Goal: Task Accomplishment & Management: Use online tool/utility

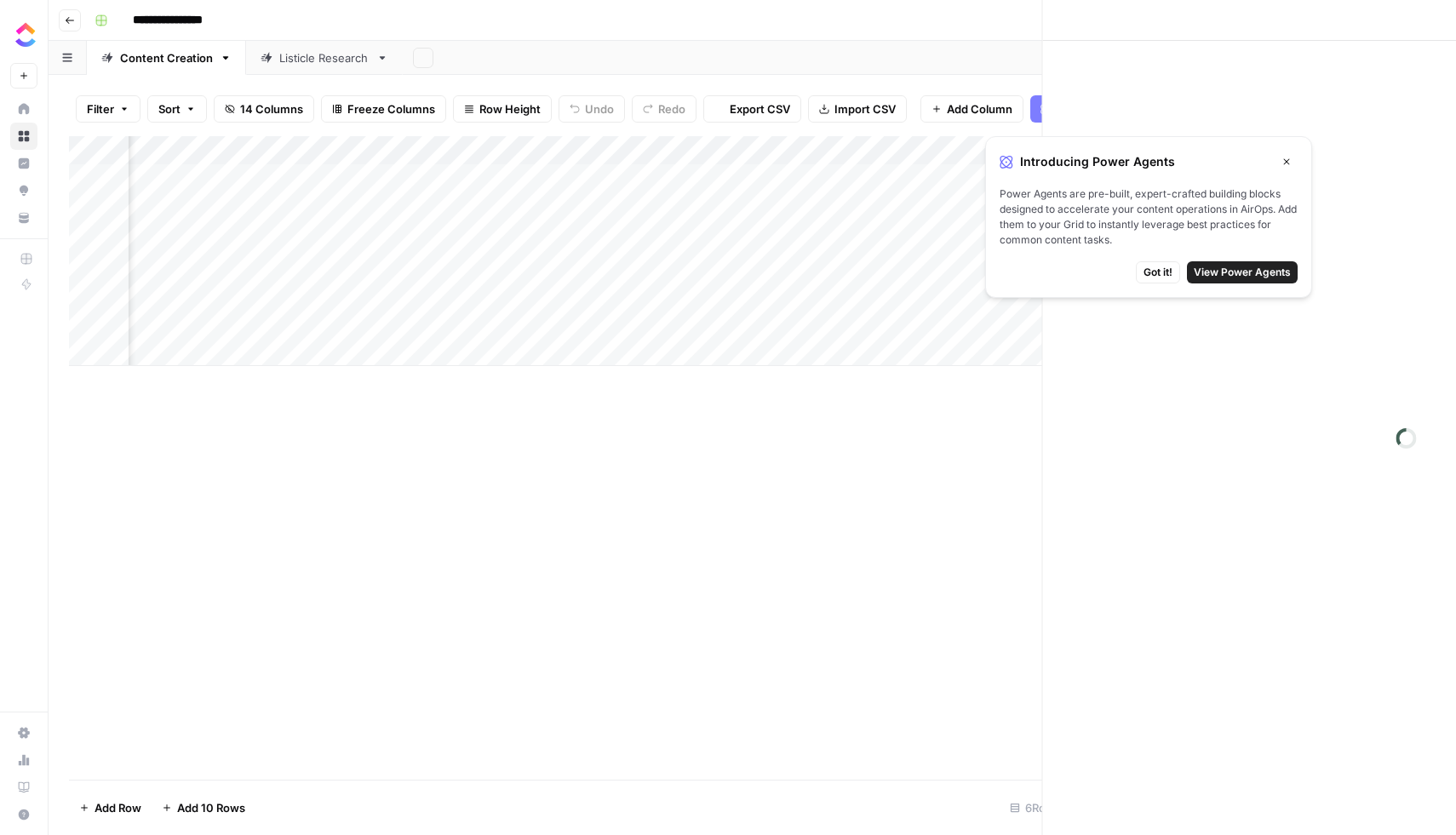
scroll to position [0, 1051]
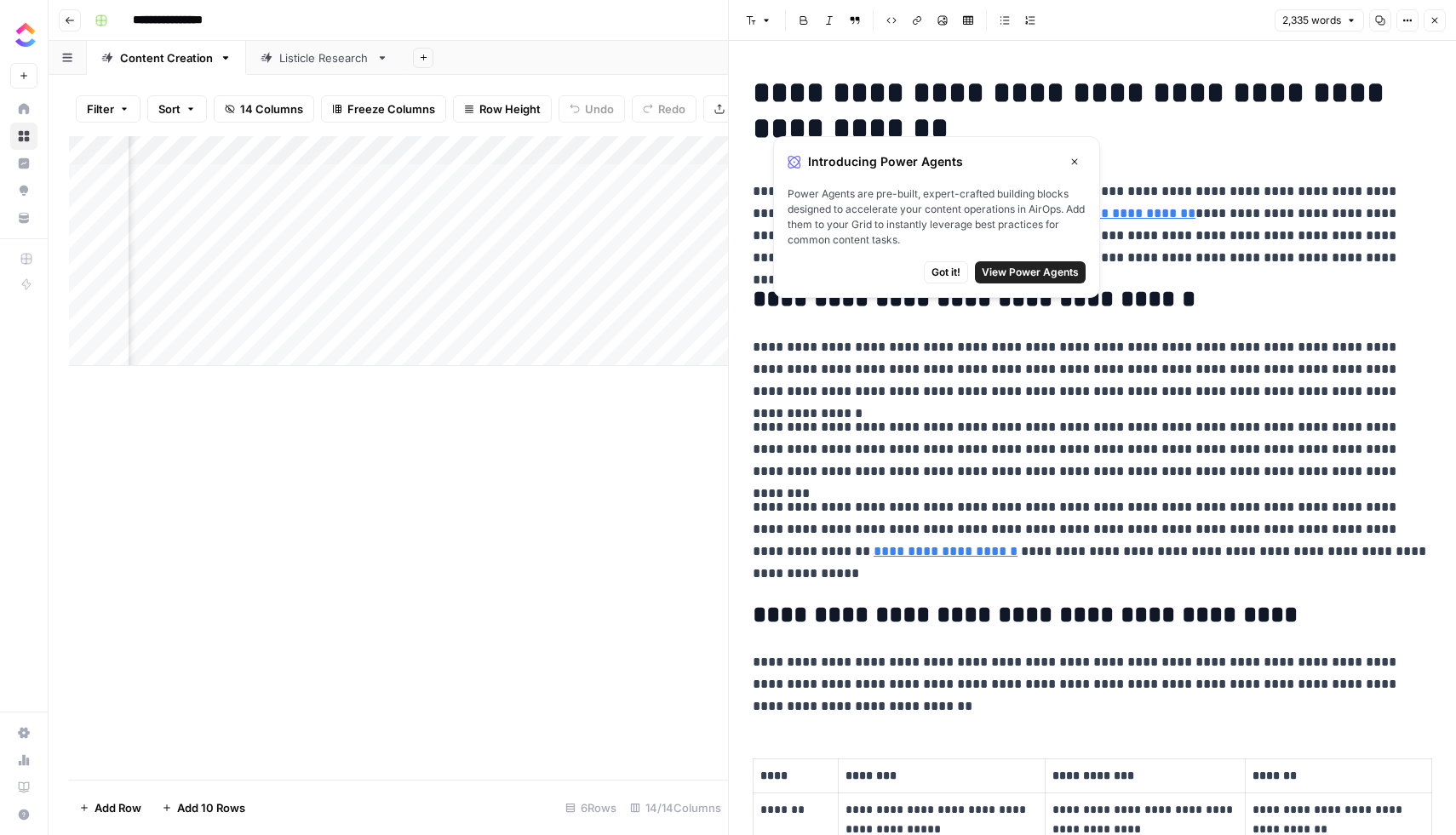
click at [1078, 163] on icon "button" at bounding box center [1075, 162] width 10 height 10
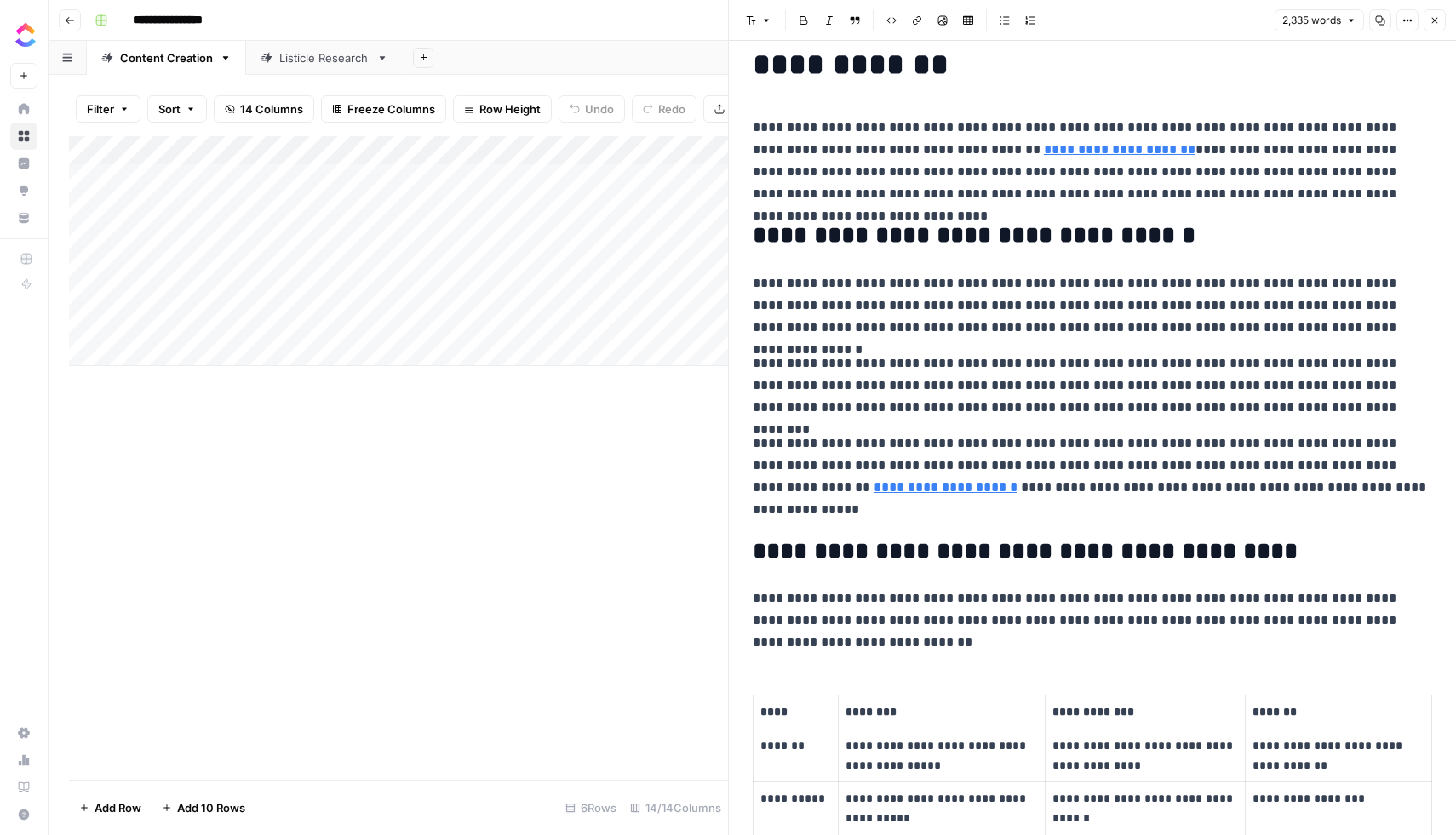
scroll to position [63, 0]
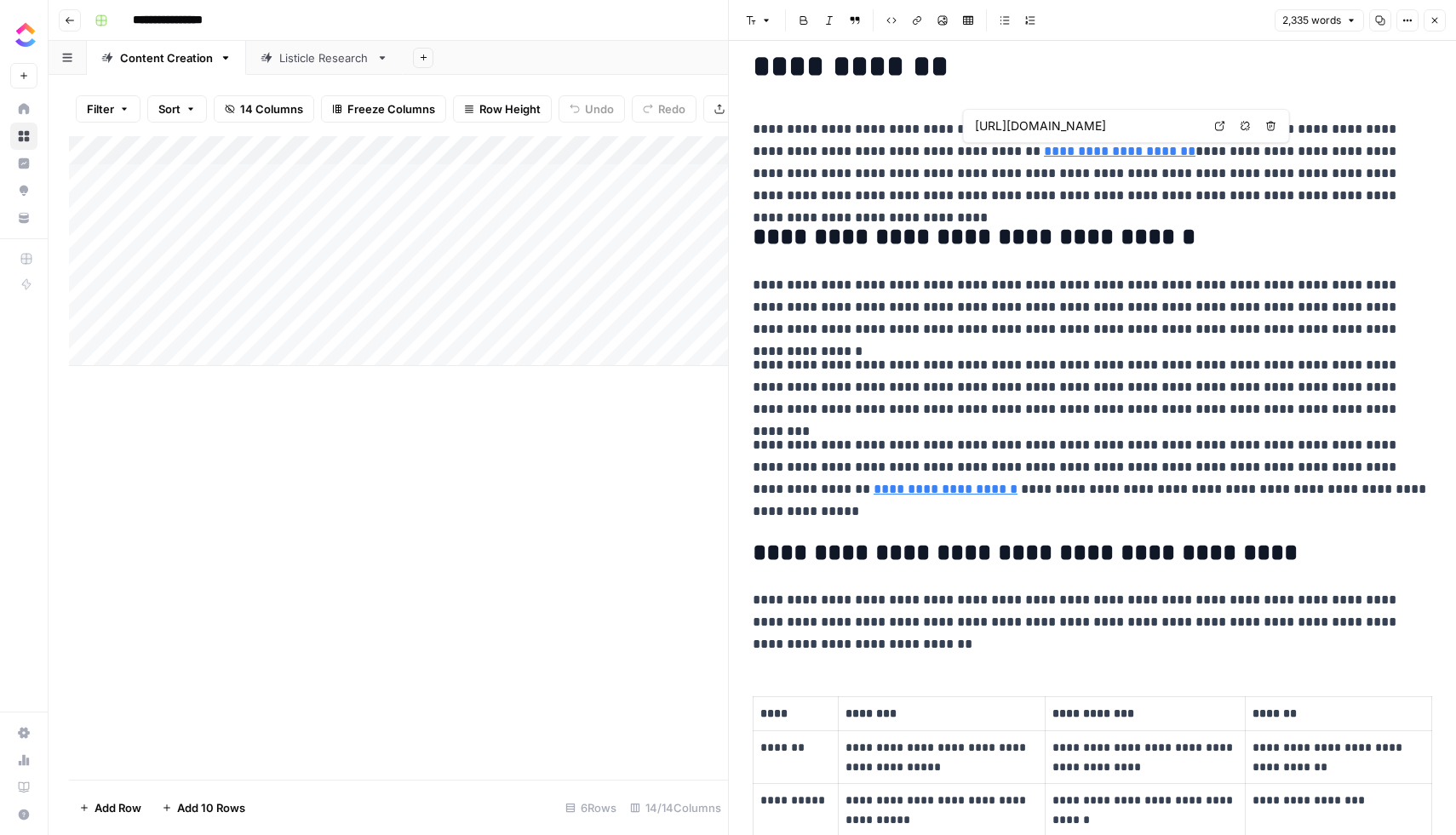
click at [1073, 155] on link "**********" at bounding box center [1119, 151] width 152 height 13
click at [1067, 132] on input "https://www.globenewswire.com/news-release/2025/10/01/3159806/28124/en/AI-in-Pr…" at bounding box center [1088, 126] width 226 height 17
click at [1069, 124] on input "https://www.globenewswire.com/news-release/2025/10/01/3159806/28124/en/AI-in-Pr…" at bounding box center [1088, 126] width 226 height 17
click at [1057, 153] on link "**********" at bounding box center [1119, 151] width 152 height 13
click at [1044, 153] on link "**********" at bounding box center [1119, 151] width 152 height 13
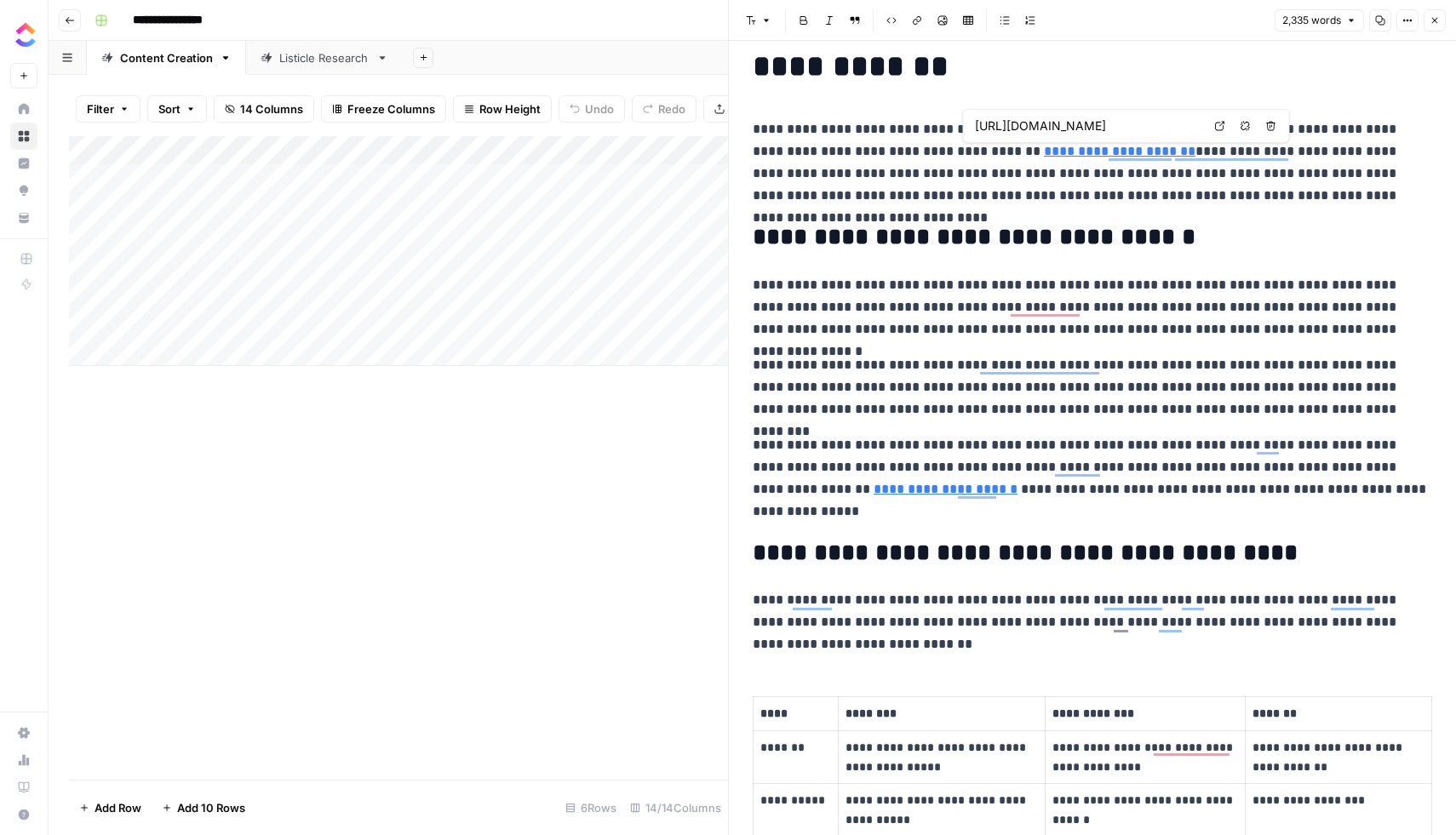
click at [1046, 131] on input "https://www.globenewswire.com/news-release/2025/10/01/3159806/28124/en/AI-in-Pr…" at bounding box center [1088, 126] width 226 height 17
click at [1217, 125] on body "**********" at bounding box center [728, 417] width 1456 height 835
click at [874, 489] on link "**********" at bounding box center [946, 489] width 144 height 13
click at [865, 462] on input "https://zipdo.co/ai-in-the-project-management-industry-statistics/" at bounding box center [910, 464] width 226 height 17
click at [1044, 463] on body "**********" at bounding box center [728, 417] width 1456 height 835
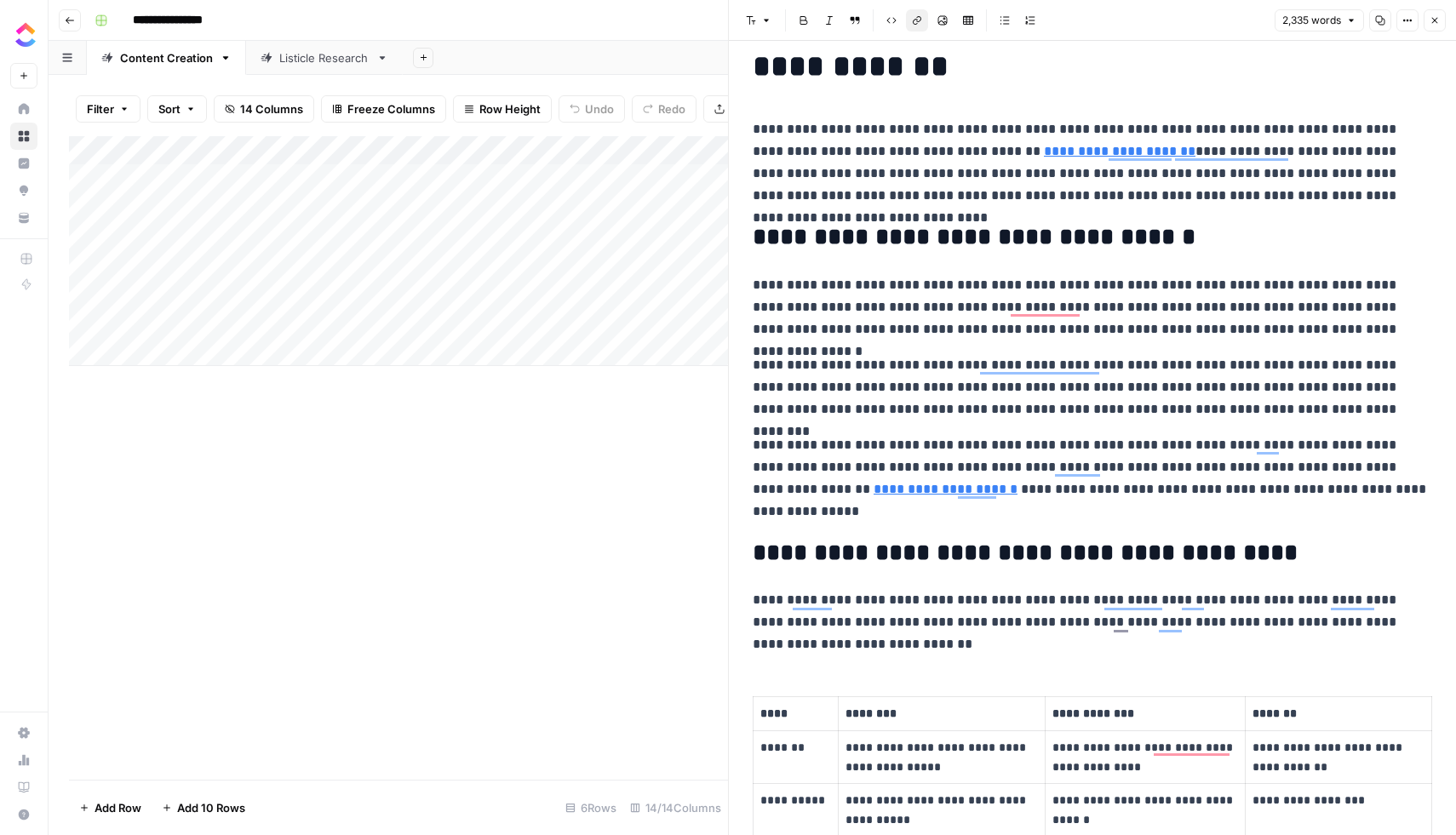
click at [878, 486] on link "**********" at bounding box center [946, 489] width 144 height 13
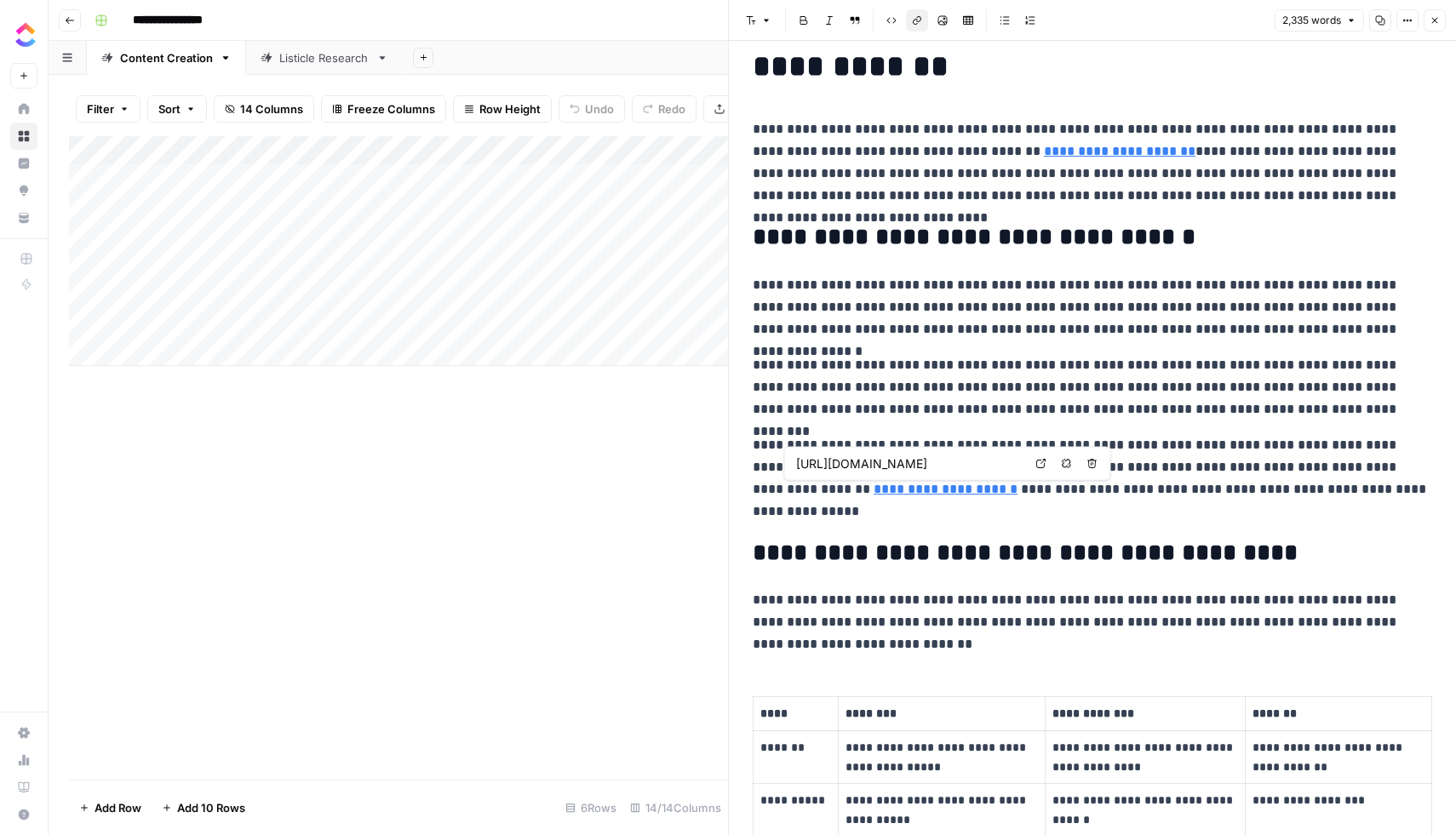
click at [886, 489] on link "**********" at bounding box center [946, 489] width 144 height 13
click at [1041, 462] on icon at bounding box center [1041, 463] width 9 height 9
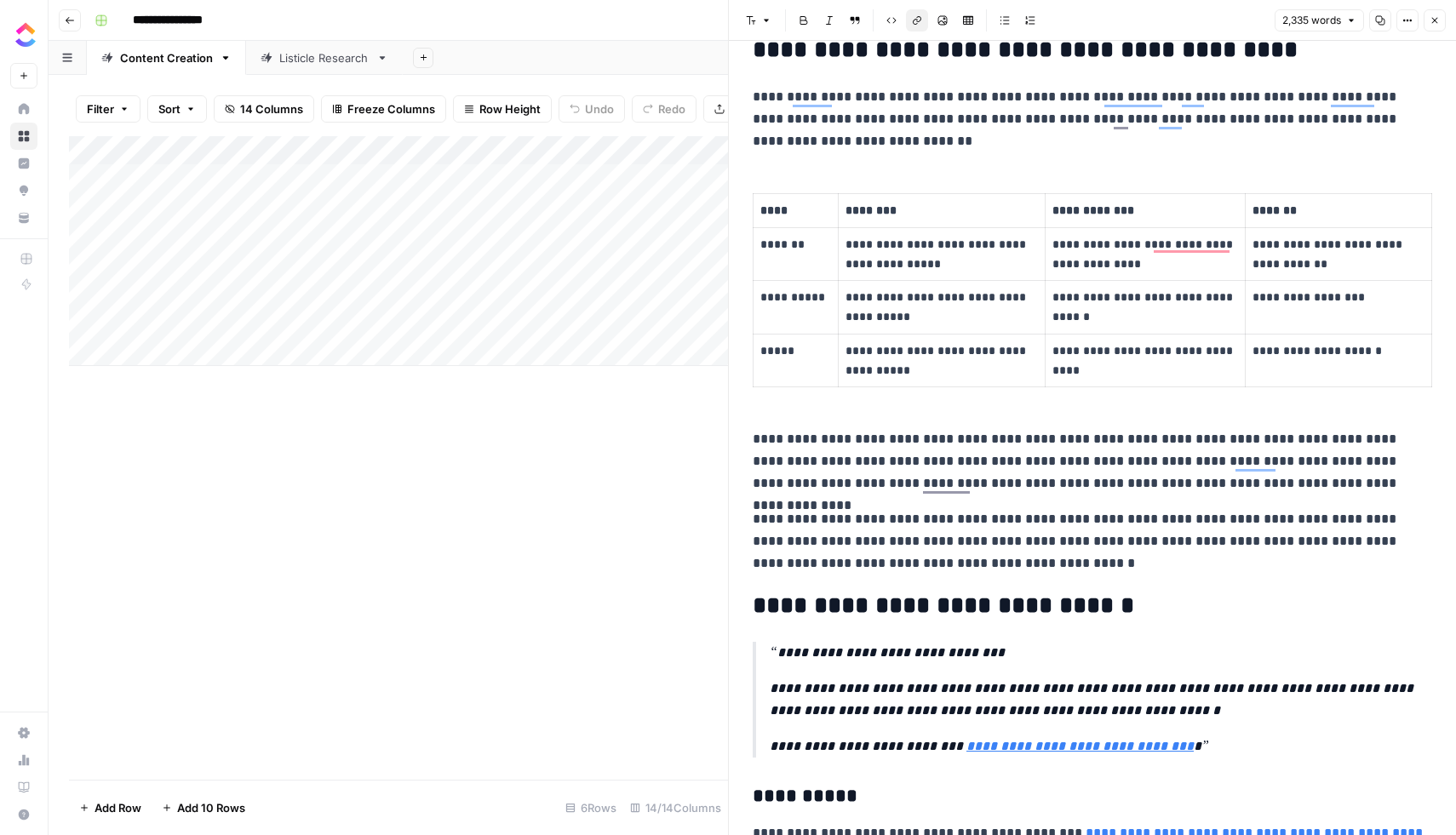
scroll to position [0, 0]
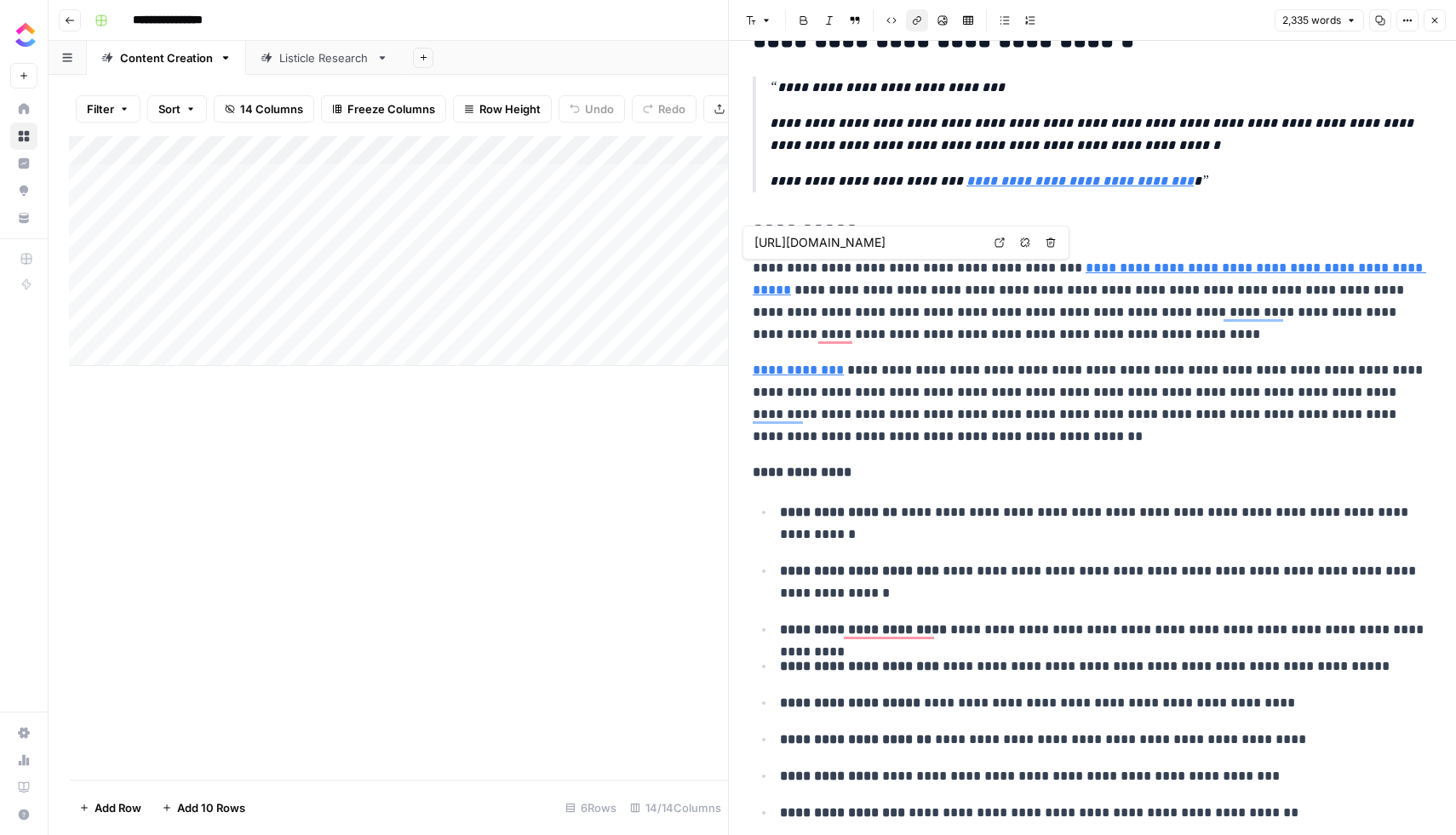
click at [1094, 267] on link "**********" at bounding box center [1089, 278] width 673 height 35
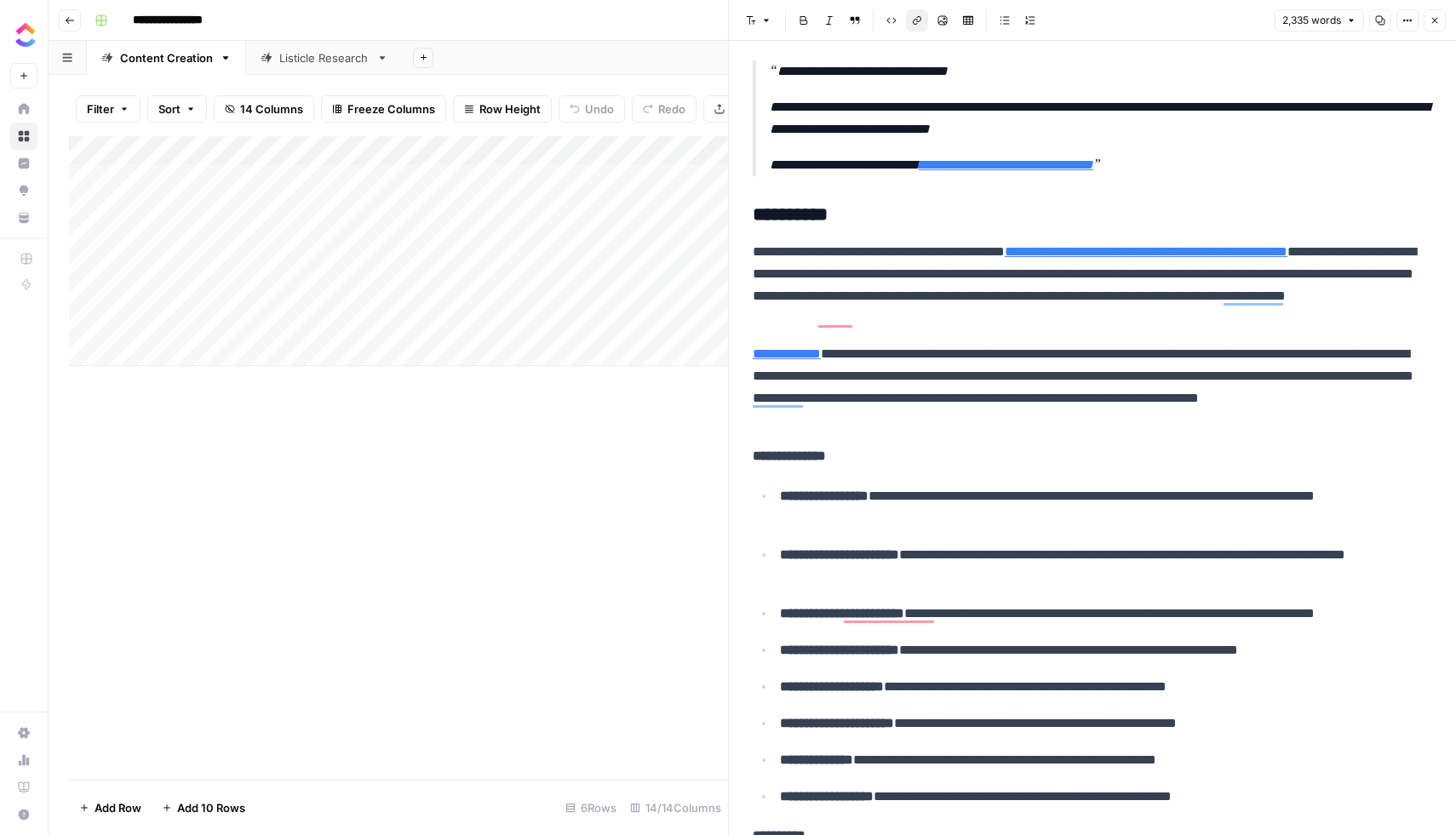
scroll to position [1149, 0]
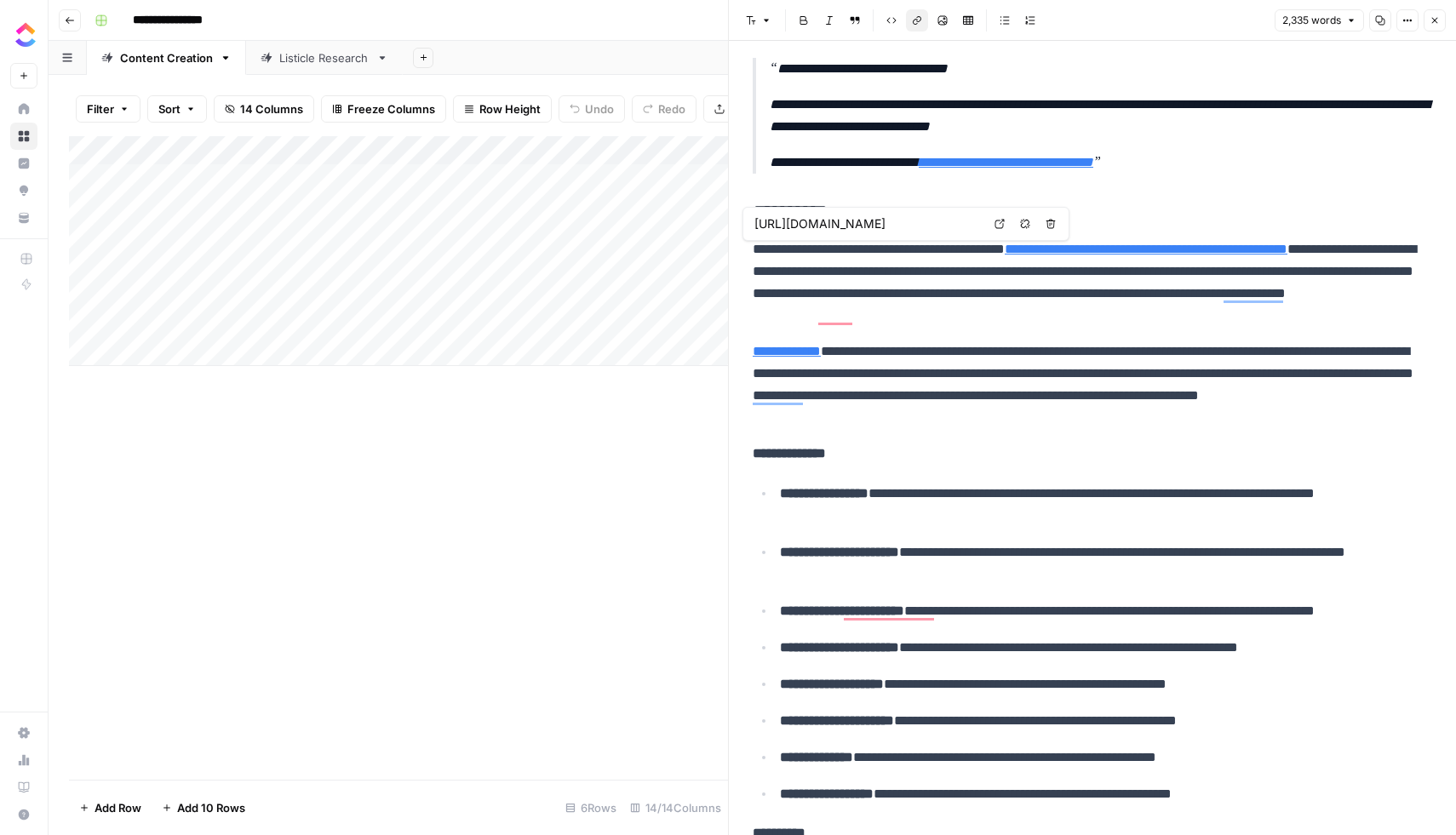
click at [1004, 224] on icon at bounding box center [1000, 224] width 10 height 10
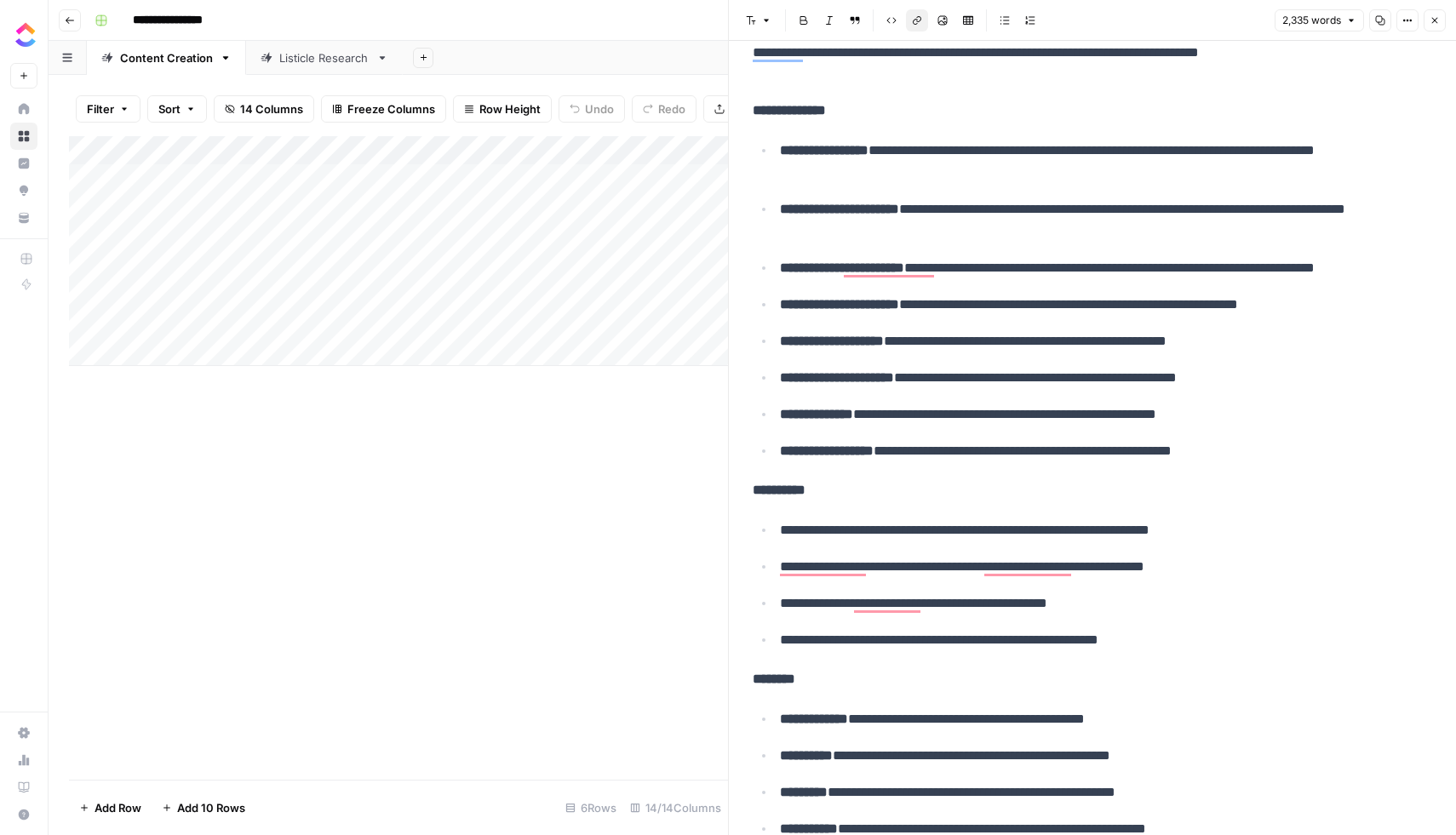
scroll to position [1526, 0]
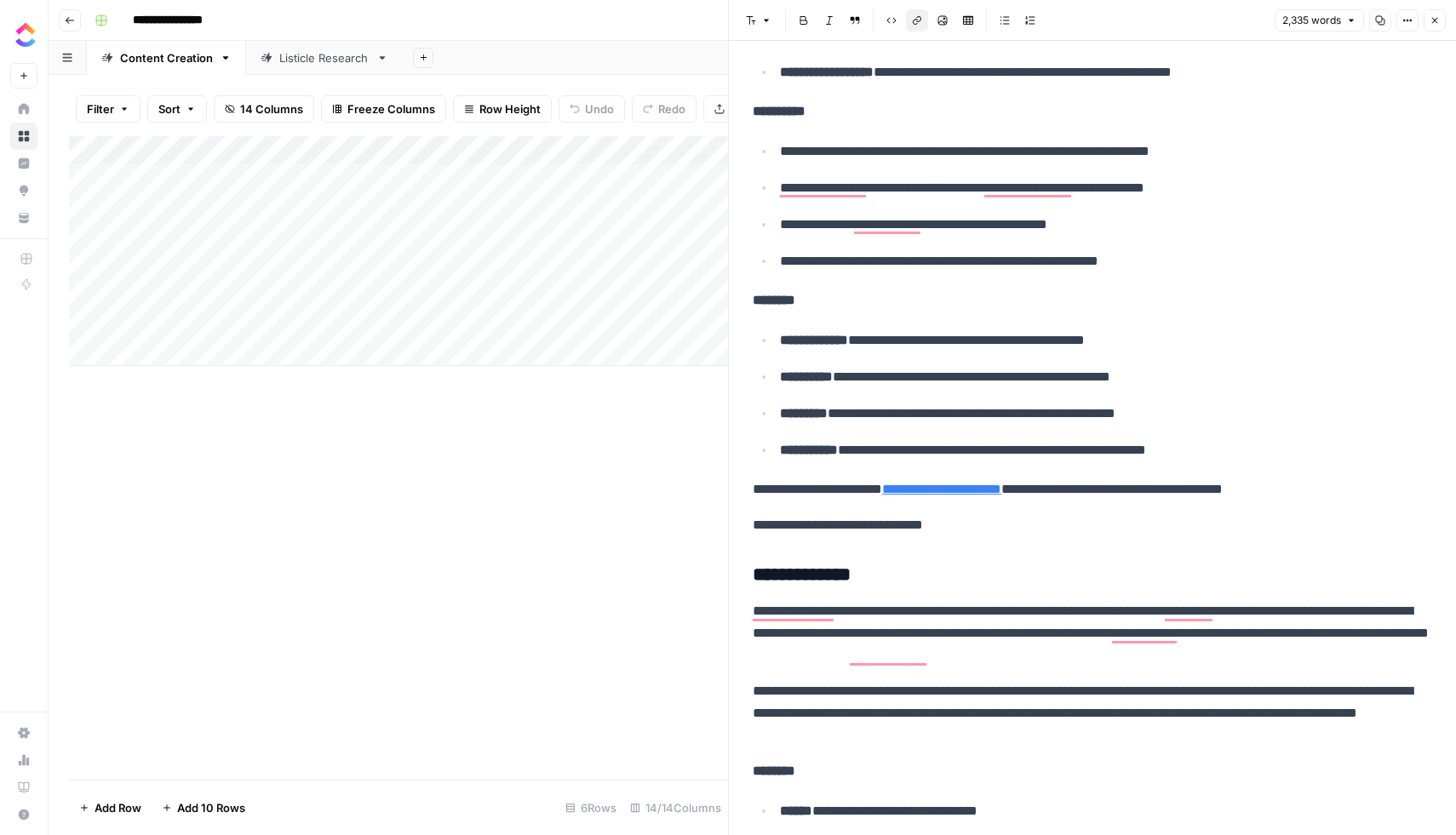
drag, startPoint x: 293, startPoint y: 238, endPoint x: 137, endPoint y: 238, distance: 156.0
click at [137, 238] on div "Add Column" at bounding box center [398, 251] width 659 height 230
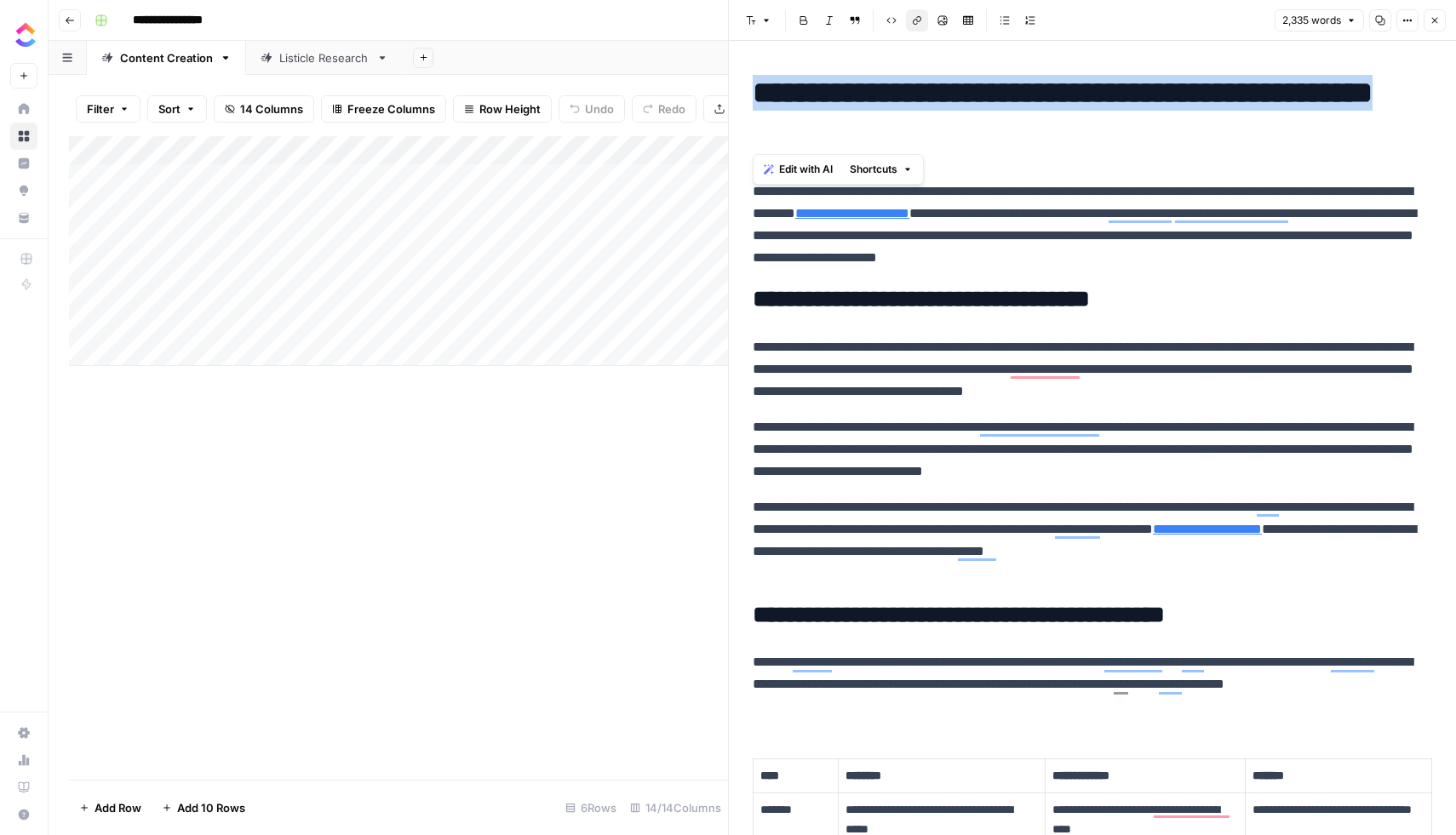
drag, startPoint x: 755, startPoint y: 89, endPoint x: 1397, endPoint y: 128, distance: 643.2
click at [1397, 128] on h1 "**********" at bounding box center [1092, 110] width 679 height 72
copy h1 "**********"
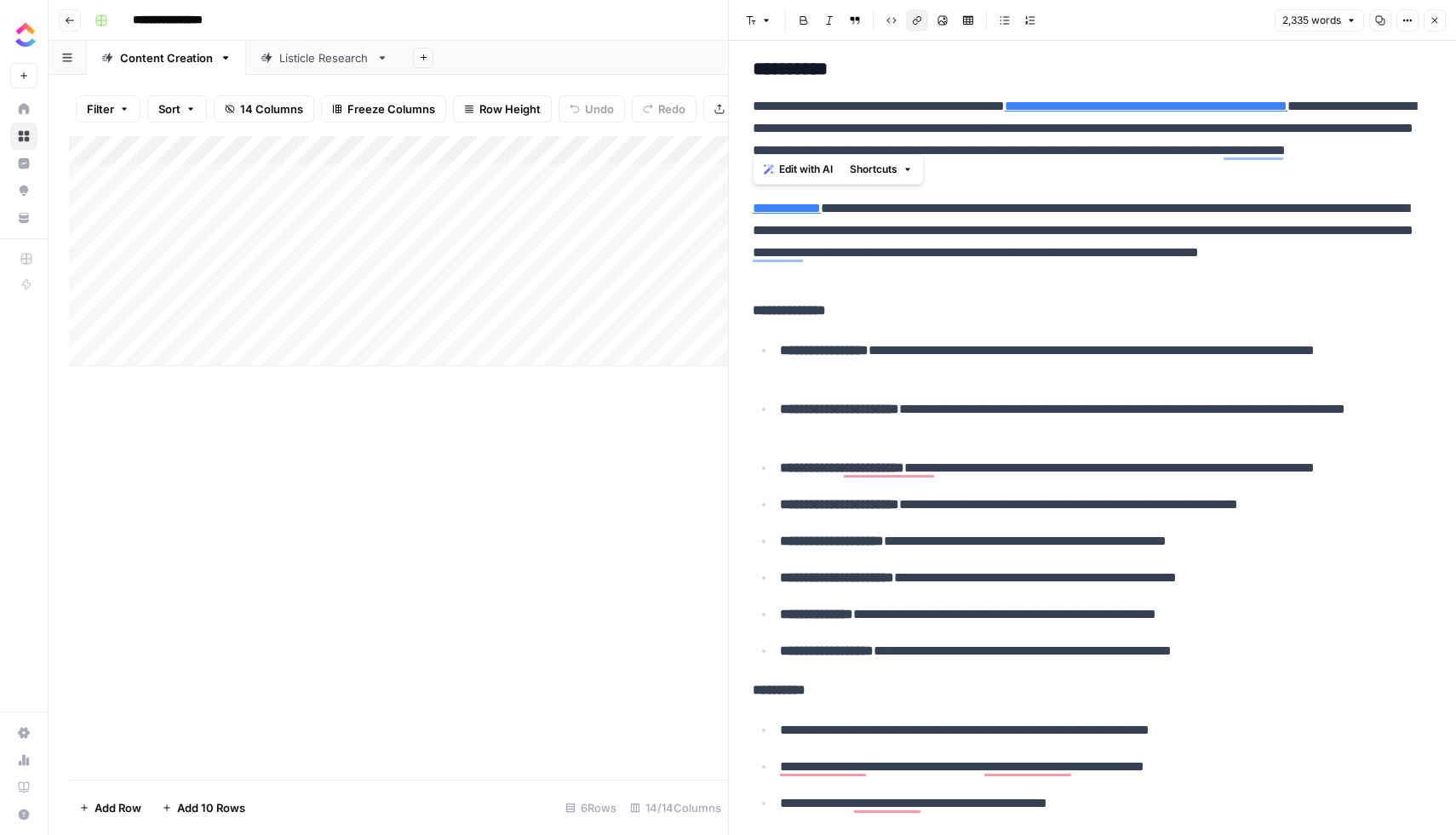
scroll to position [1341, 0]
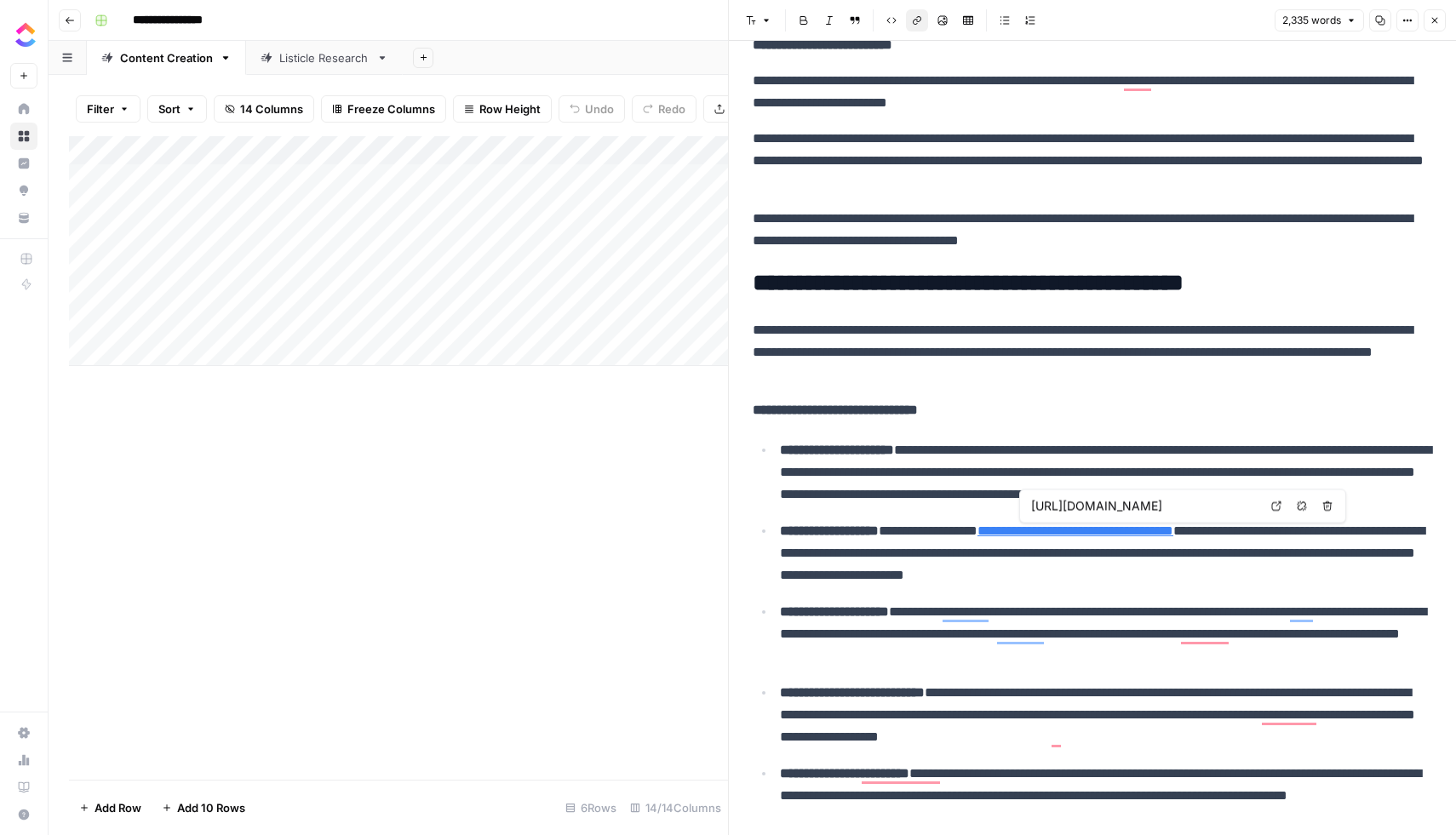
click at [1078, 526] on link "**********" at bounding box center [1075, 530] width 196 height 13
click at [1277, 504] on icon at bounding box center [1276, 507] width 10 height 10
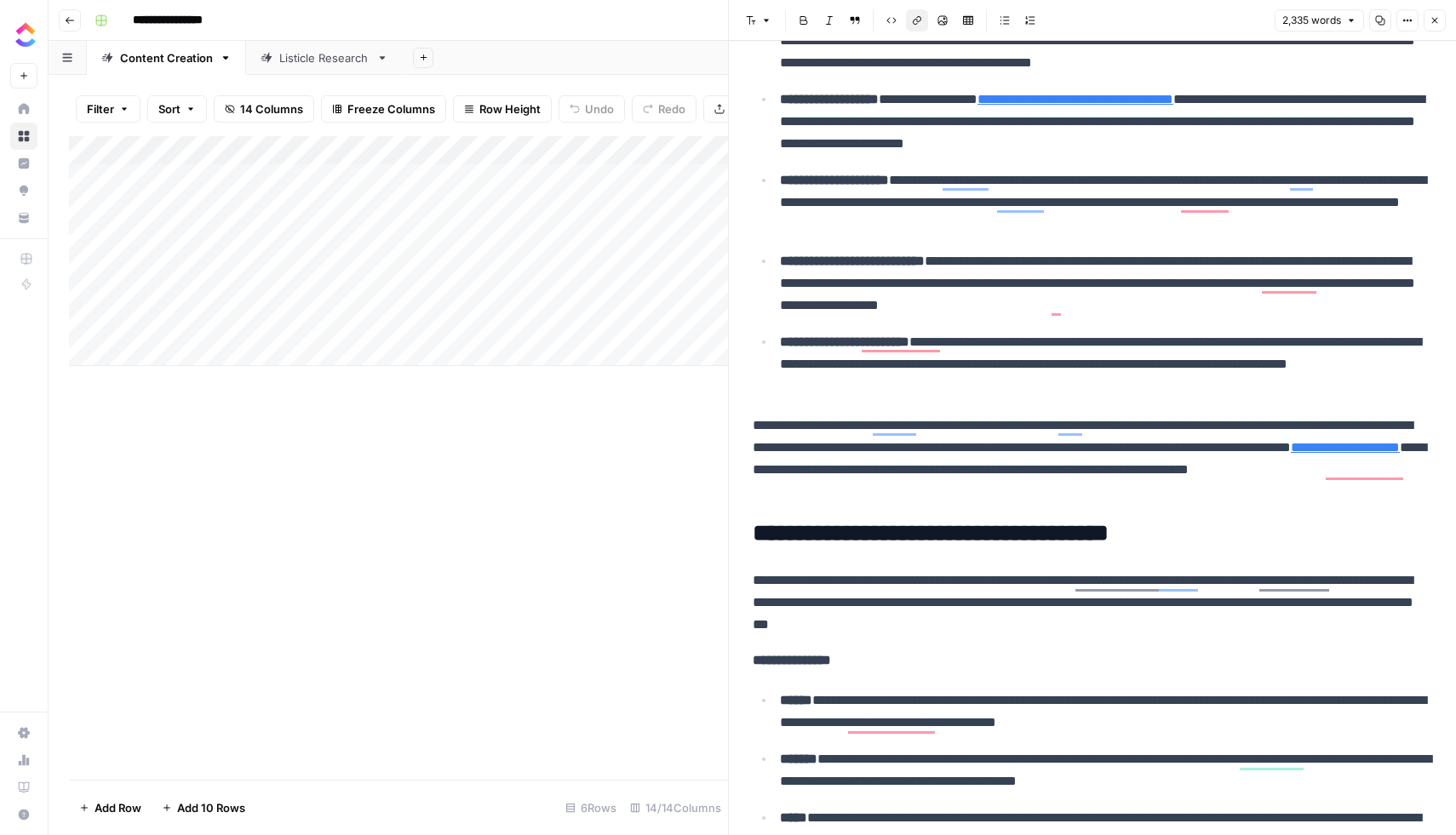
scroll to position [4990, 0]
click at [946, 370] on p "**********" at bounding box center [1107, 365] width 653 height 67
click at [1291, 454] on link "**********" at bounding box center [1345, 447] width 109 height 13
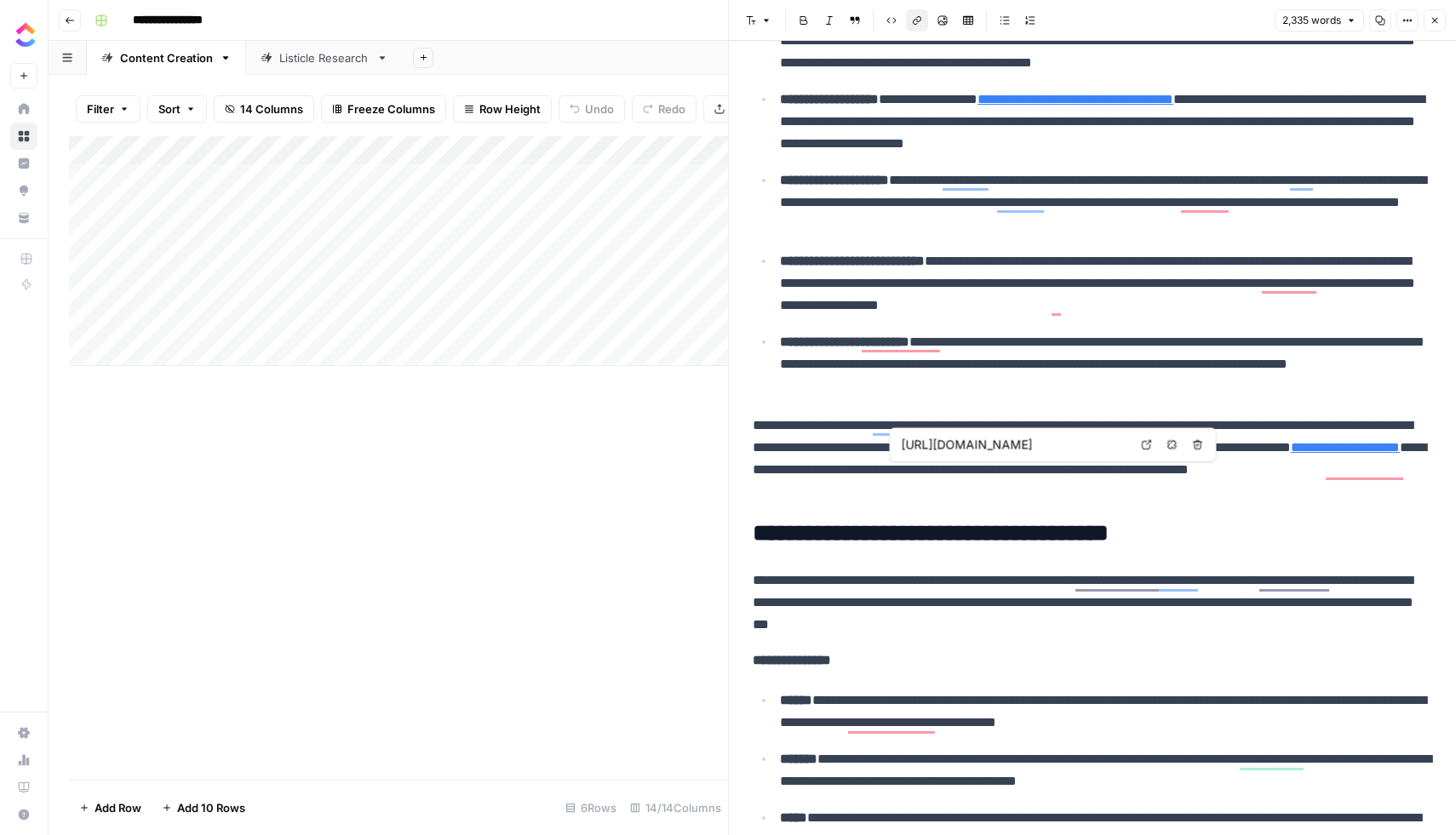
click at [1291, 454] on link "**********" at bounding box center [1345, 447] width 109 height 13
click at [1145, 445] on icon at bounding box center [1147, 445] width 10 height 10
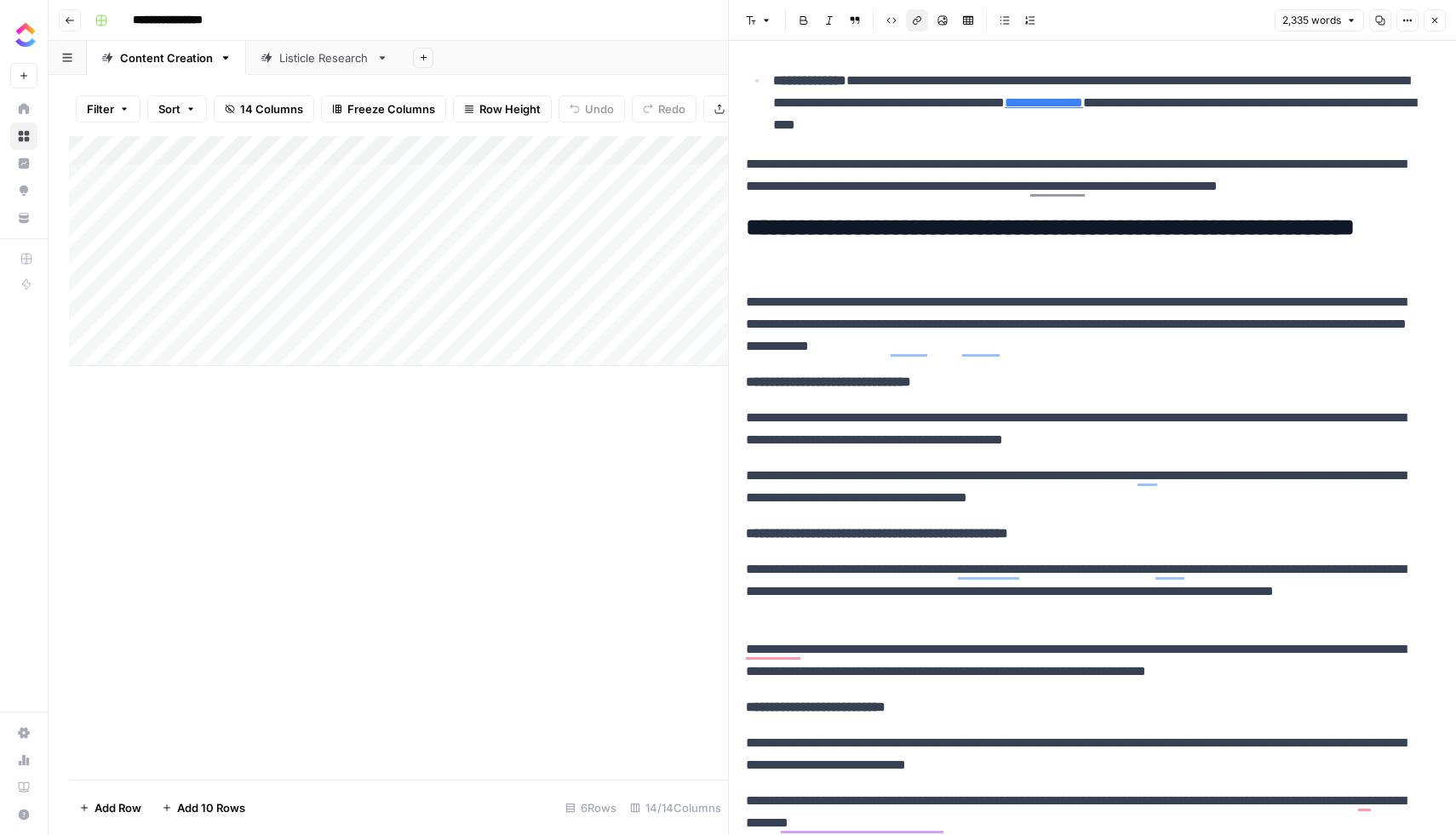
scroll to position [3725, 0]
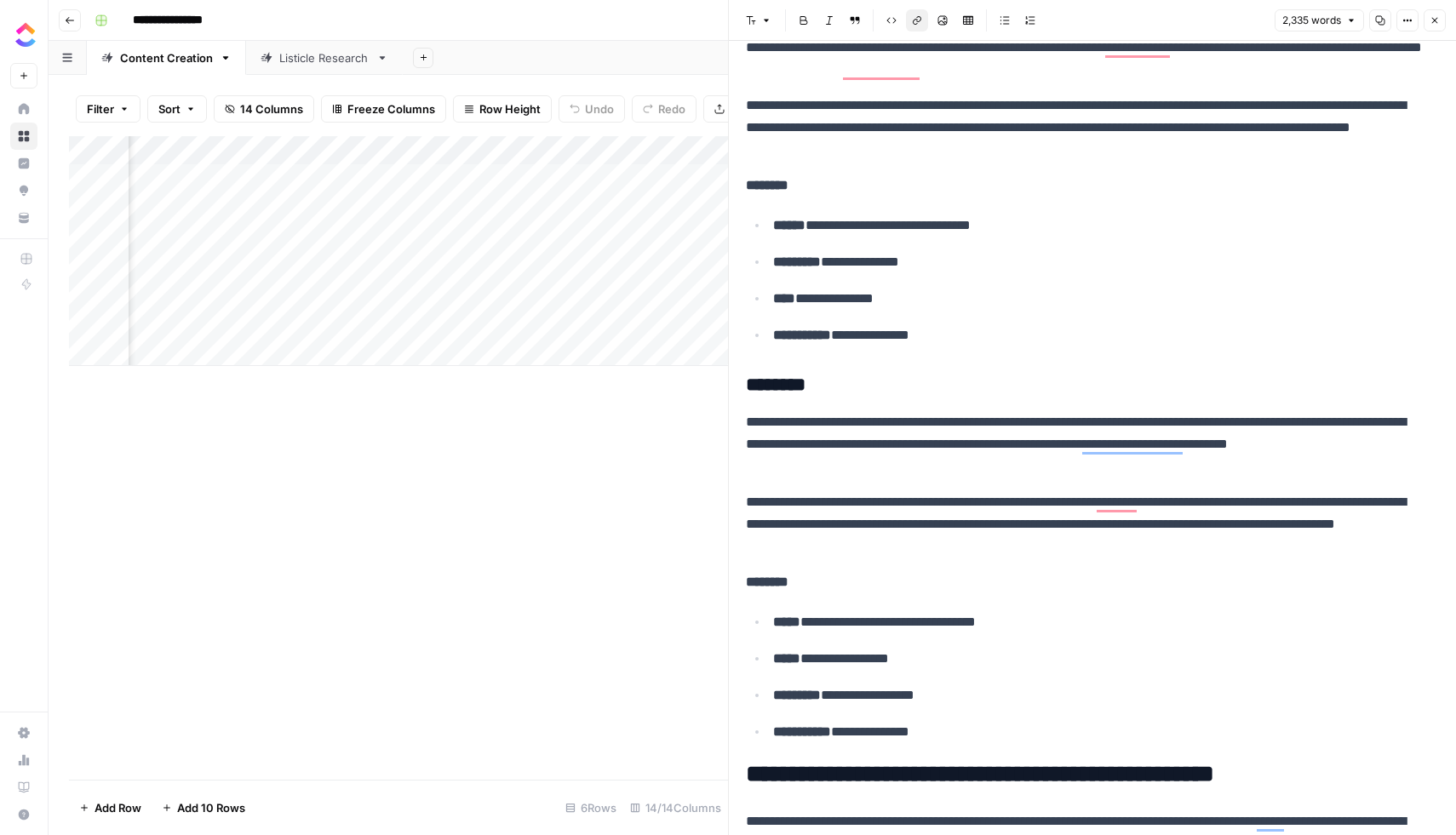
click at [374, 234] on div "Add Column" at bounding box center [398, 251] width 659 height 230
click at [445, 232] on div "Add Column" at bounding box center [398, 251] width 659 height 230
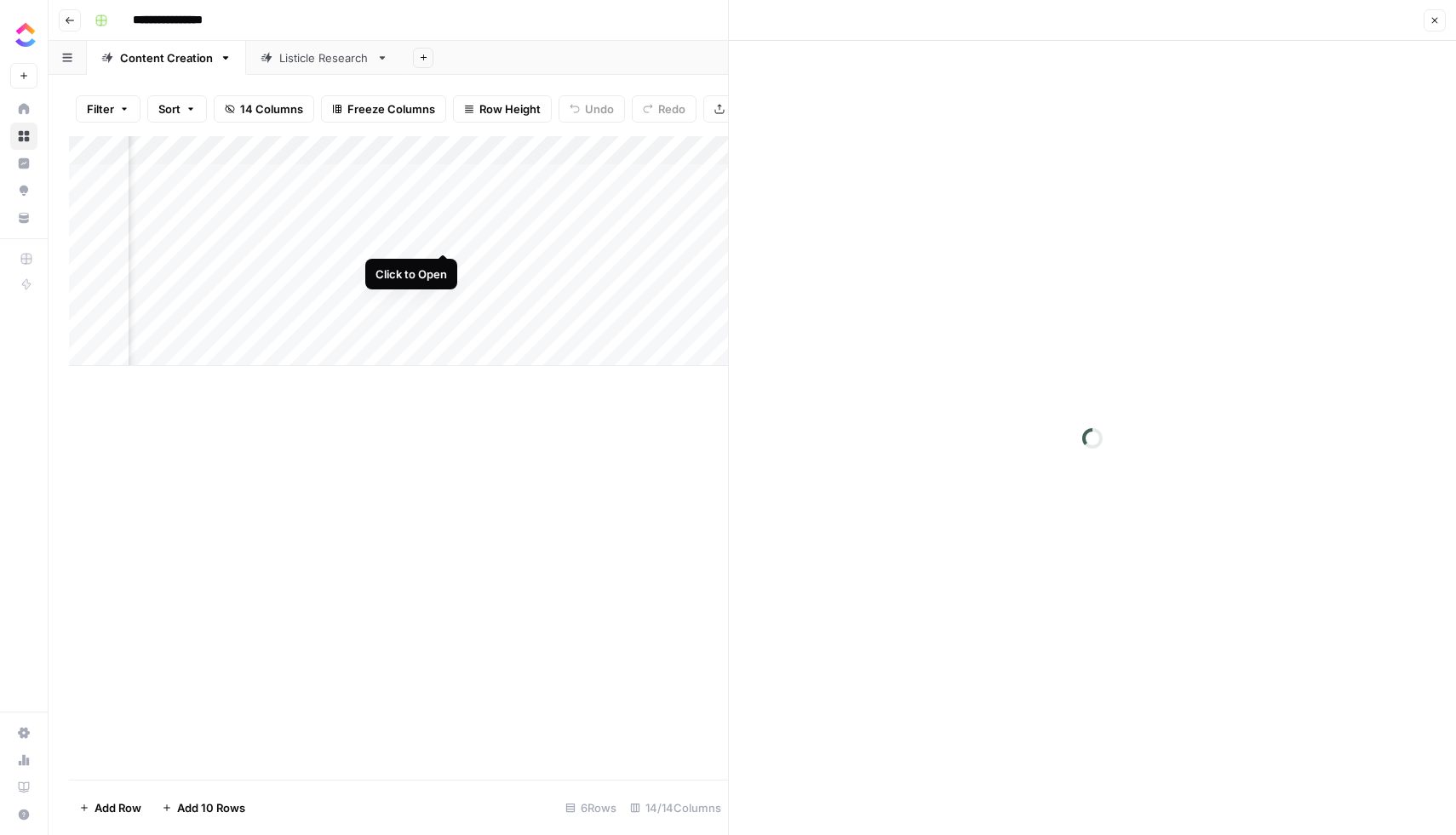
click at [445, 232] on div "Add Column" at bounding box center [398, 251] width 659 height 230
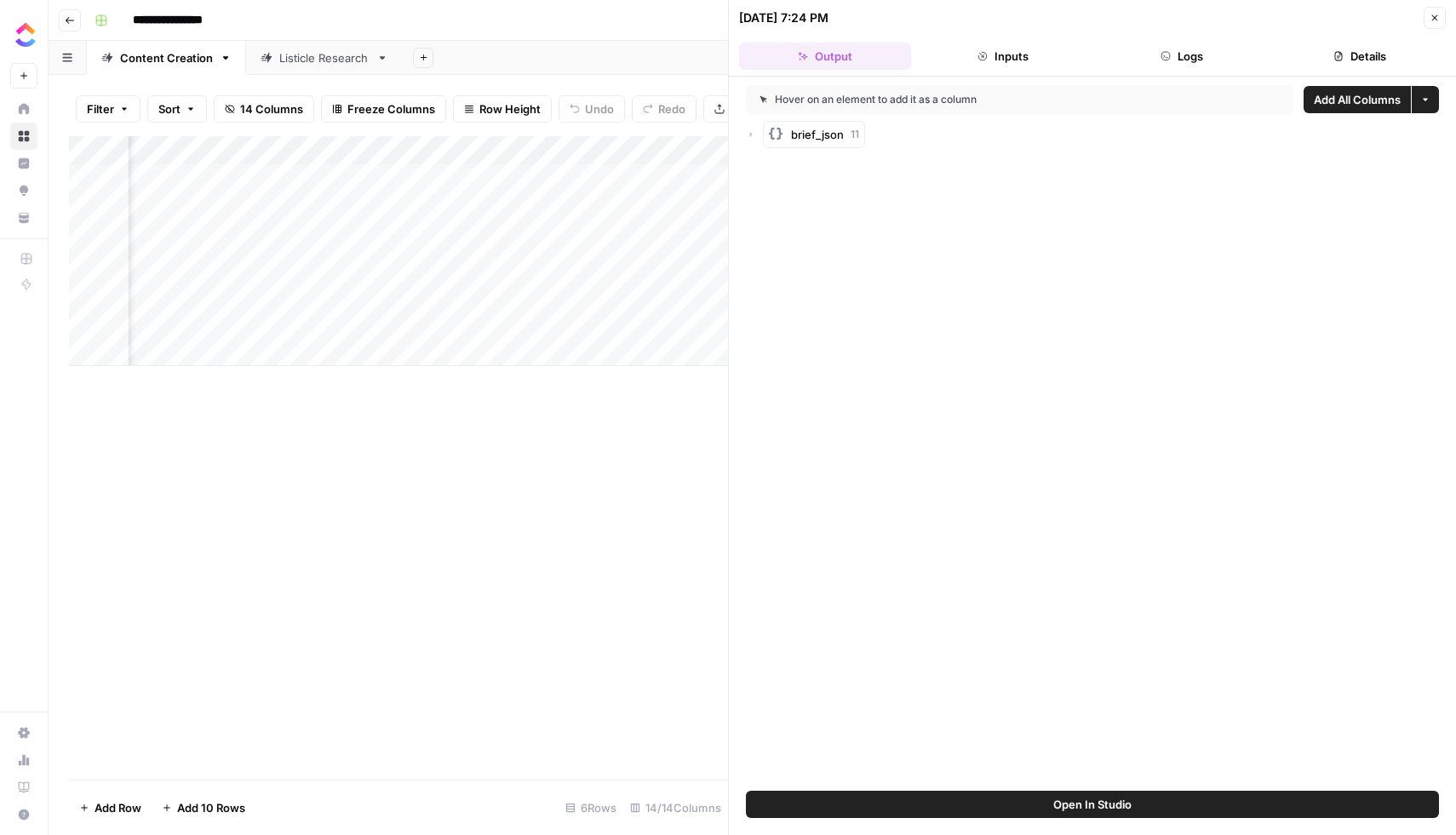
click at [1353, 58] on button "Details" at bounding box center [1360, 57] width 172 height 27
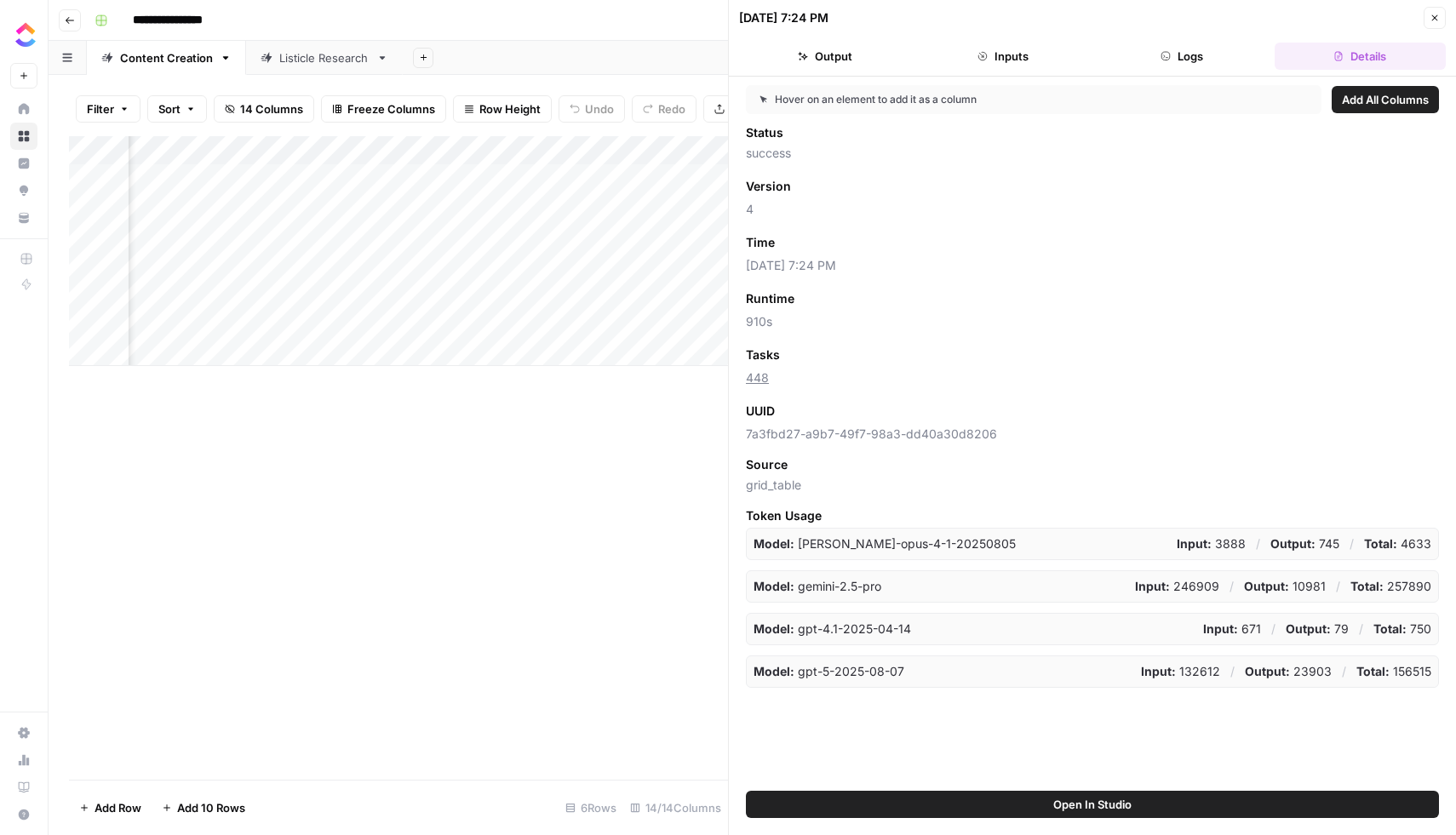
click at [856, 63] on button "Output" at bounding box center [825, 57] width 172 height 27
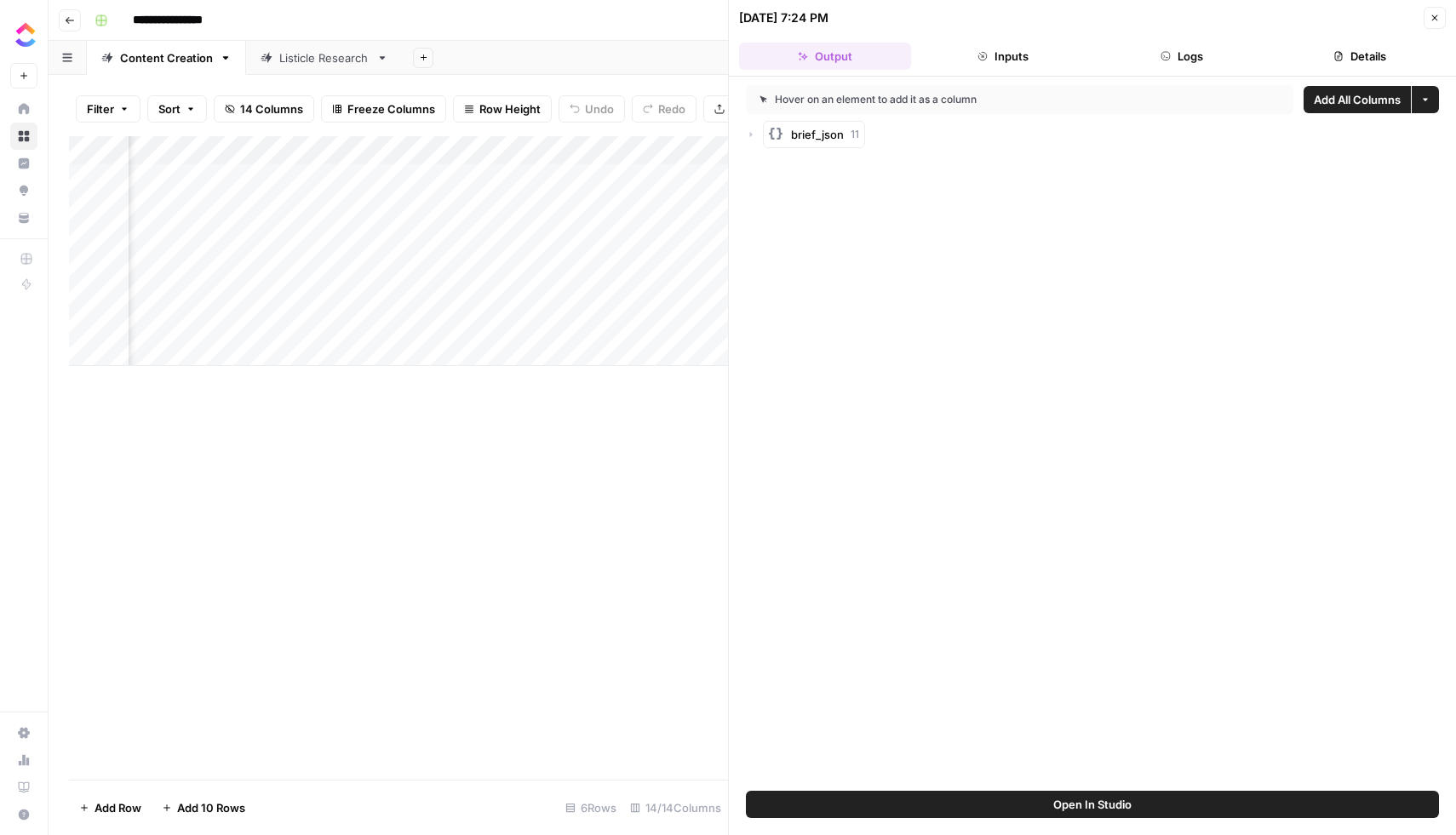
click at [989, 63] on button "Inputs" at bounding box center [1004, 57] width 172 height 27
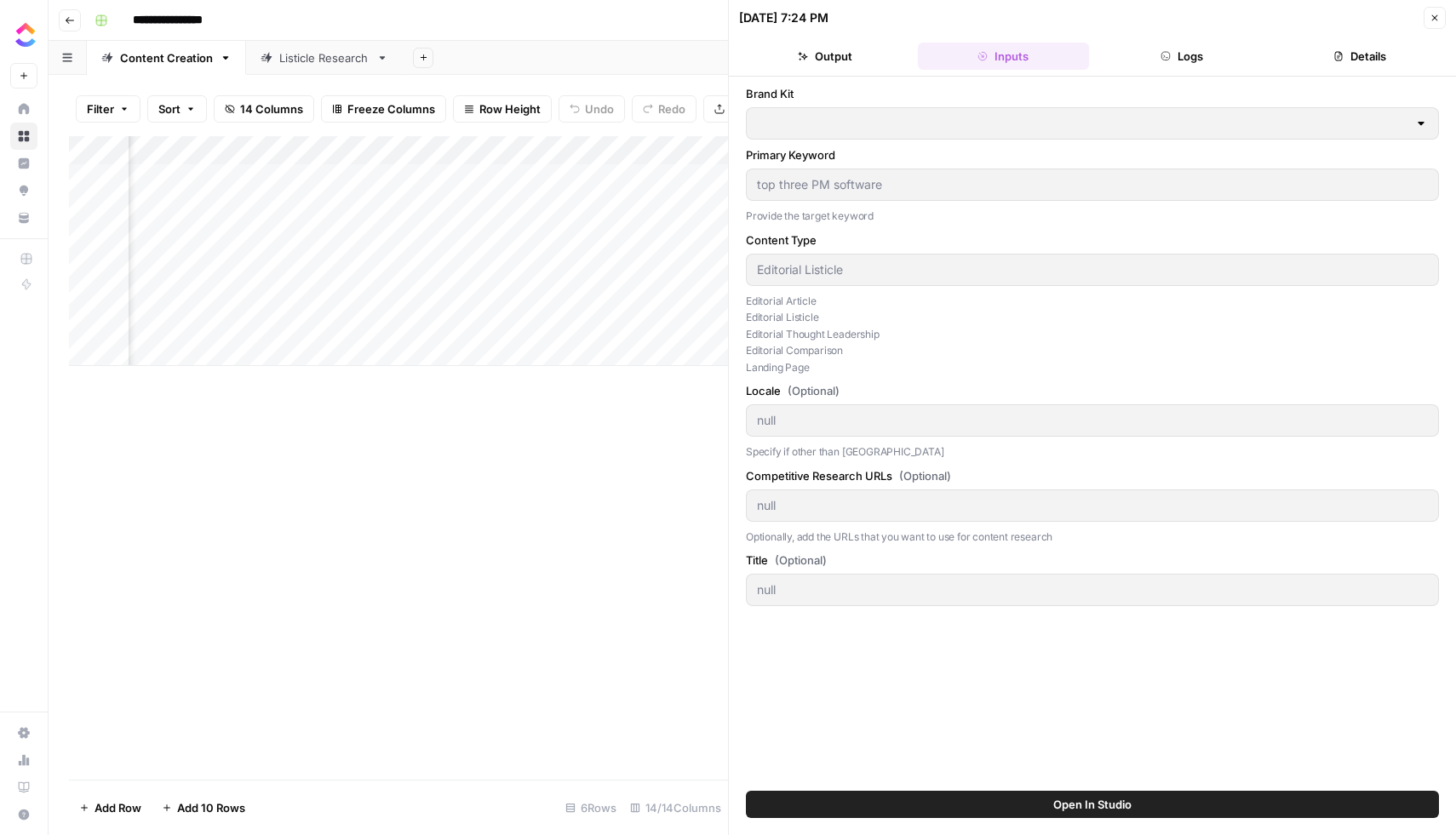
type input "ClickUp"
click at [1168, 57] on icon "button" at bounding box center [1166, 57] width 10 height 10
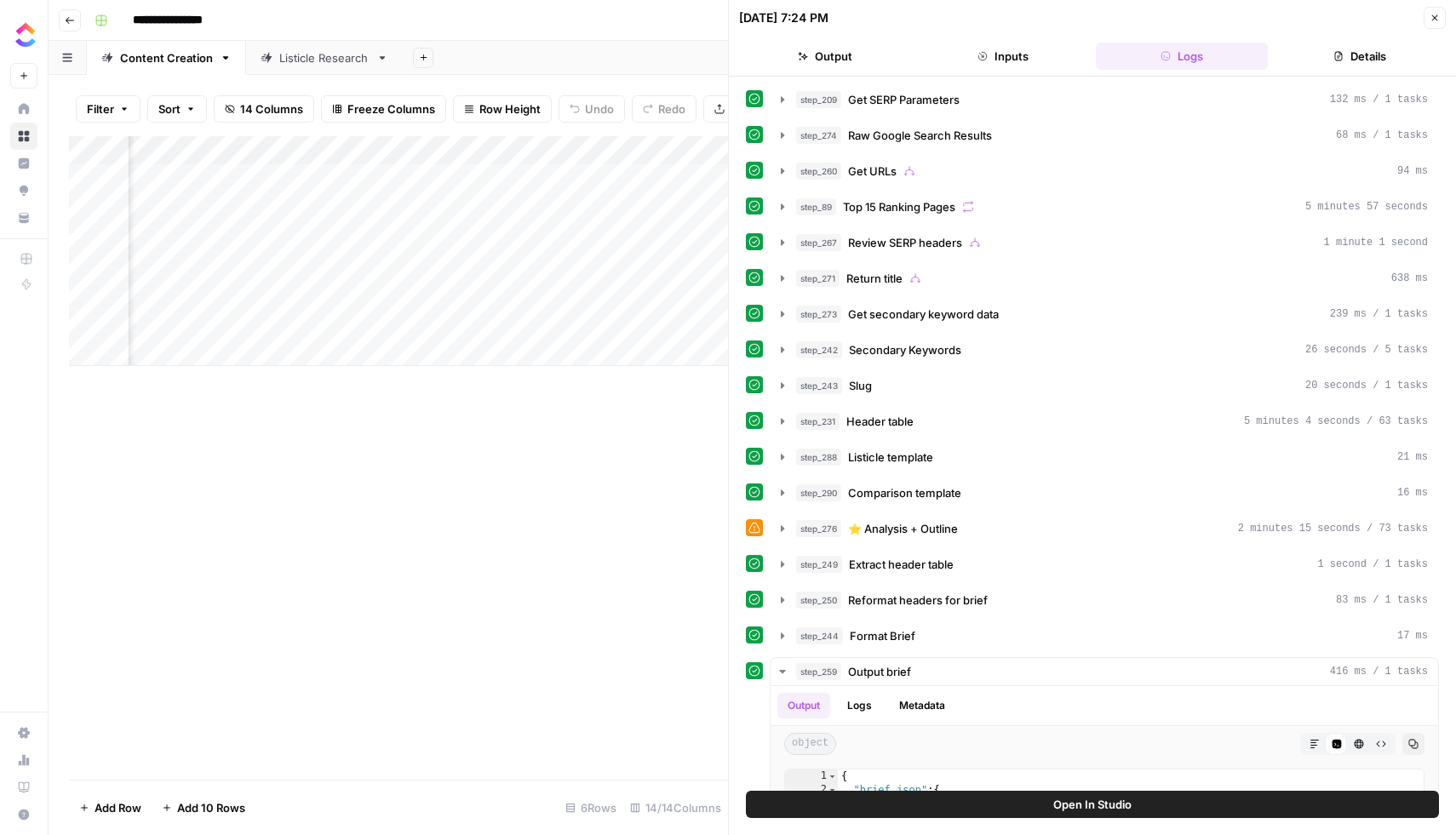
click at [827, 61] on button "Output" at bounding box center [825, 57] width 172 height 27
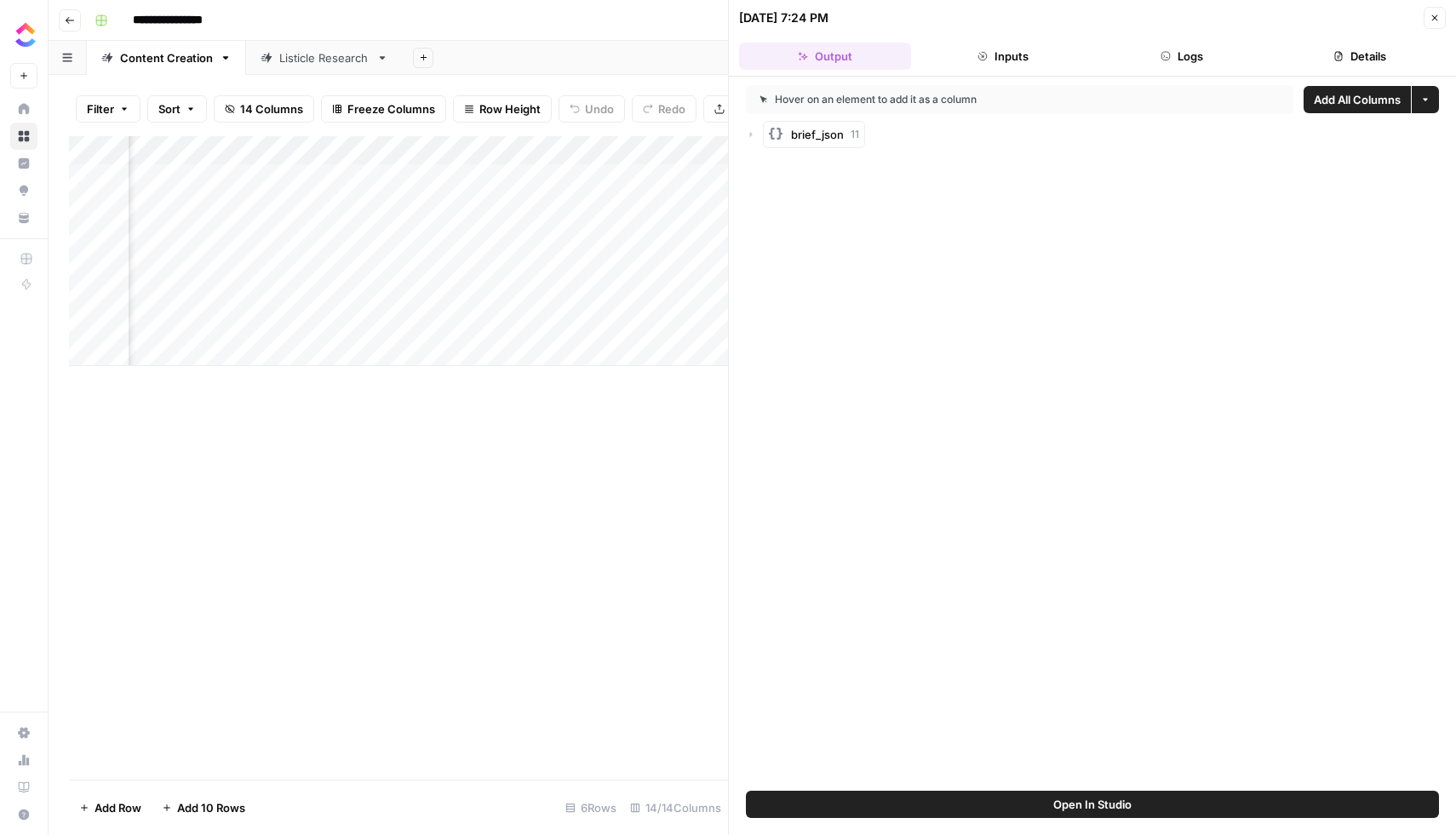
click at [379, 233] on div "Add Column" at bounding box center [398, 251] width 659 height 230
click at [338, 235] on div at bounding box center [405, 236] width 156 height 32
click at [437, 235] on div at bounding box center [405, 236] width 156 height 32
click at [439, 235] on div at bounding box center [405, 236] width 156 height 32
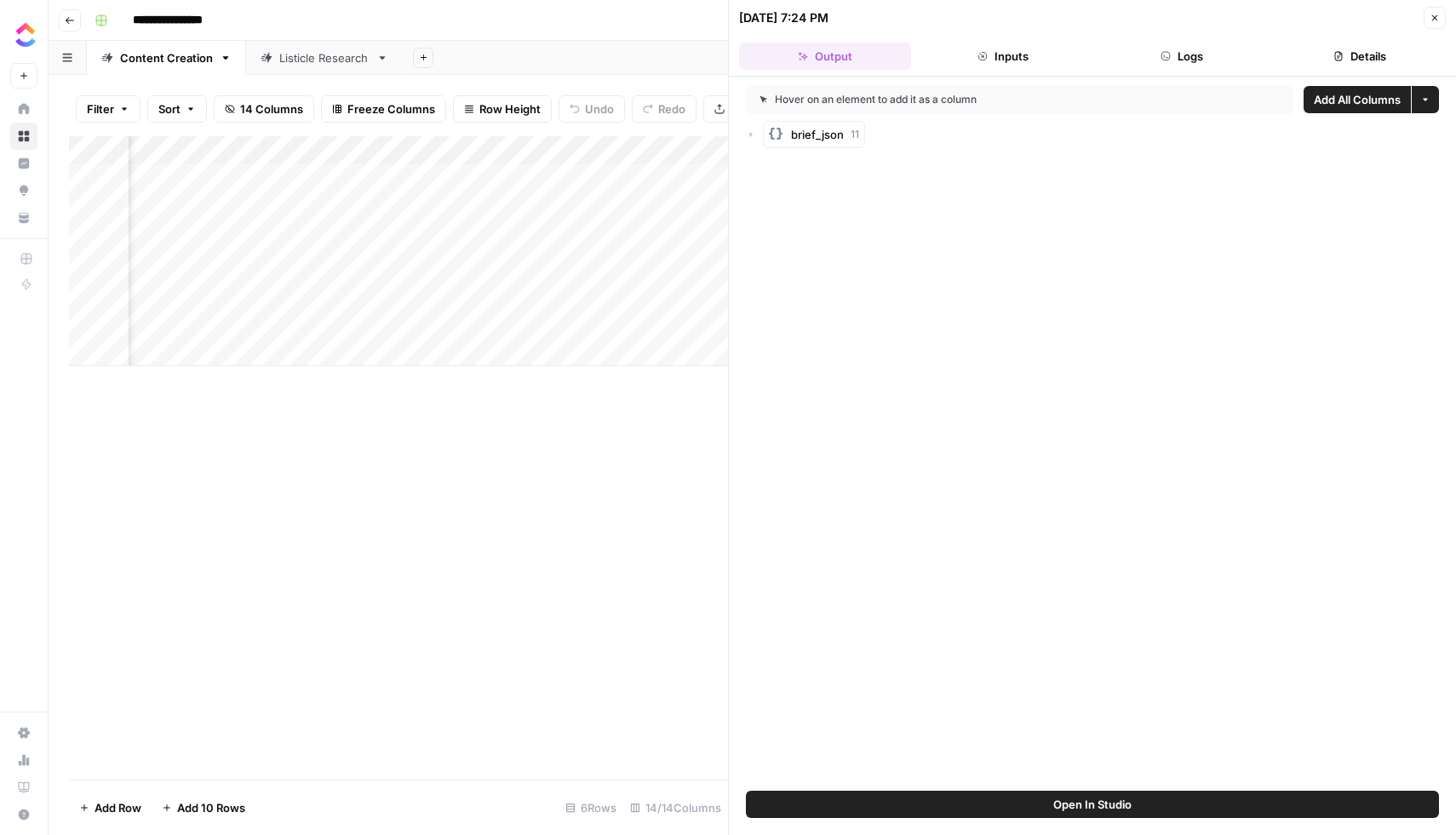
click at [439, 235] on div at bounding box center [405, 236] width 156 height 32
click at [432, 443] on div "Add Column" at bounding box center [398, 458] width 659 height 644
click at [449, 235] on div "Add Column" at bounding box center [398, 251] width 659 height 230
click at [1078, 804] on span "Open In Studio" at bounding box center [1092, 805] width 78 height 17
click at [368, 234] on div "Add Column" at bounding box center [398, 251] width 659 height 230
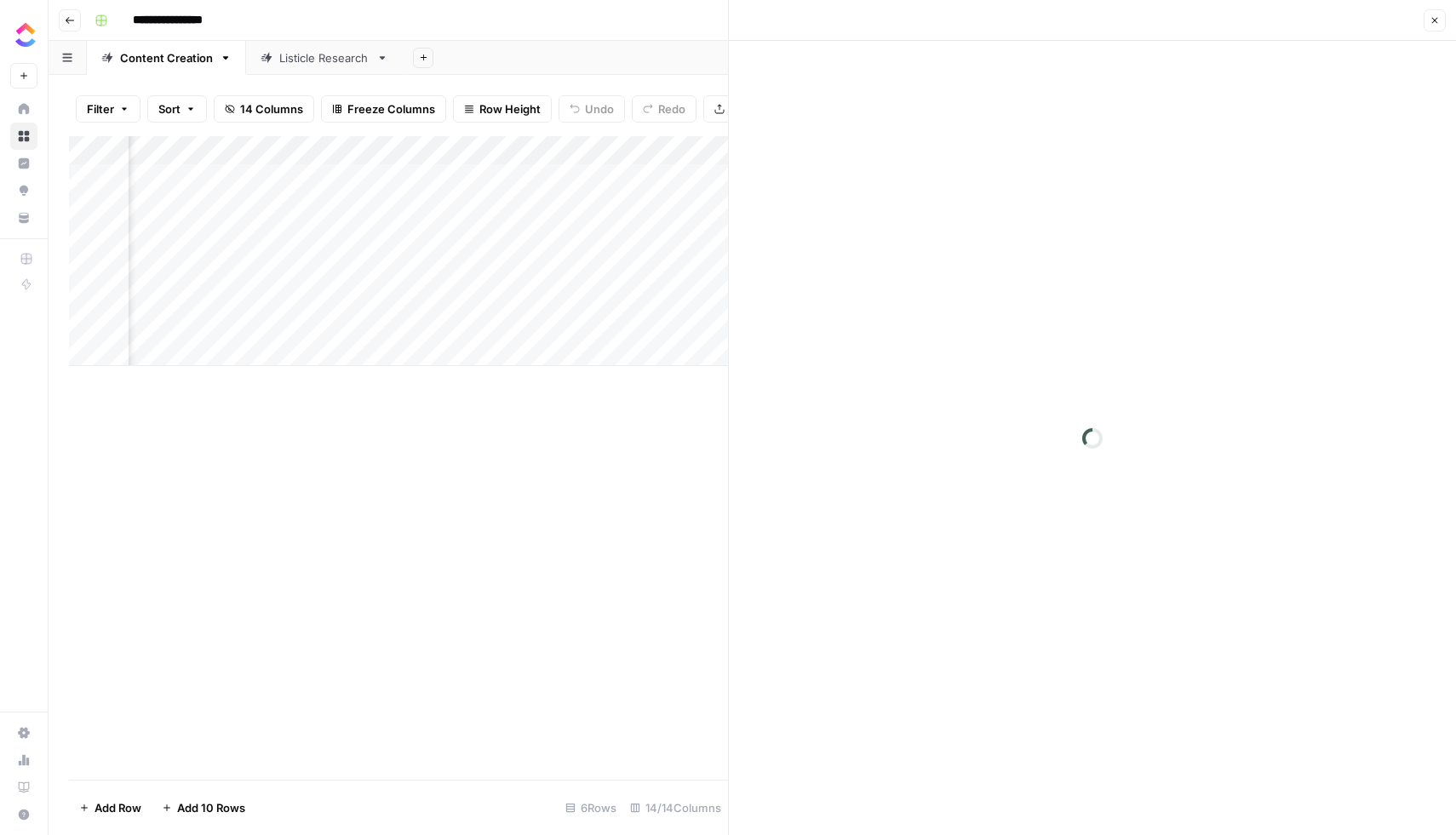
click at [368, 234] on div at bounding box center [405, 236] width 156 height 32
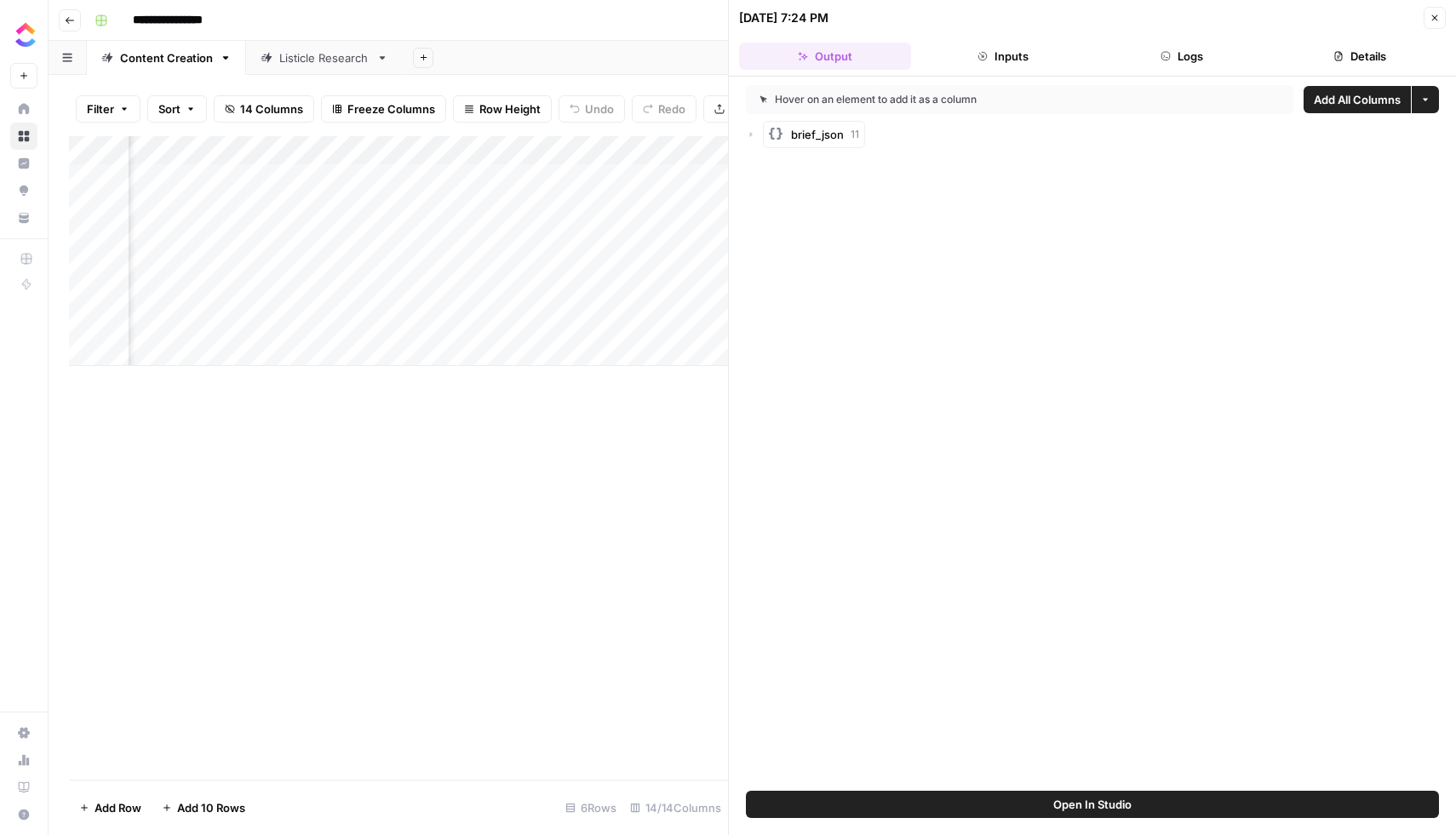
click at [401, 240] on div at bounding box center [405, 236] width 156 height 32
click at [540, 242] on div "Add Column" at bounding box center [398, 251] width 659 height 230
click at [615, 237] on div "Add Column" at bounding box center [398, 251] width 659 height 230
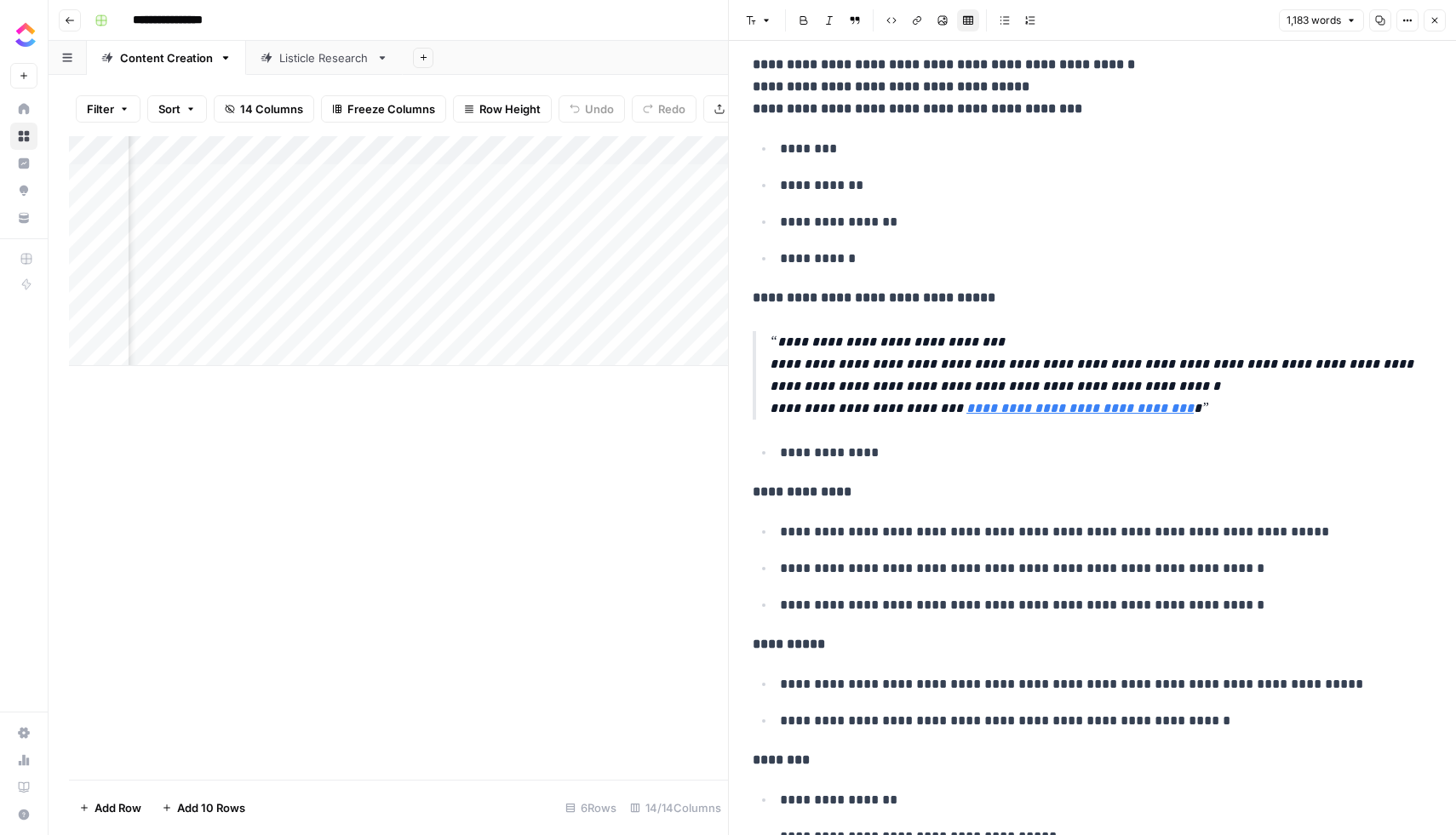
scroll to position [0, 557]
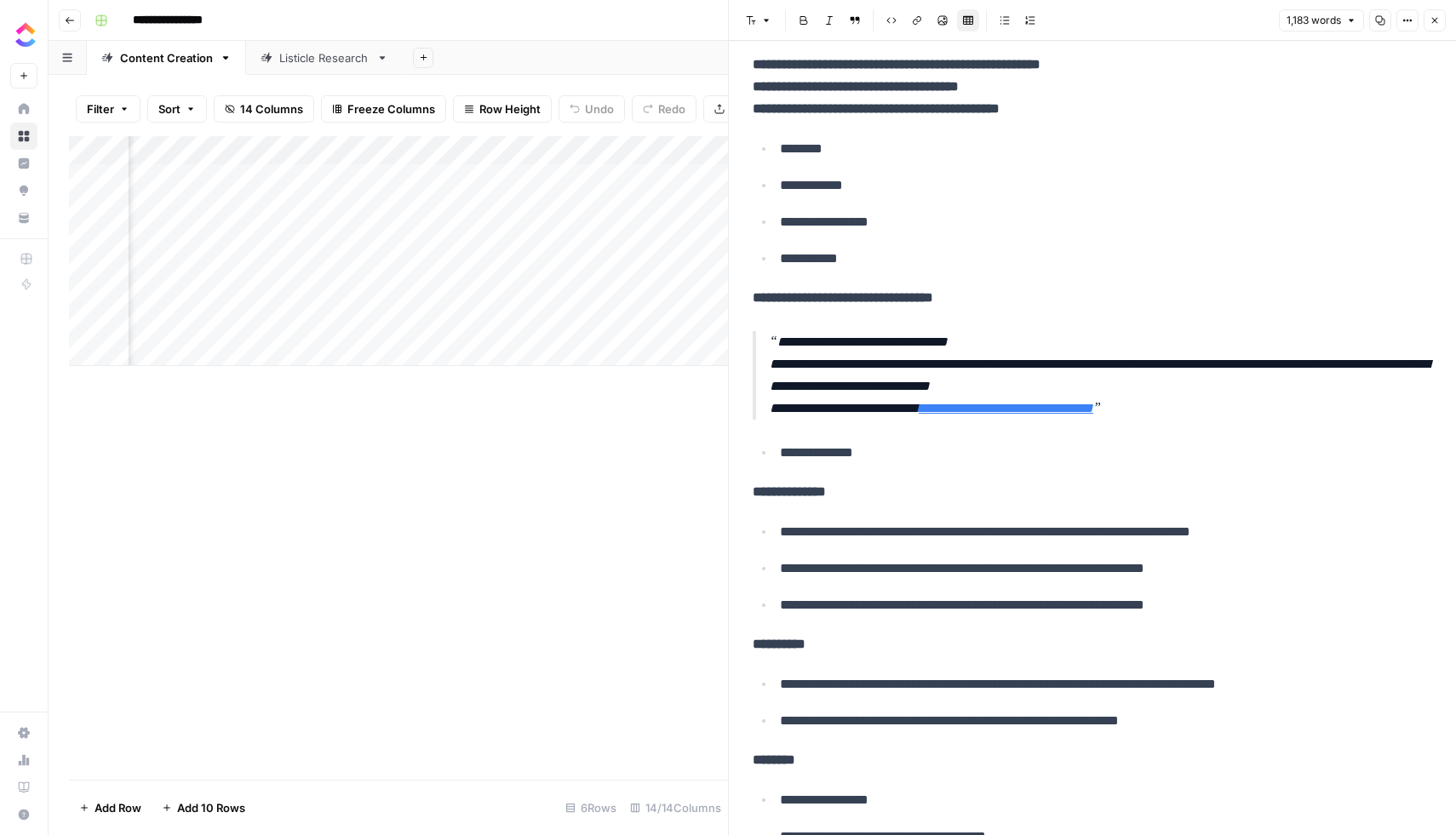
click at [486, 233] on div "Add Column" at bounding box center [398, 251] width 659 height 230
click at [540, 236] on div "Add Column" at bounding box center [398, 251] width 659 height 230
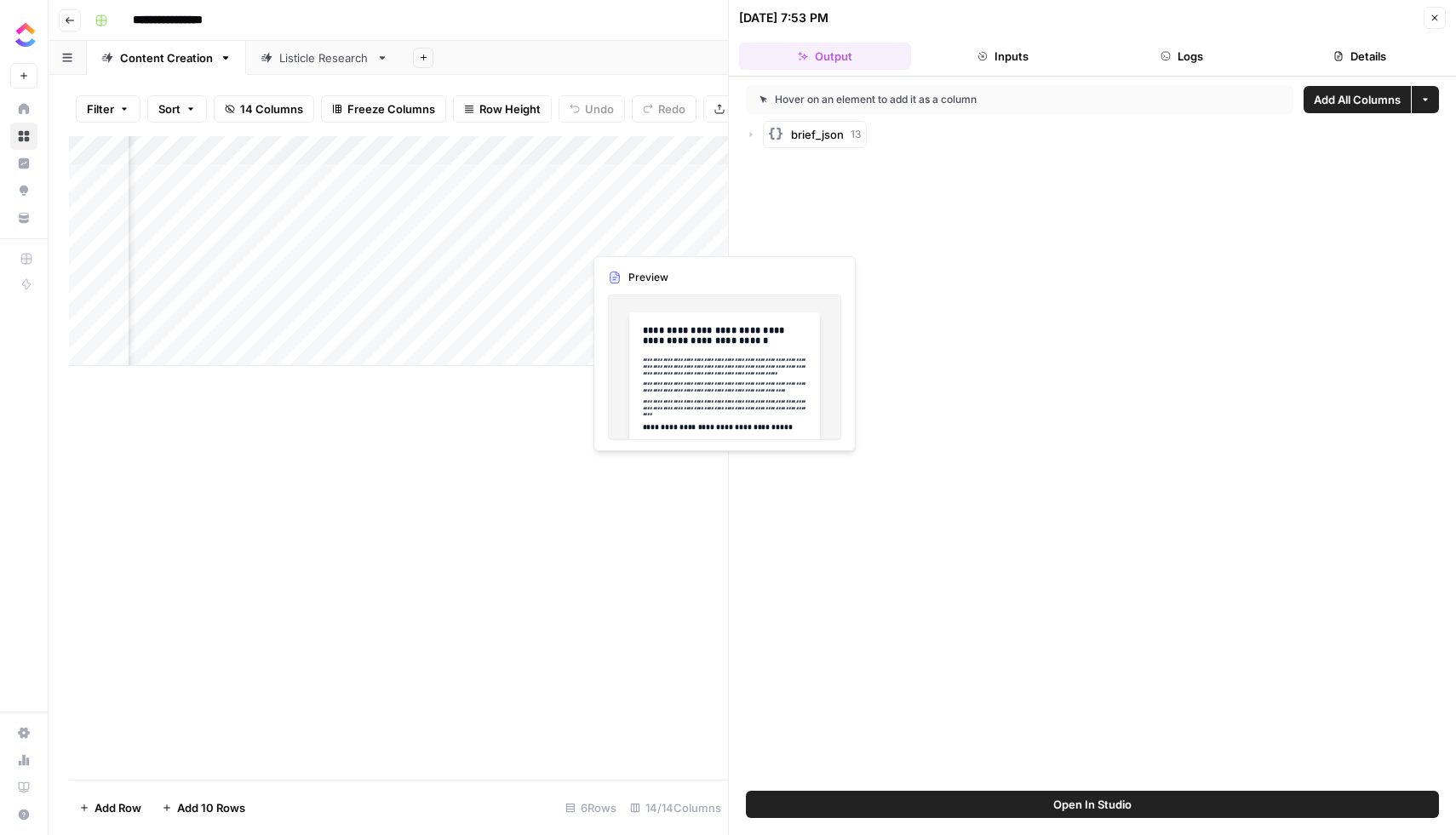
click at [640, 238] on div "Add Column" at bounding box center [398, 251] width 659 height 230
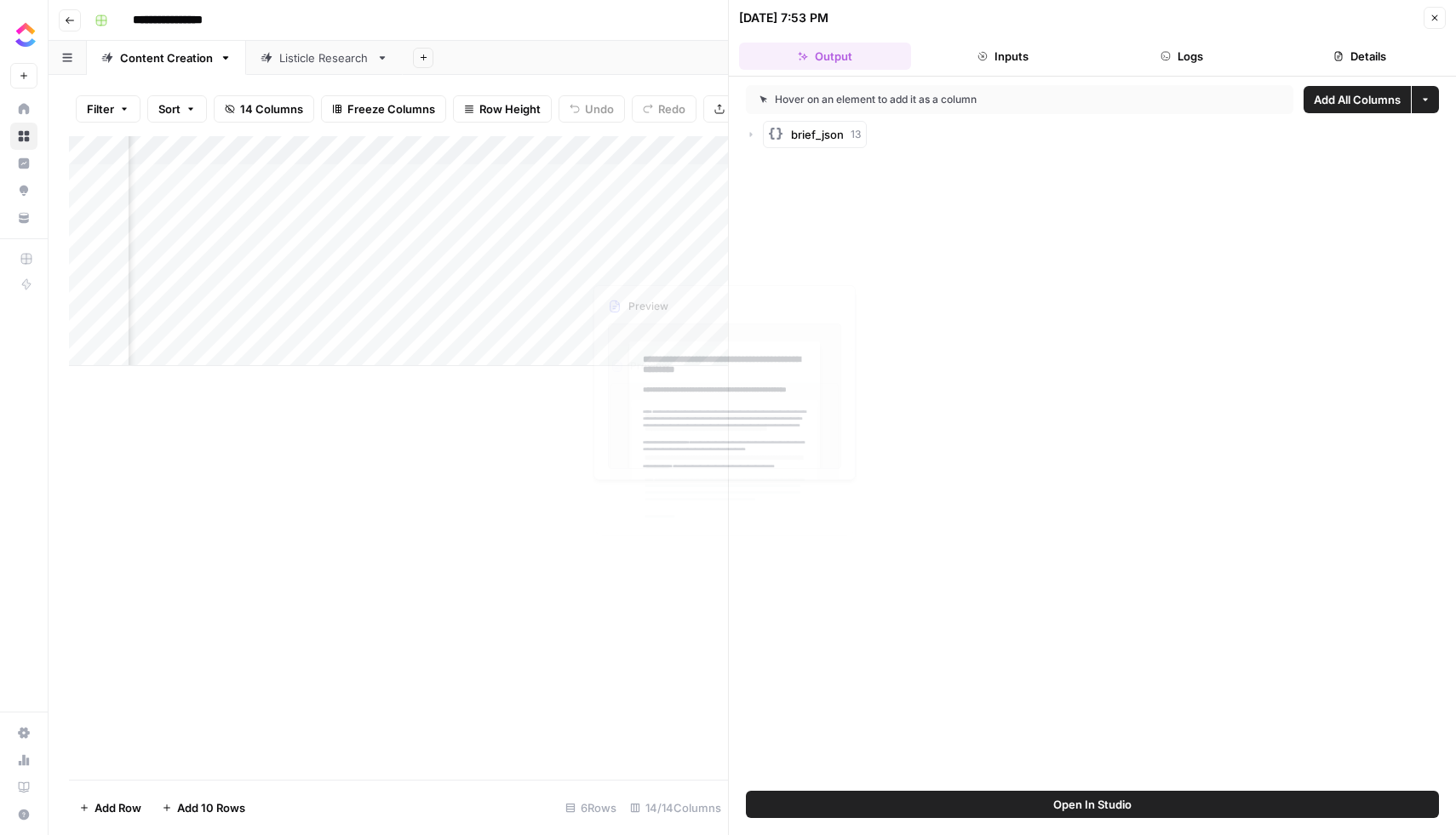
click at [671, 345] on div "Add Column" at bounding box center [398, 251] width 659 height 230
click at [538, 236] on div "Add Column" at bounding box center [398, 265] width 659 height 259
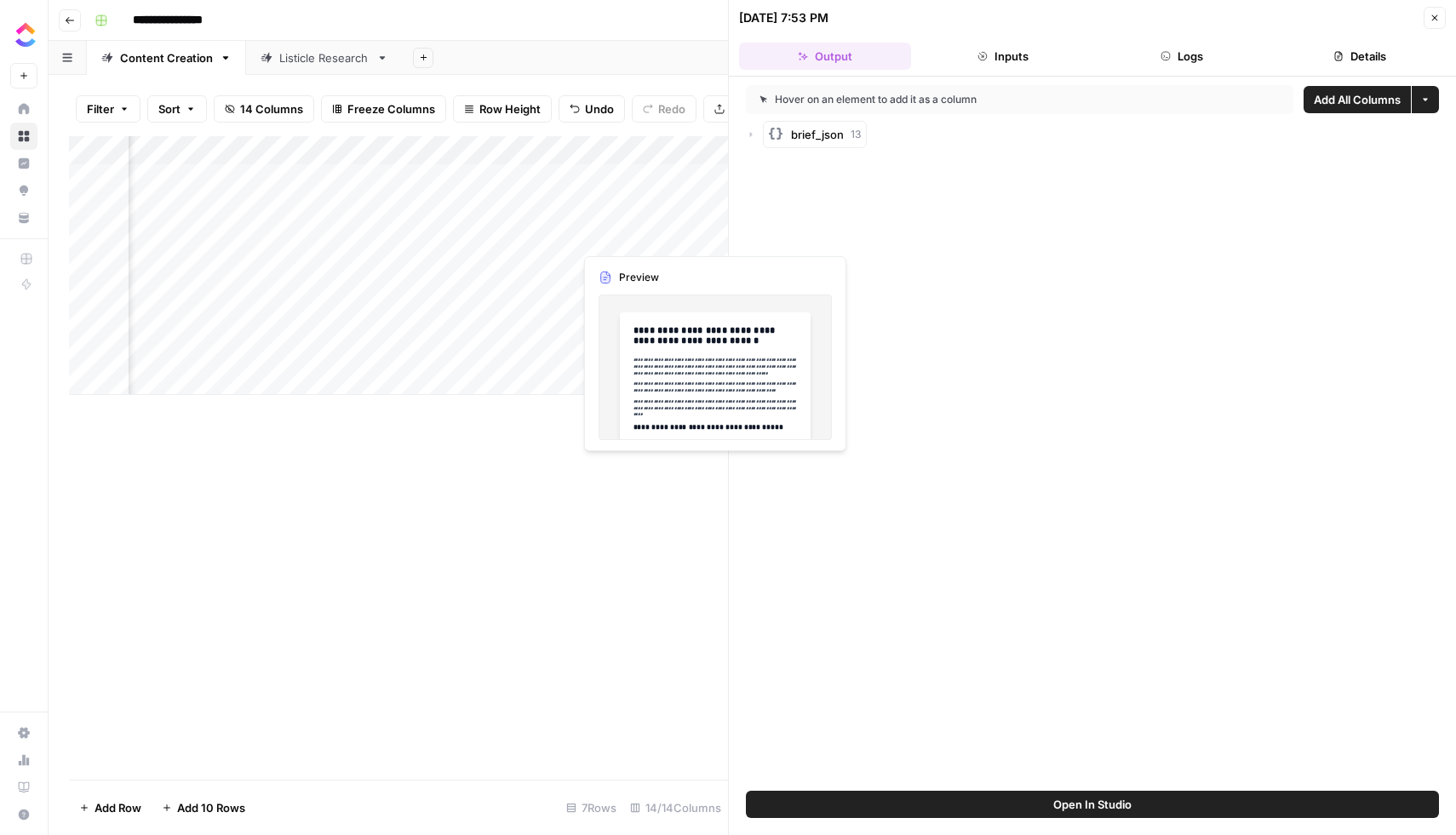
drag, startPoint x: 614, startPoint y: 236, endPoint x: 623, endPoint y: 255, distance: 21.0
click at [616, 240] on div "Add Column" at bounding box center [398, 265] width 659 height 259
click at [624, 238] on div "Add Column" at bounding box center [398, 265] width 659 height 259
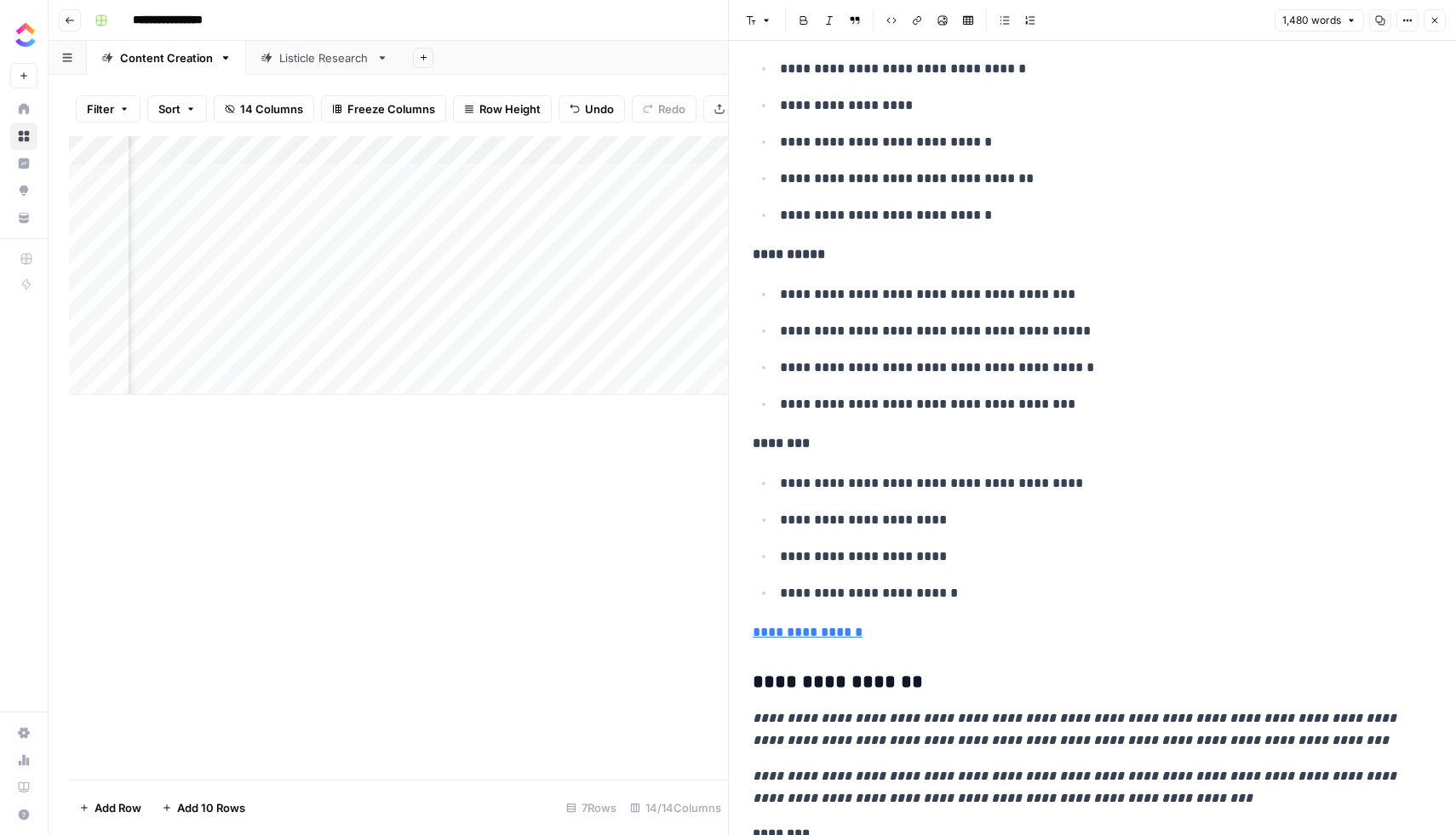
scroll to position [1840, 0]
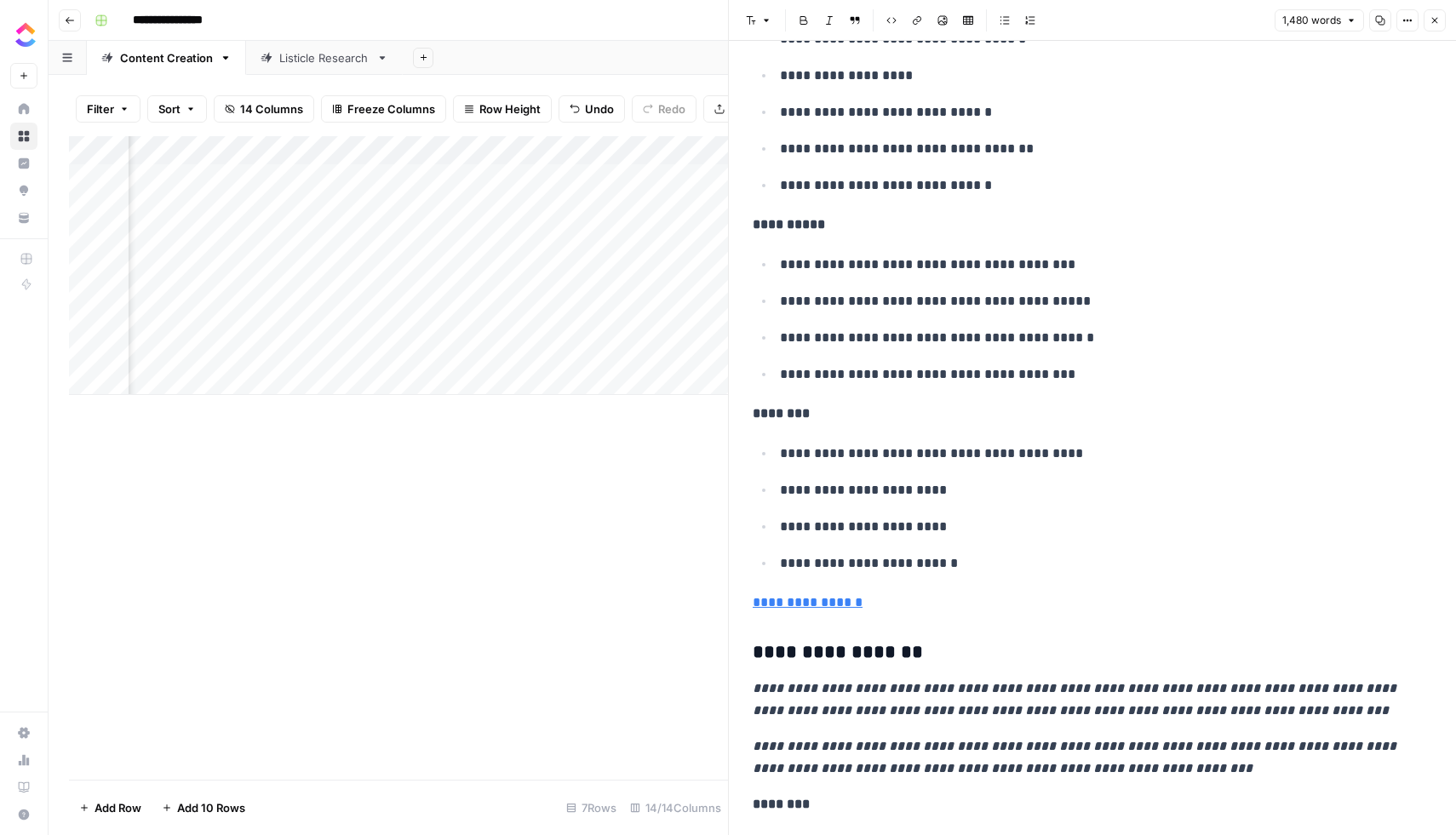
click at [833, 596] on link "**********" at bounding box center [808, 602] width 110 height 13
click at [794, 596] on link "**********" at bounding box center [808, 602] width 110 height 13
click at [1000, 552] on icon at bounding box center [1000, 555] width 10 height 10
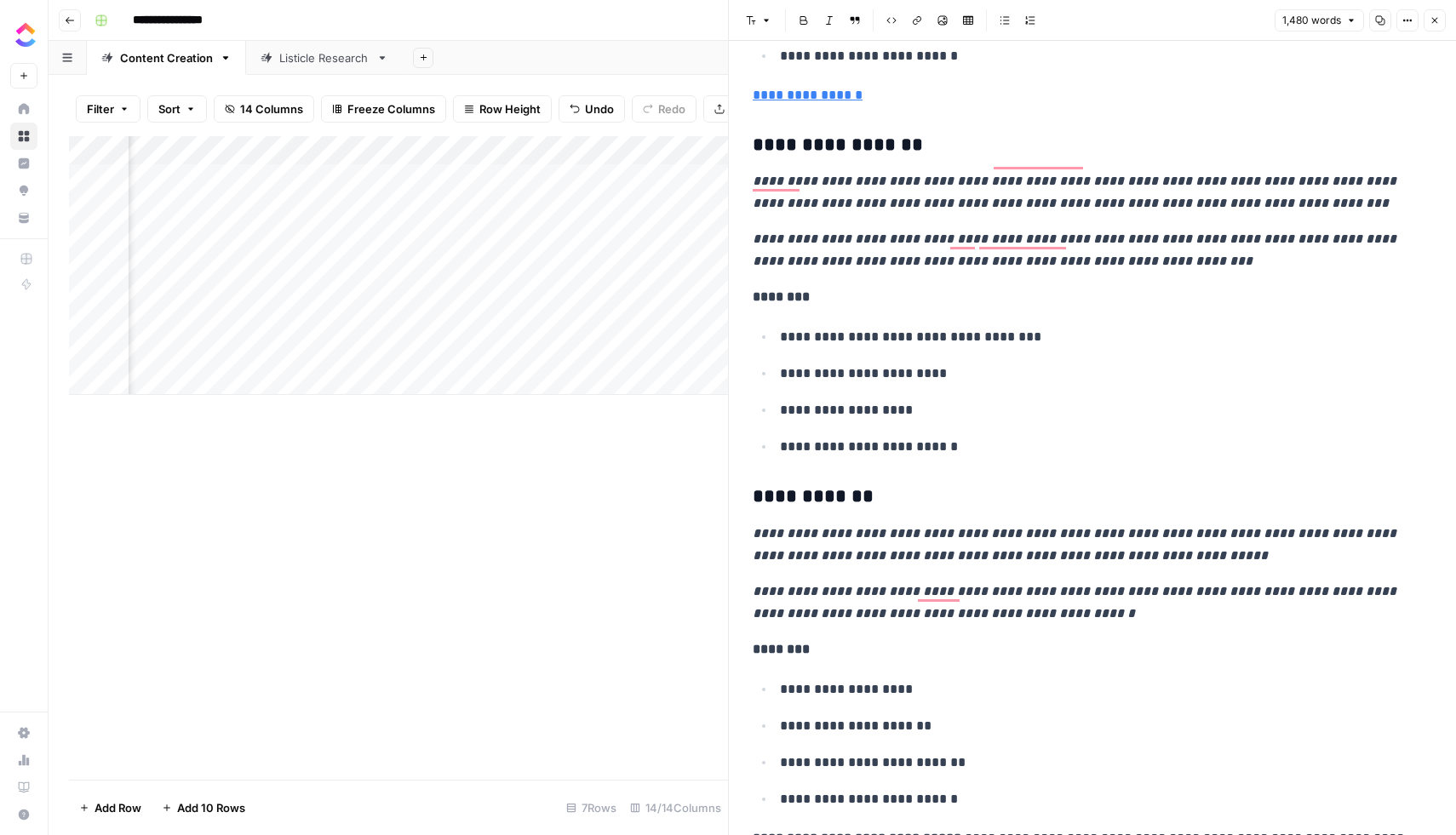
scroll to position [2353, 0]
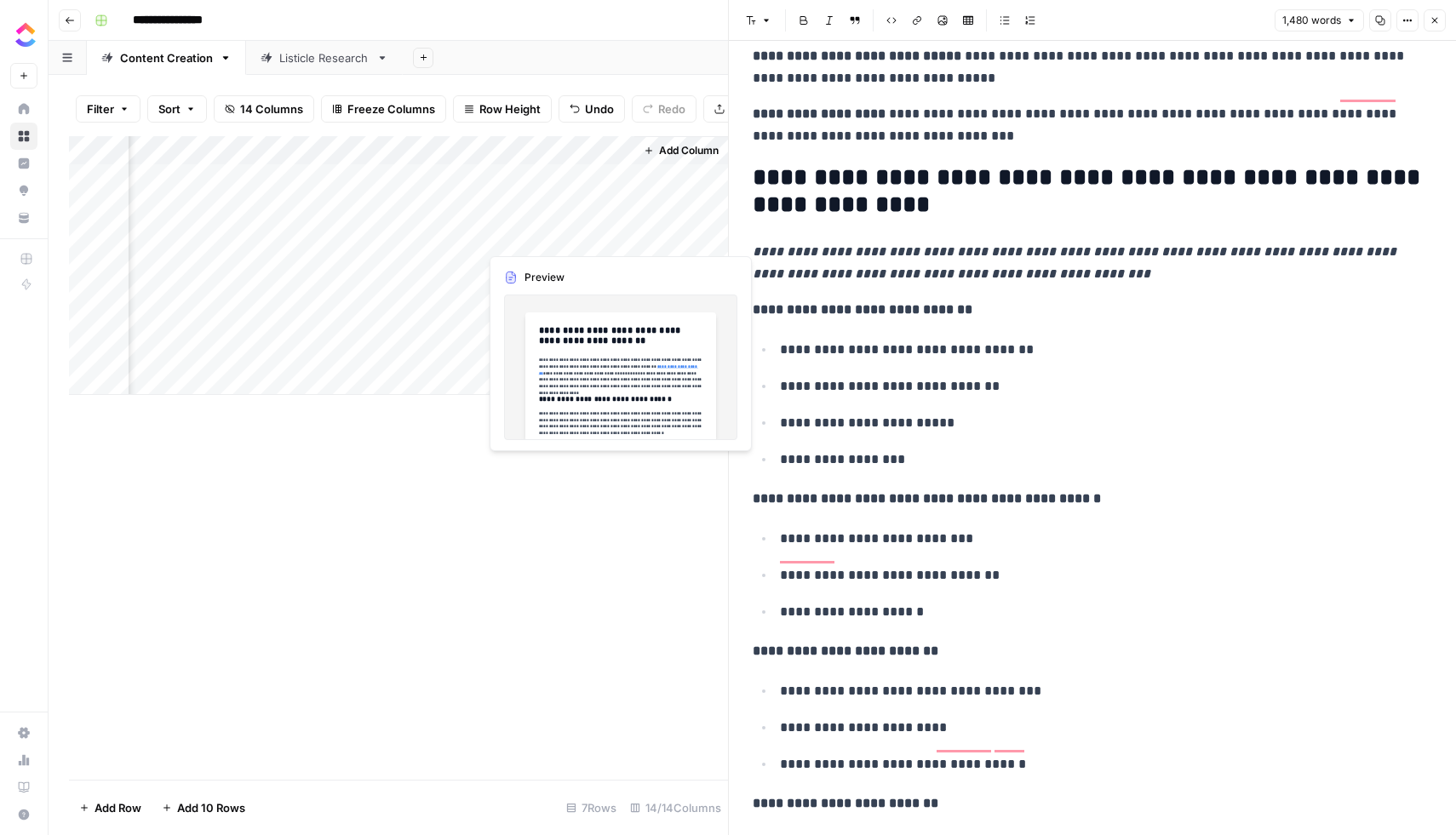
click at [527, 239] on div "Add Column" at bounding box center [398, 265] width 659 height 259
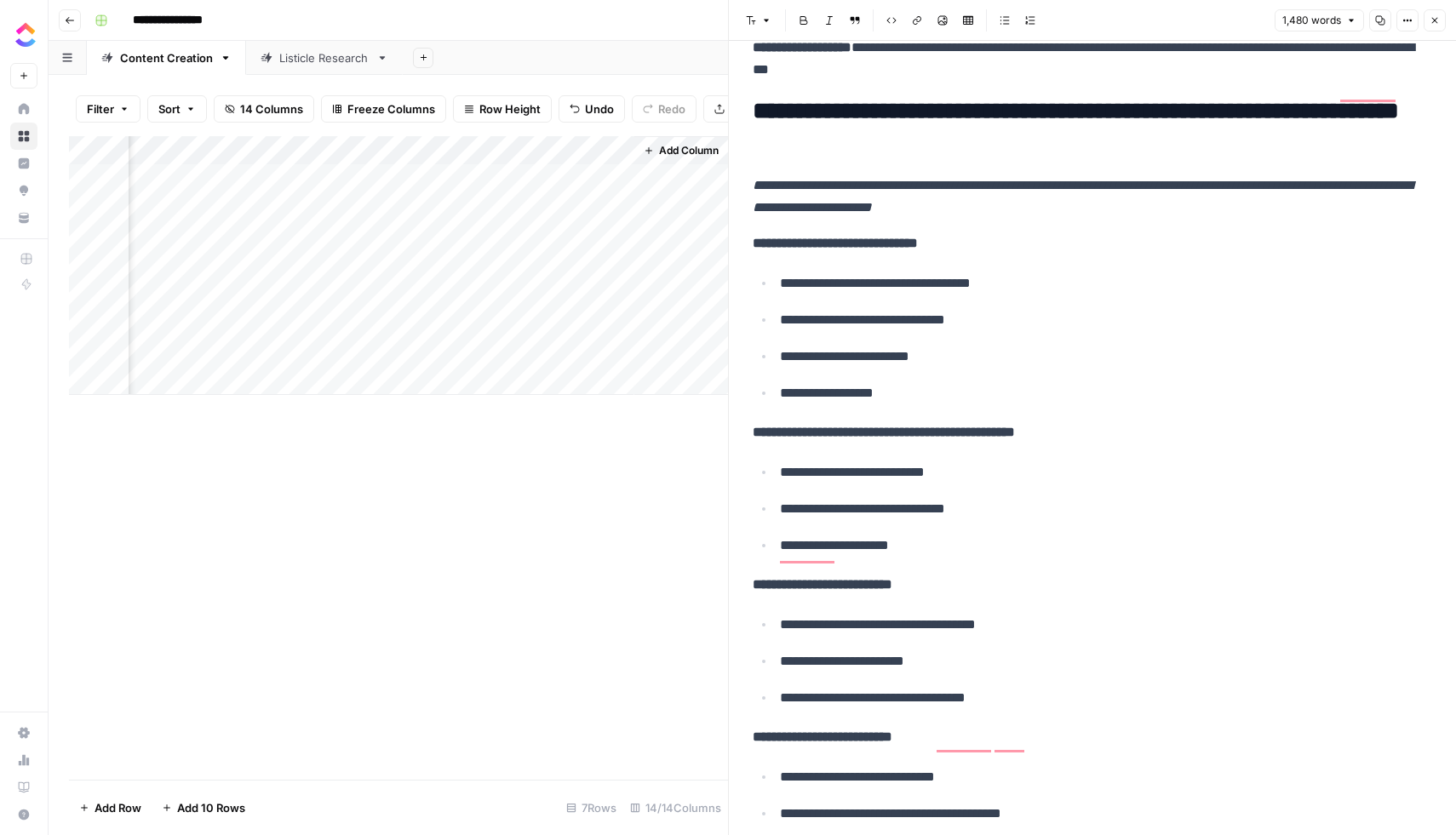
click at [384, 242] on div "Add Column" at bounding box center [398, 265] width 659 height 259
click at [397, 238] on div "Add Column" at bounding box center [398, 265] width 659 height 259
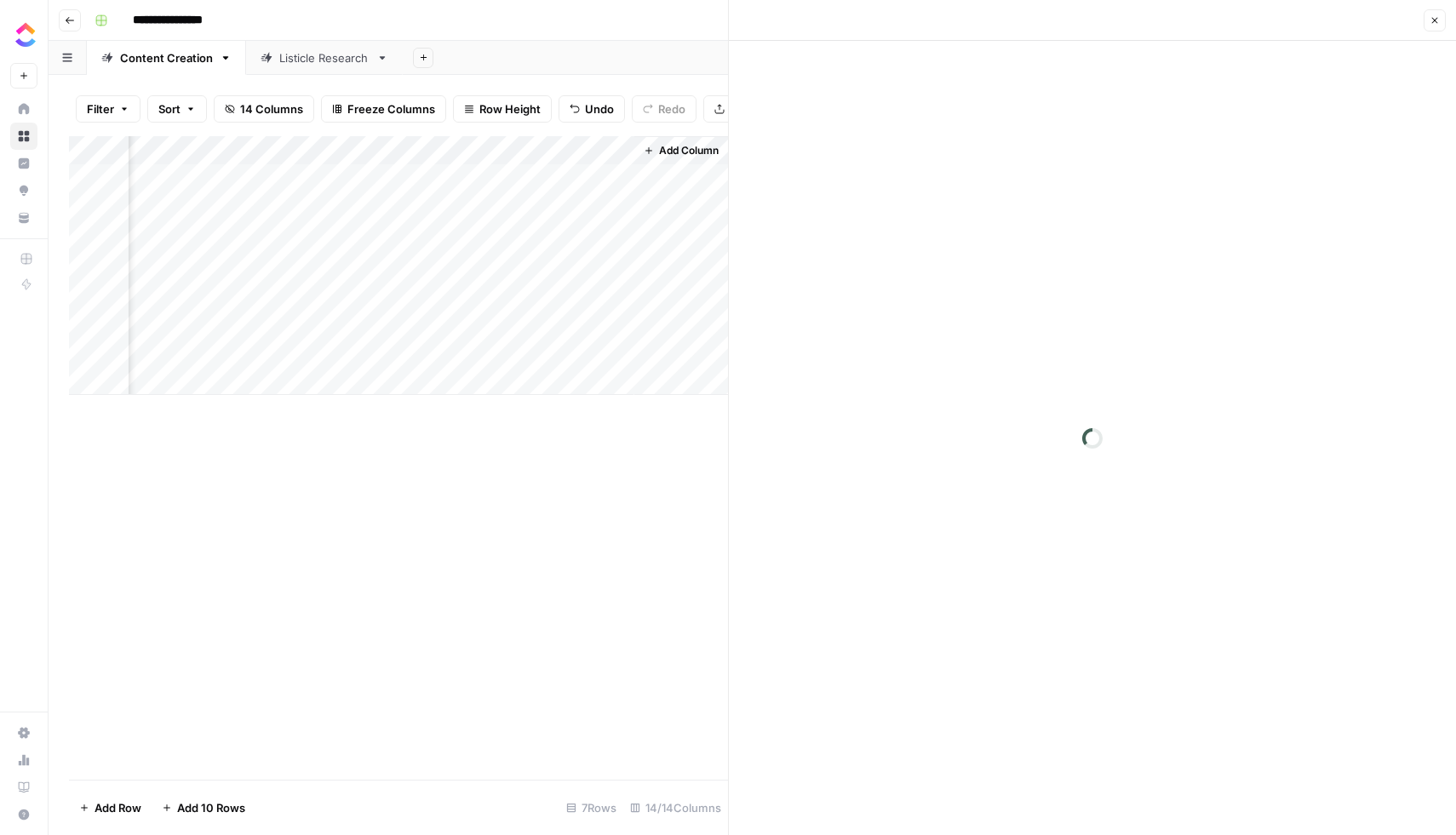
click at [397, 238] on div at bounding box center [403, 236] width 156 height 32
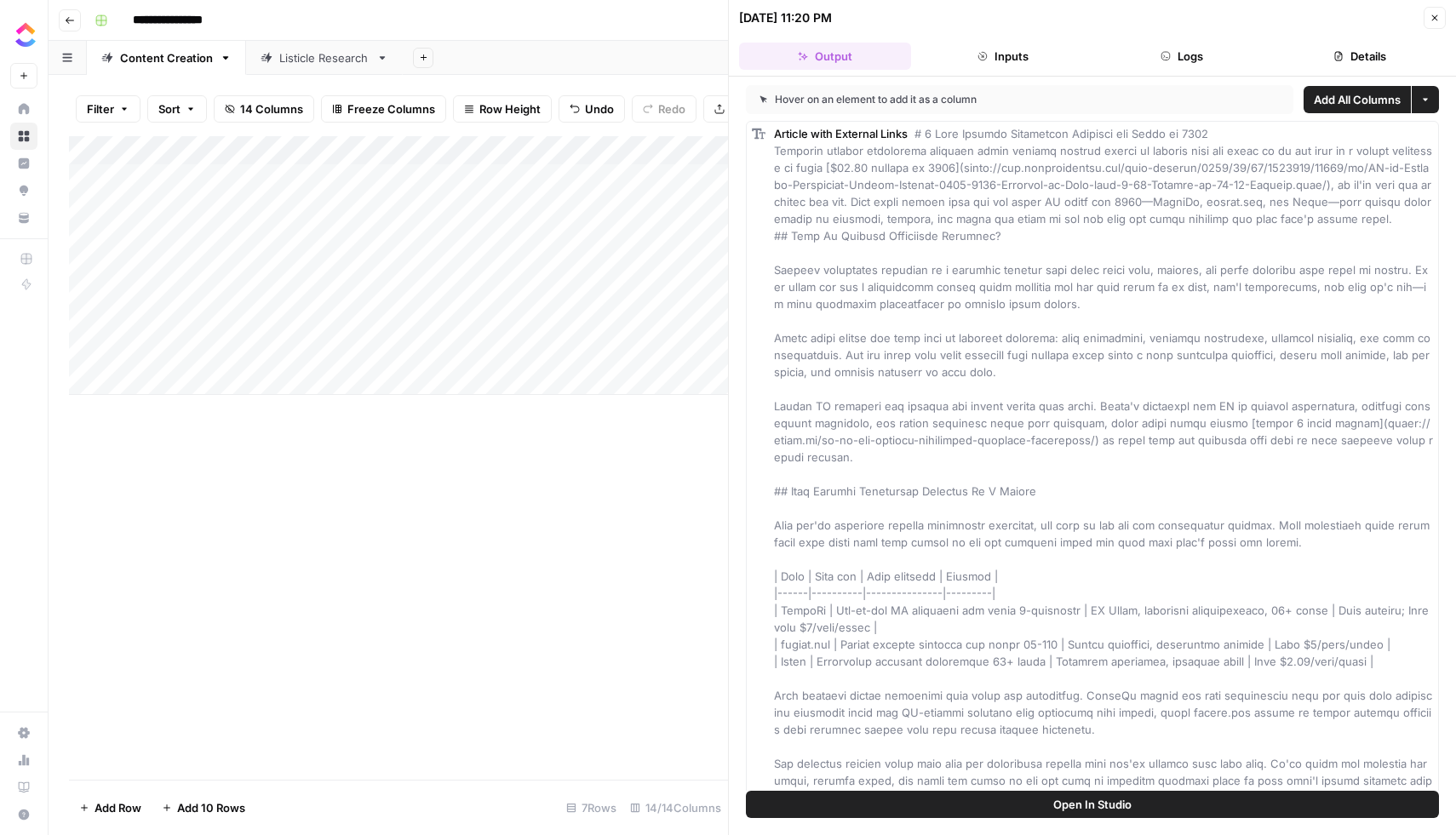
click at [221, 262] on div "Add Column" at bounding box center [398, 265] width 659 height 259
click at [221, 262] on textarea "**********" at bounding box center [264, 266] width 272 height 24
click at [251, 416] on div "Add Column" at bounding box center [398, 458] width 659 height 644
click at [548, 342] on div "Add Column" at bounding box center [398, 265] width 659 height 259
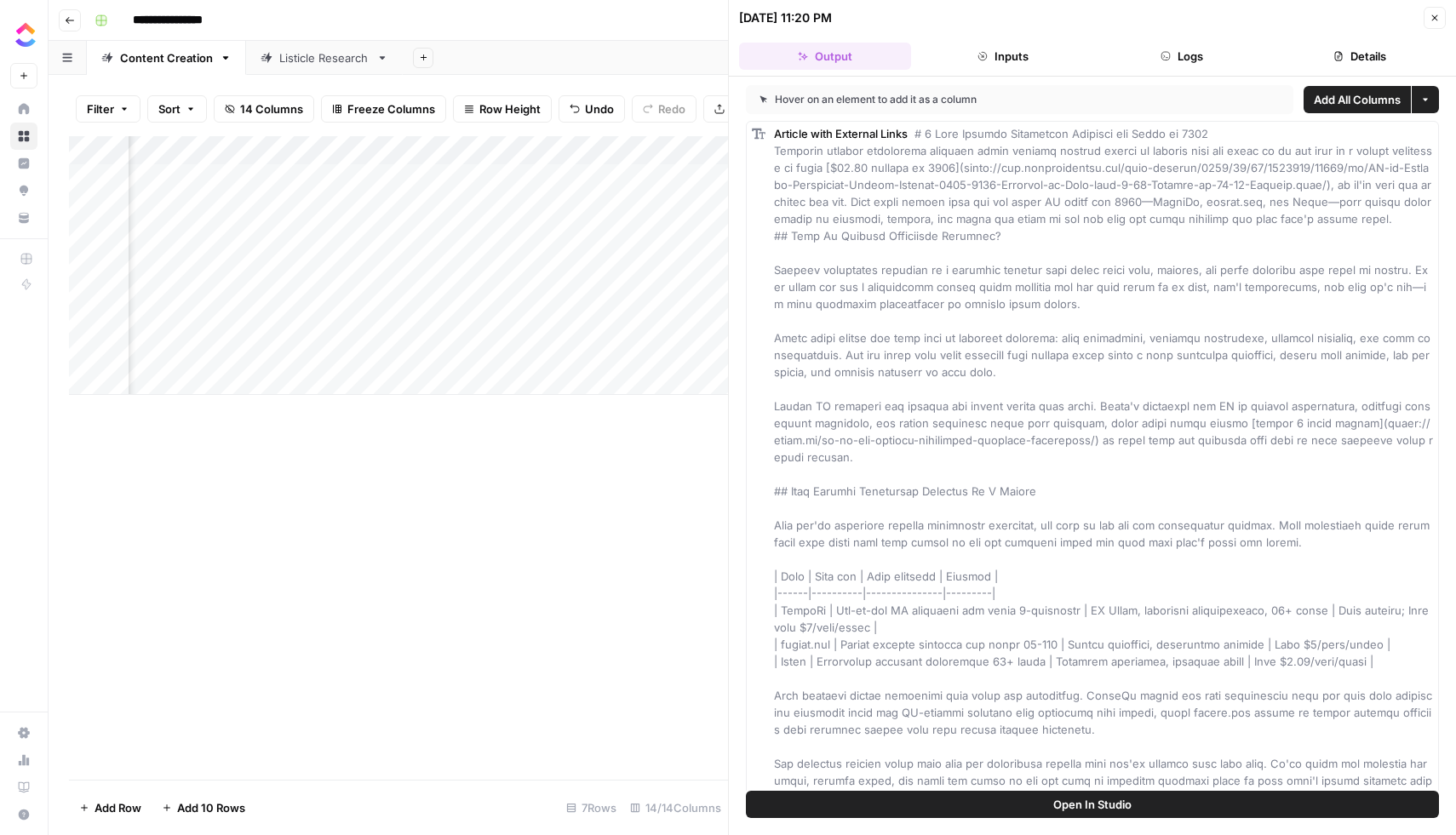
click at [501, 262] on div "Add Column" at bounding box center [398, 265] width 659 height 259
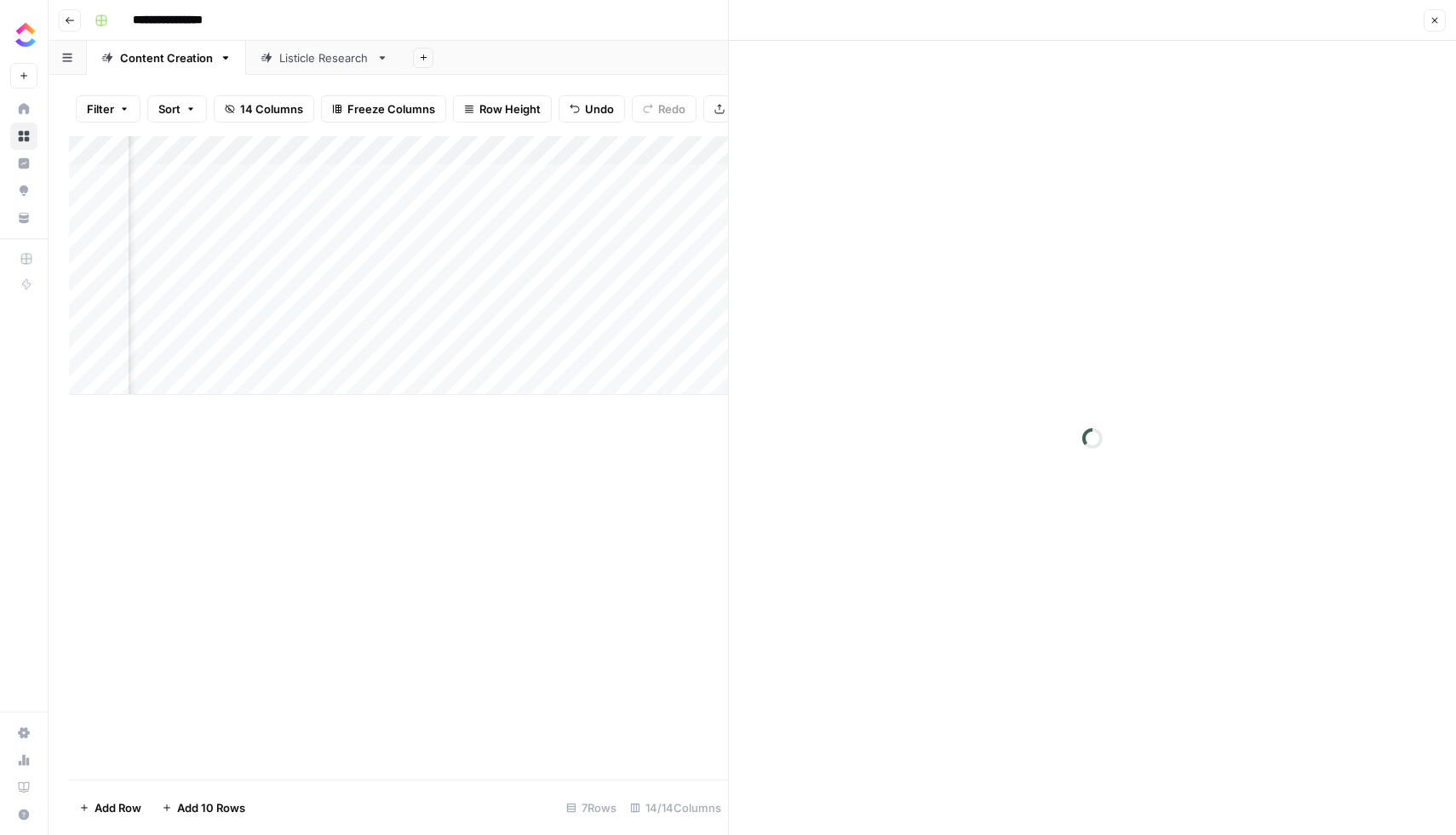
click at [501, 262] on div at bounding box center [515, 265] width 156 height 32
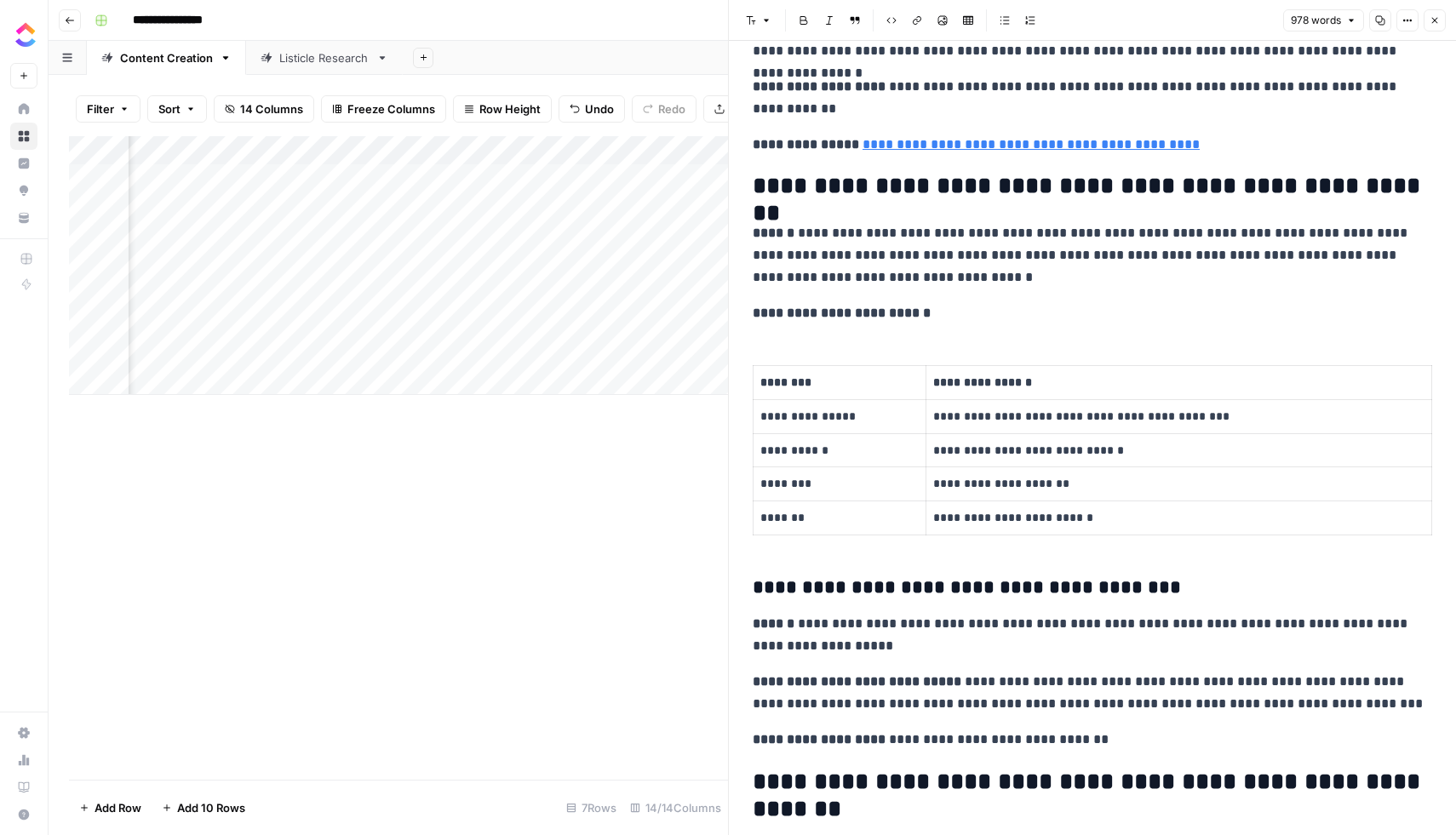
scroll to position [0, 1096]
click at [577, 261] on div at bounding box center [515, 265] width 156 height 32
click at [558, 265] on div at bounding box center [515, 265] width 156 height 32
click at [551, 265] on div at bounding box center [515, 265] width 156 height 32
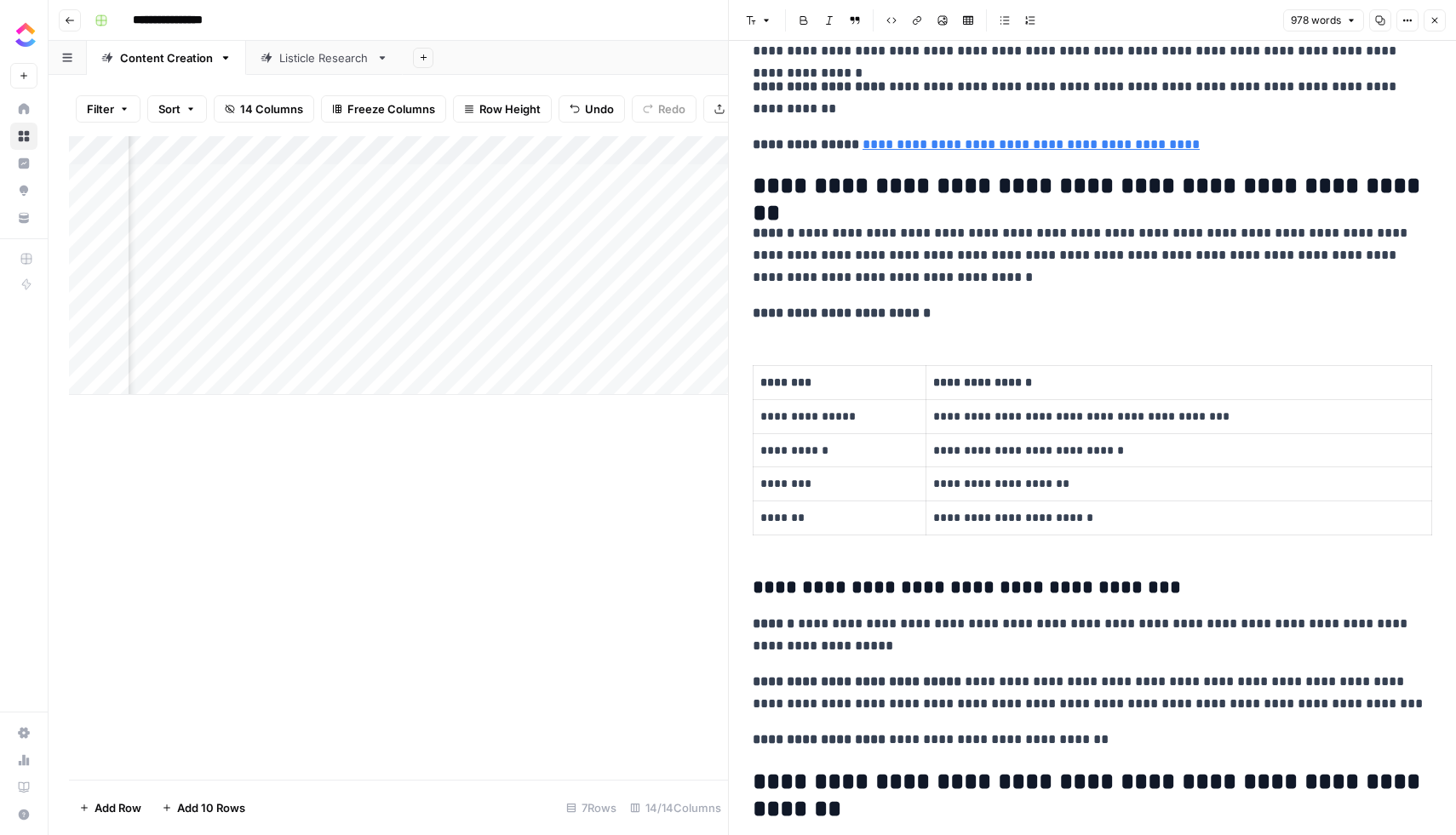
click at [643, 265] on div "Add Column" at bounding box center [398, 265] width 659 height 259
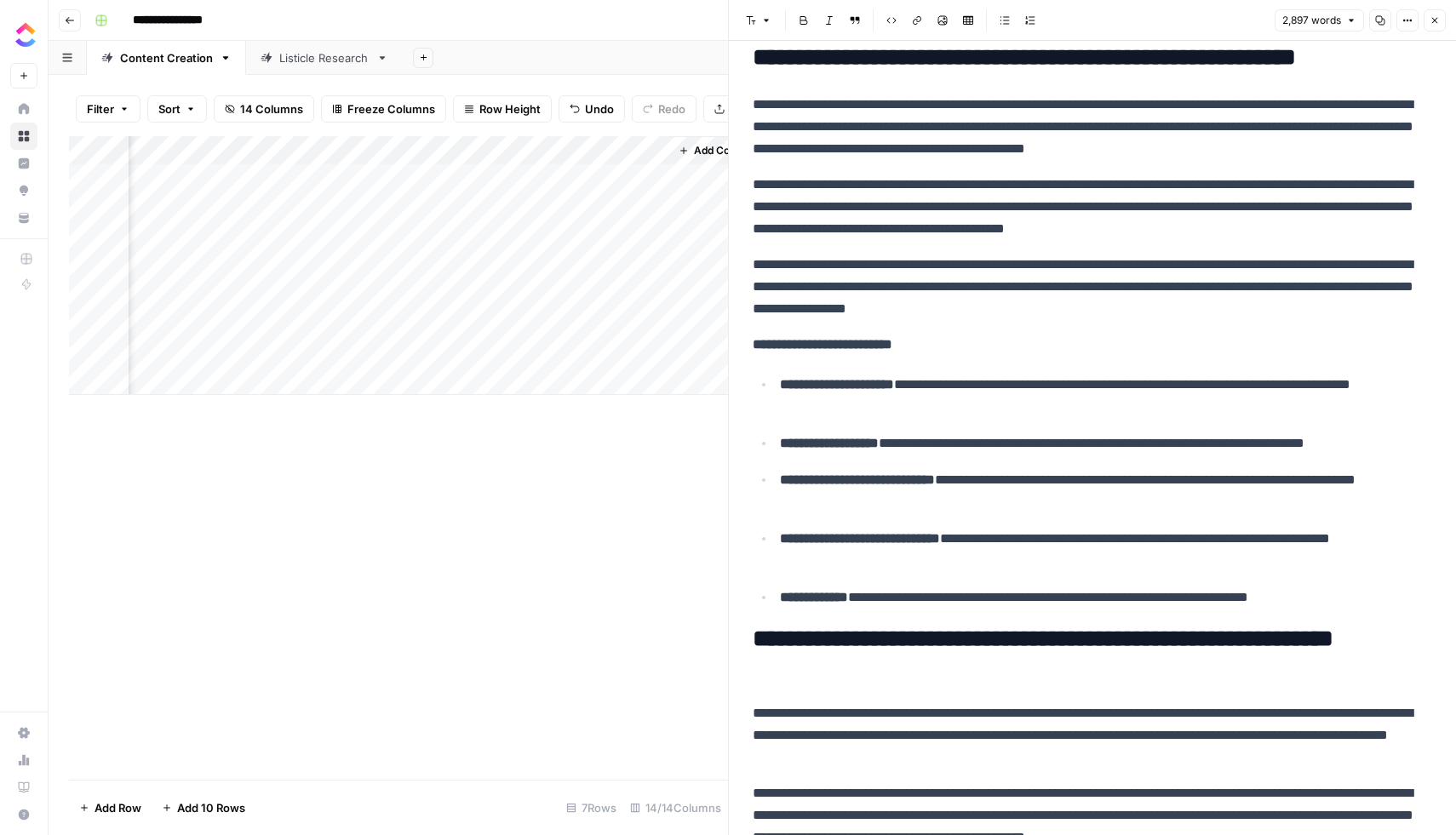
scroll to position [0, 1733]
click at [595, 265] on div "Add Column" at bounding box center [398, 265] width 659 height 259
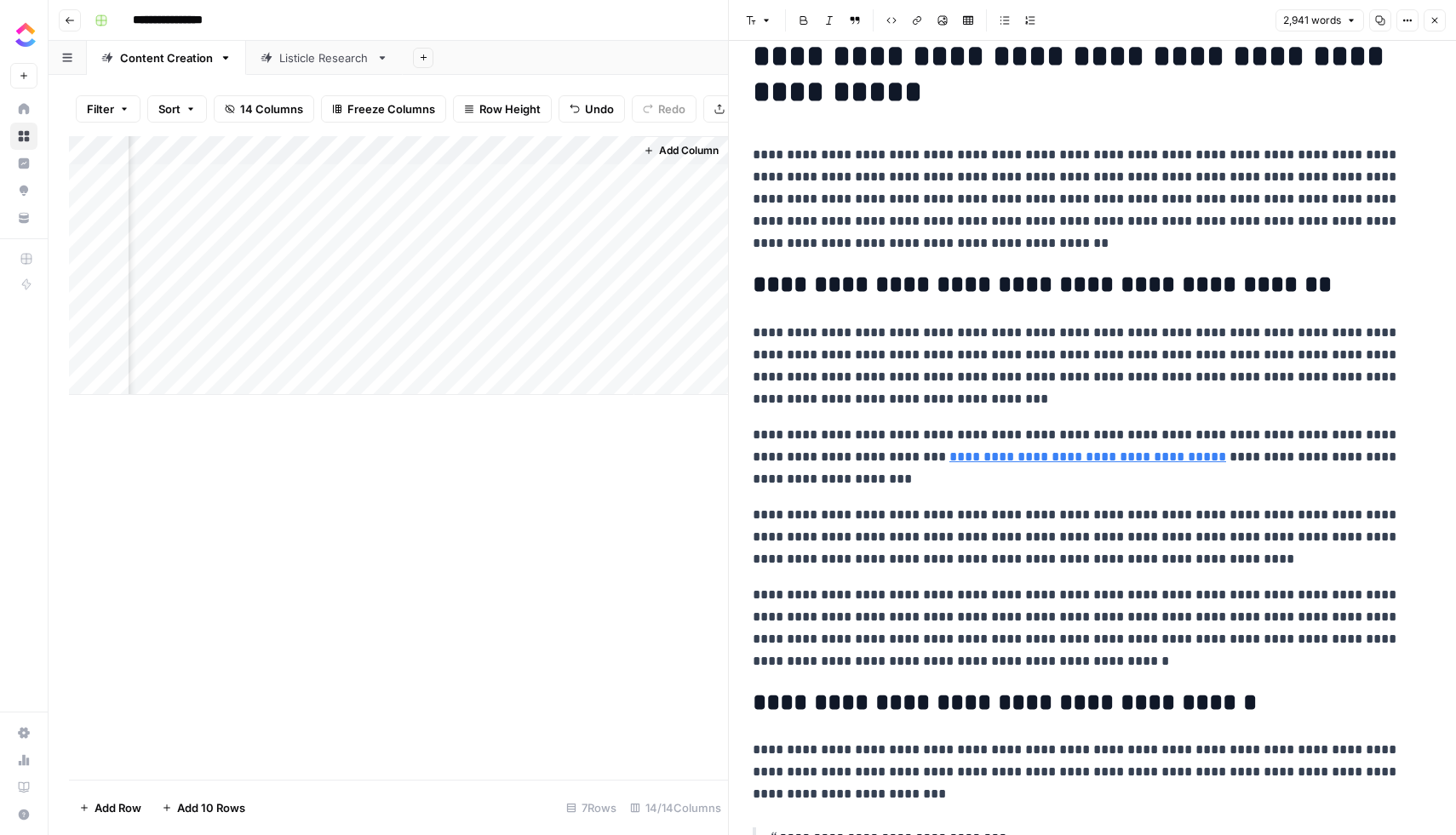
scroll to position [39, 0]
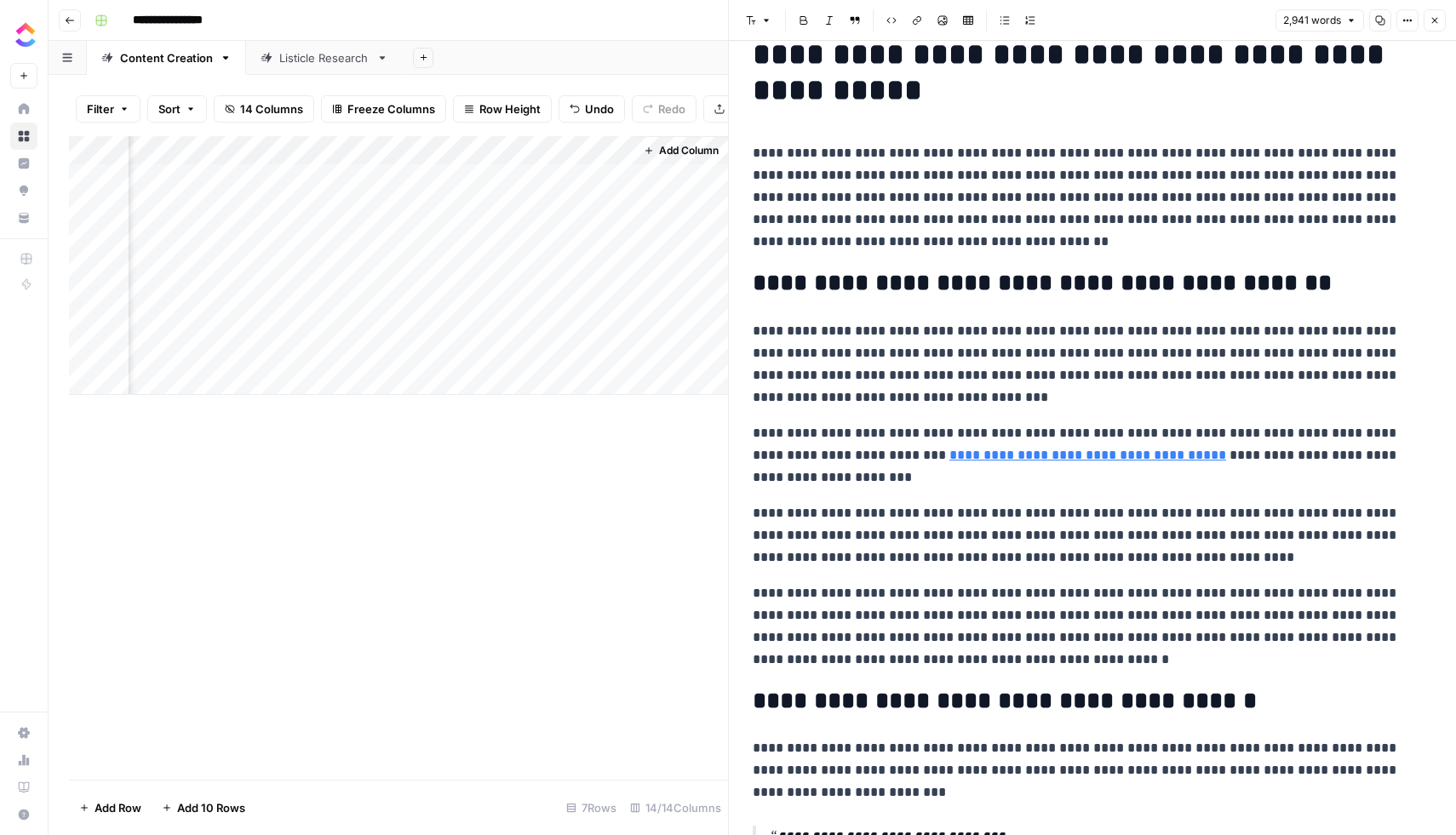
click at [1089, 453] on link "**********" at bounding box center [1088, 455] width 277 height 13
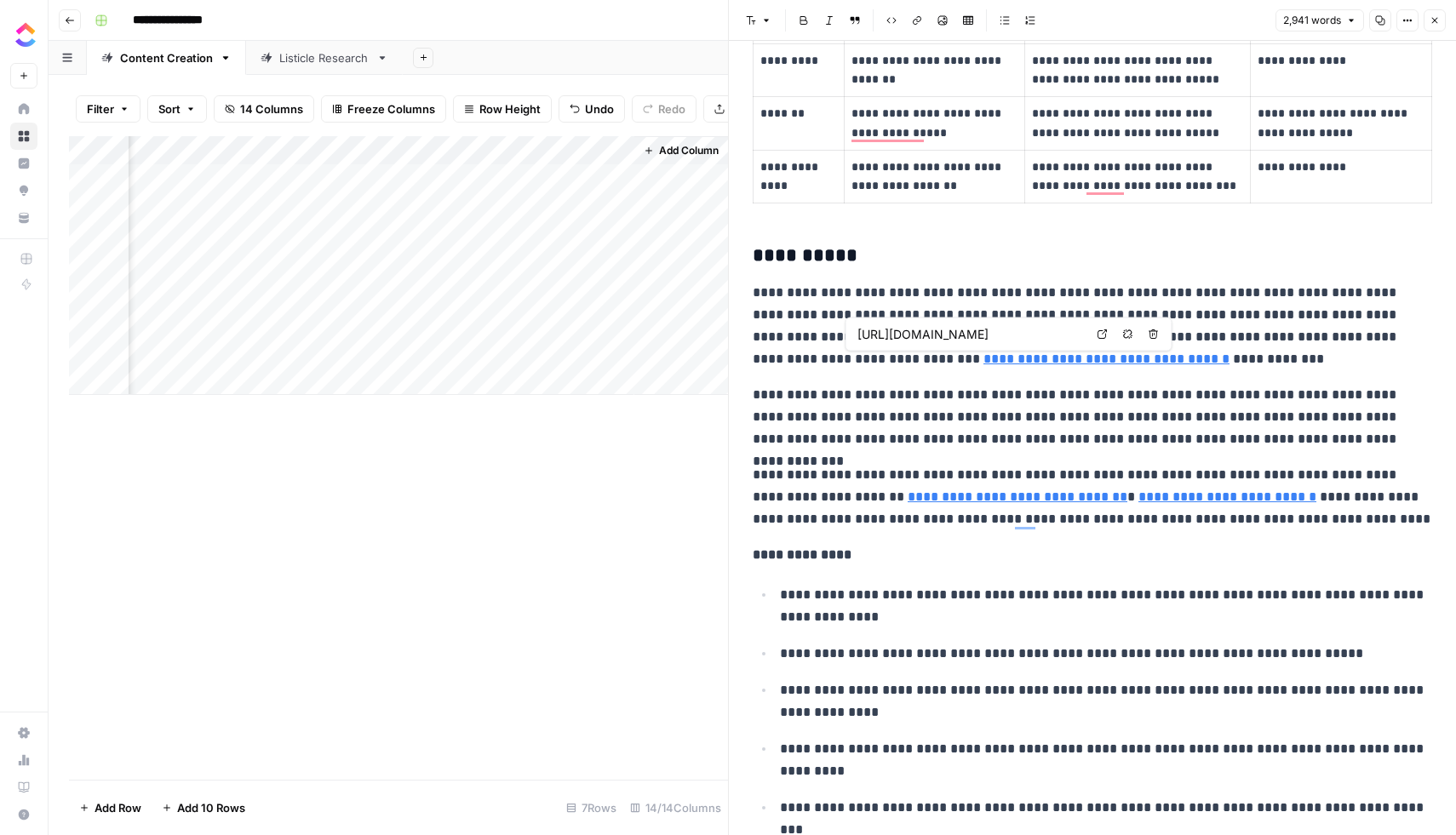
scroll to position [1297, 0]
click at [1100, 331] on icon at bounding box center [1101, 334] width 9 height 9
type input "https://clickup.com/ai/prompts-for-performing-data-entry-tasks"
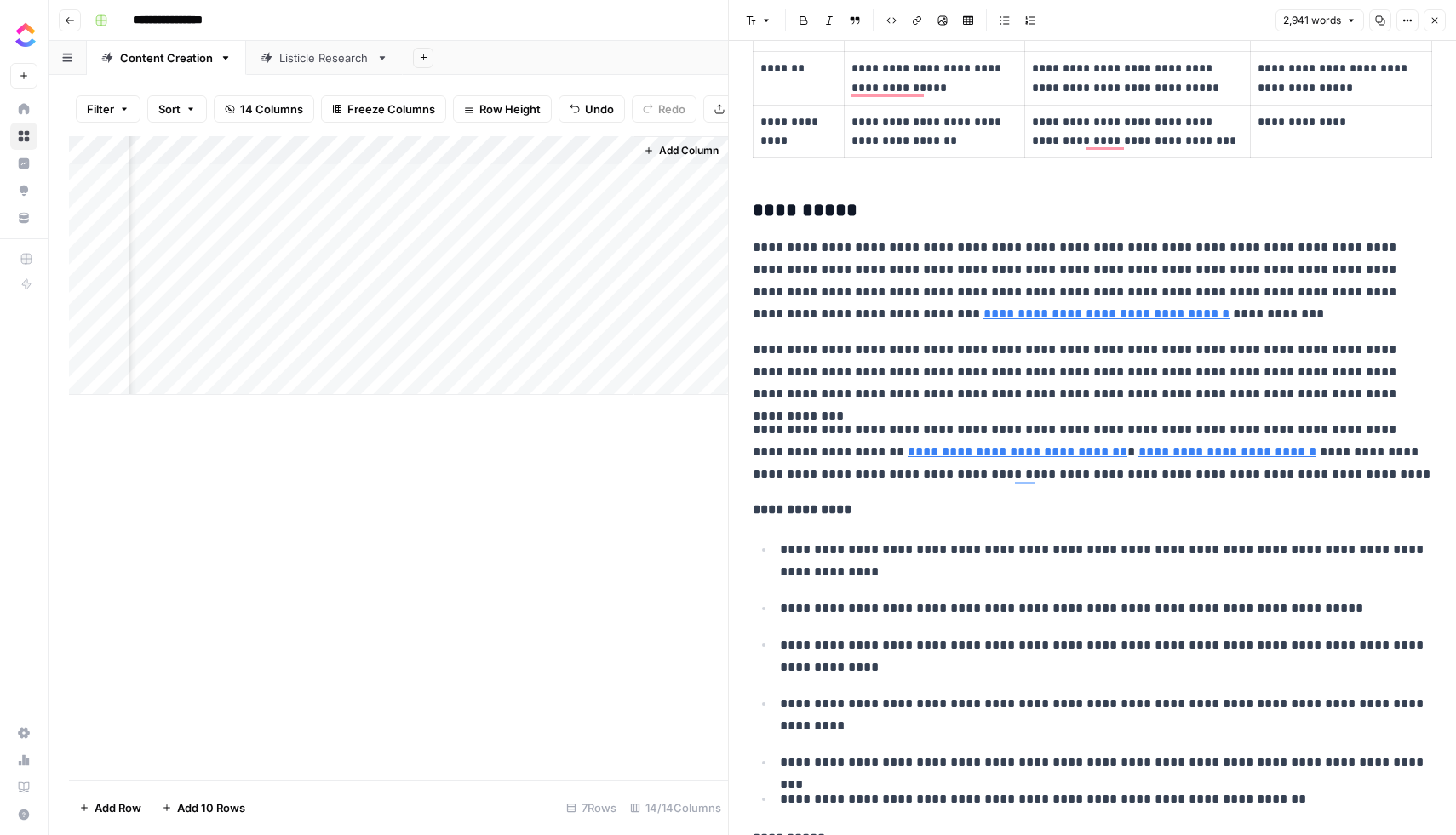
scroll to position [1352, 0]
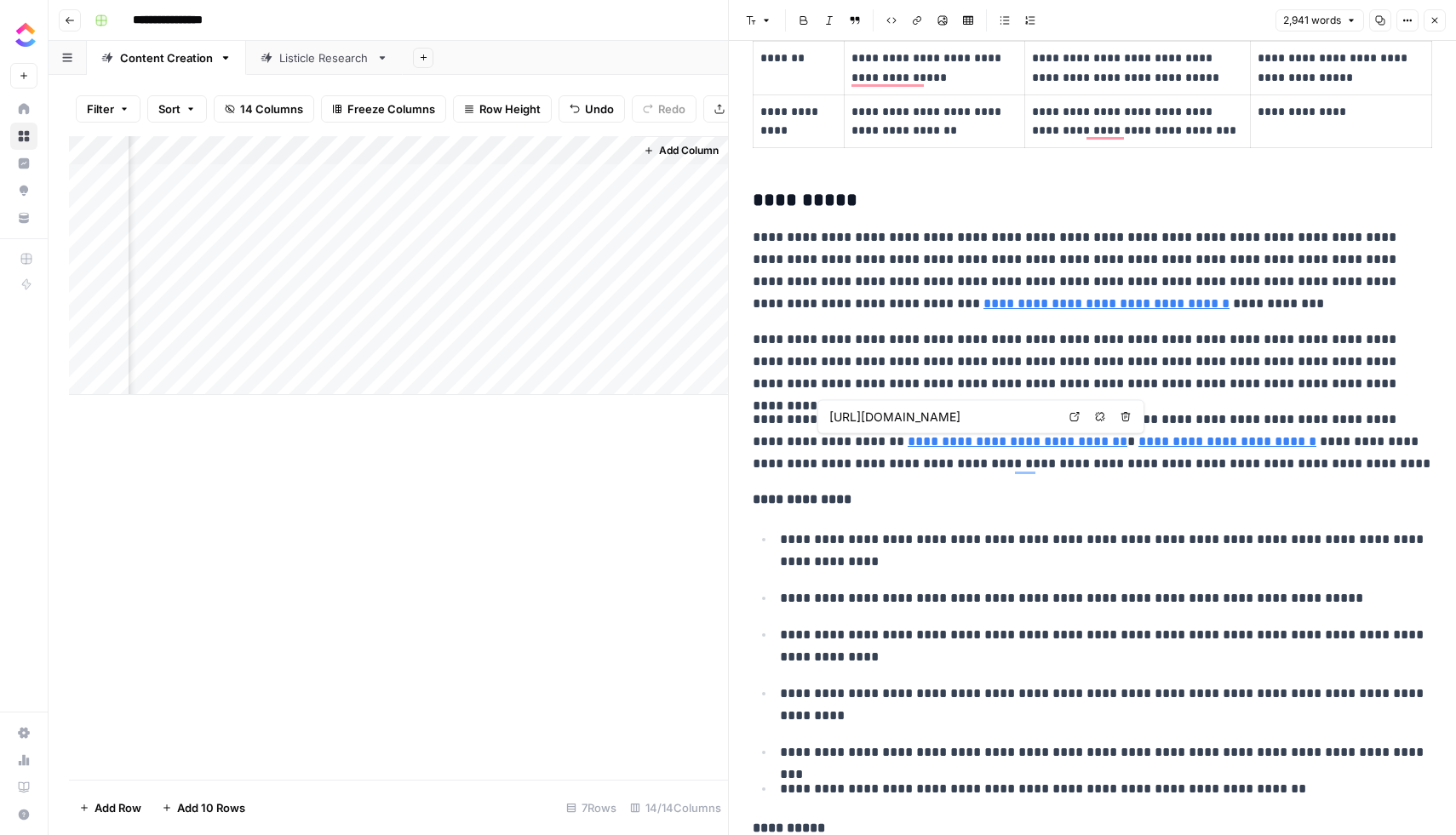
click at [943, 442] on link "**********" at bounding box center [1017, 441] width 219 height 13
click at [1079, 419] on icon at bounding box center [1075, 417] width 10 height 10
click at [1138, 436] on link "**********" at bounding box center [1227, 441] width 178 height 13
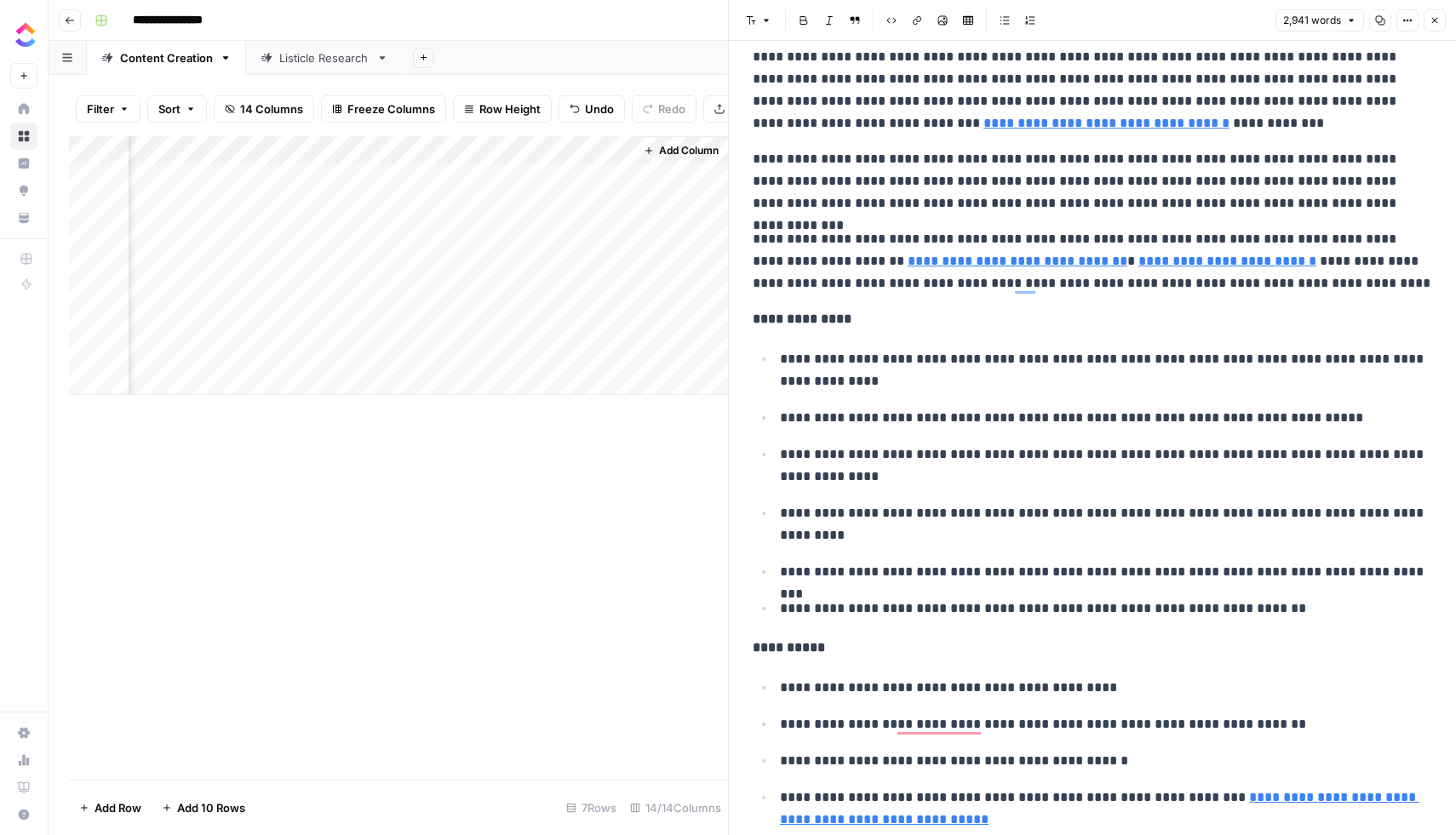
scroll to position [1598, 0]
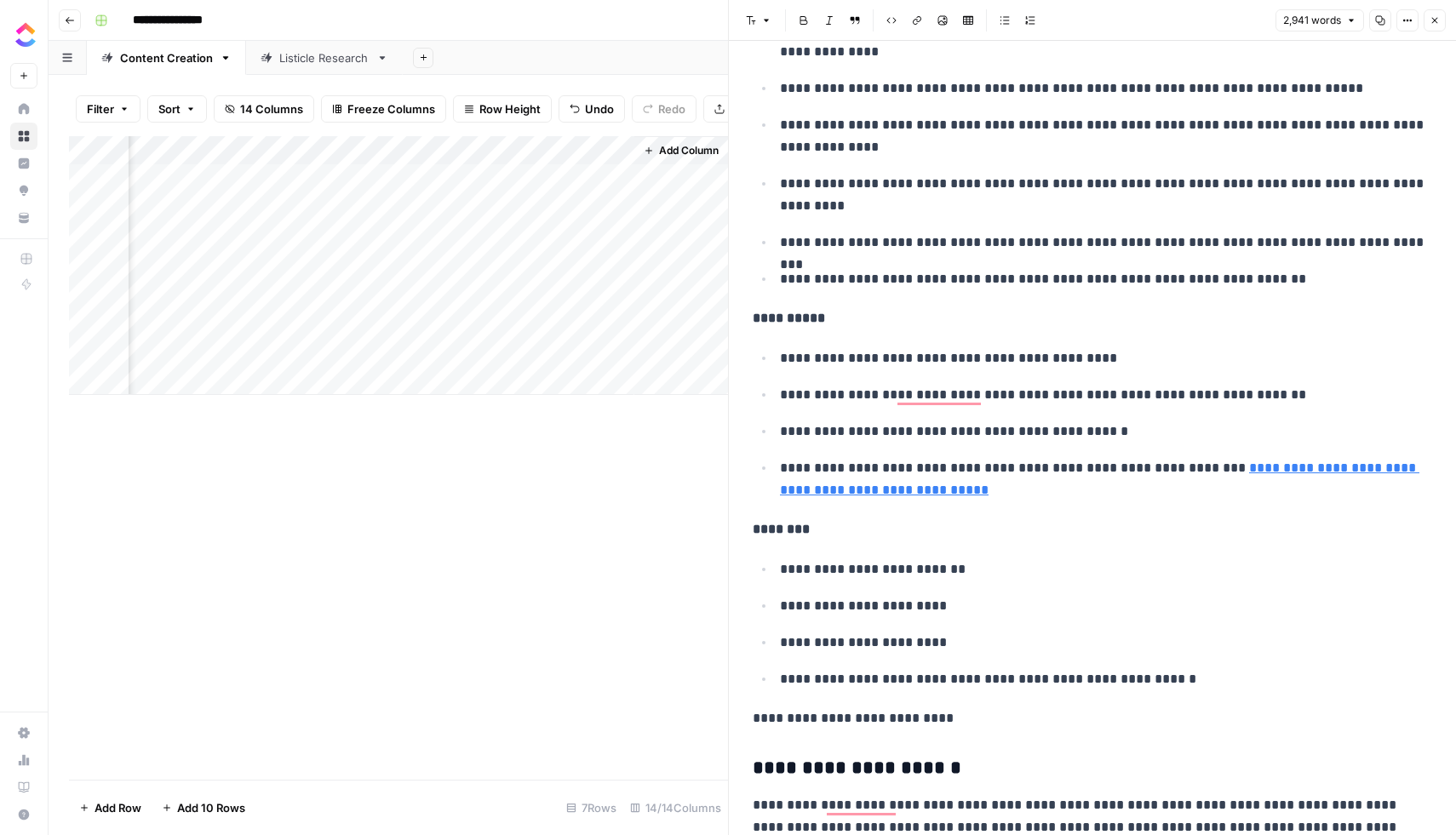
click at [1315, 464] on link "**********" at bounding box center [1100, 479] width 640 height 35
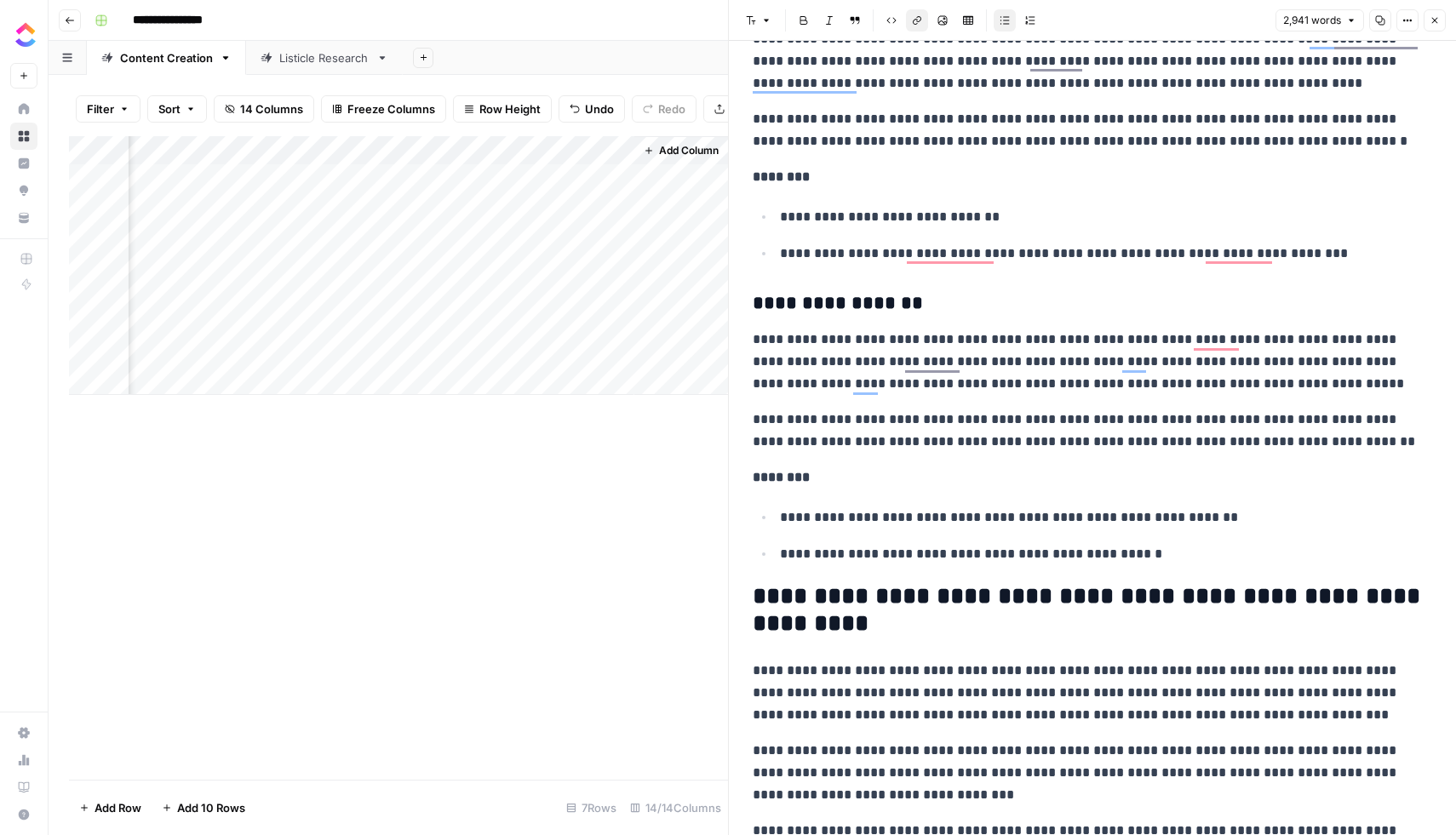
scroll to position [4252, 0]
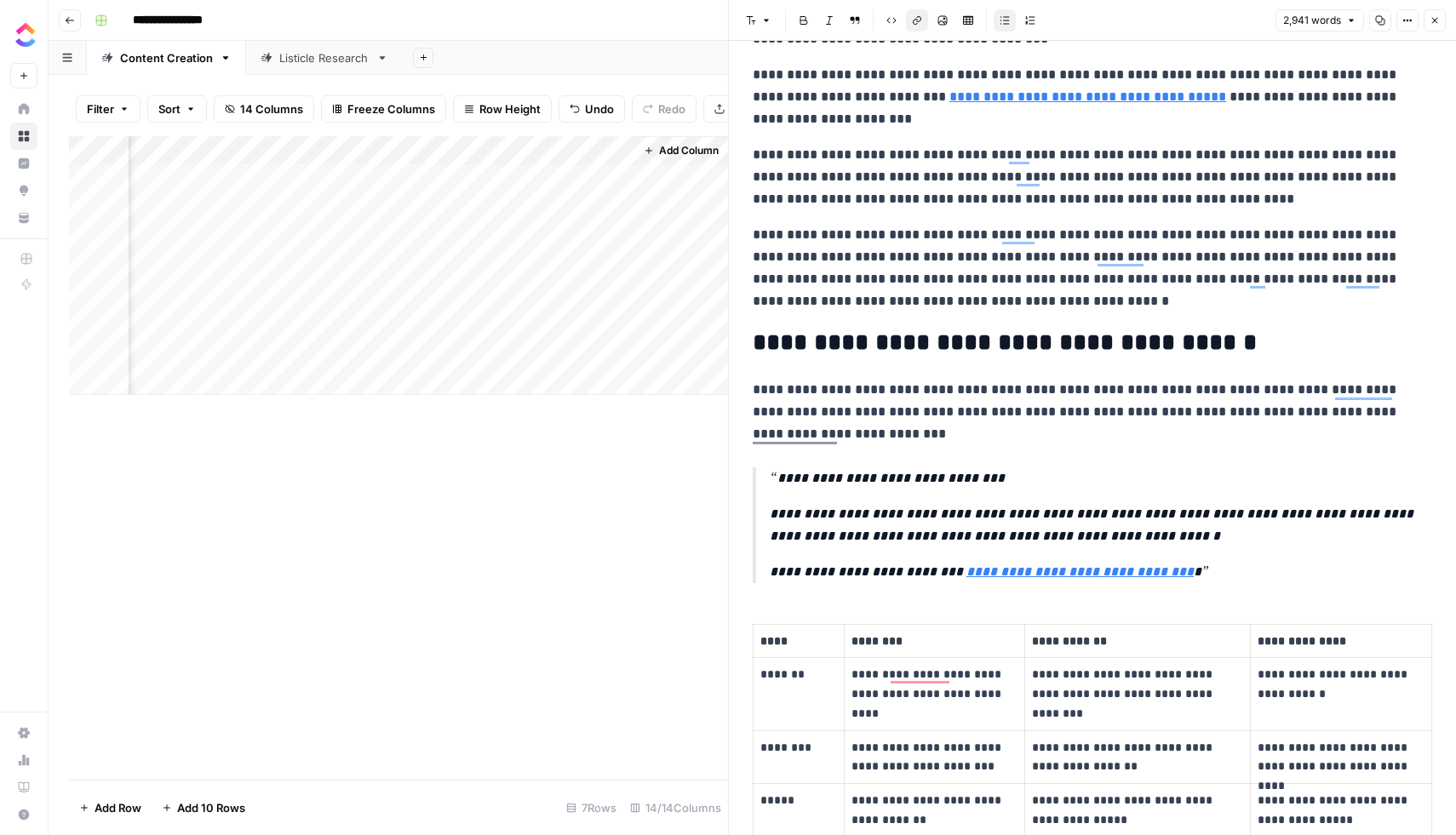
click at [1379, 18] on icon "button" at bounding box center [1381, 21] width 10 height 10
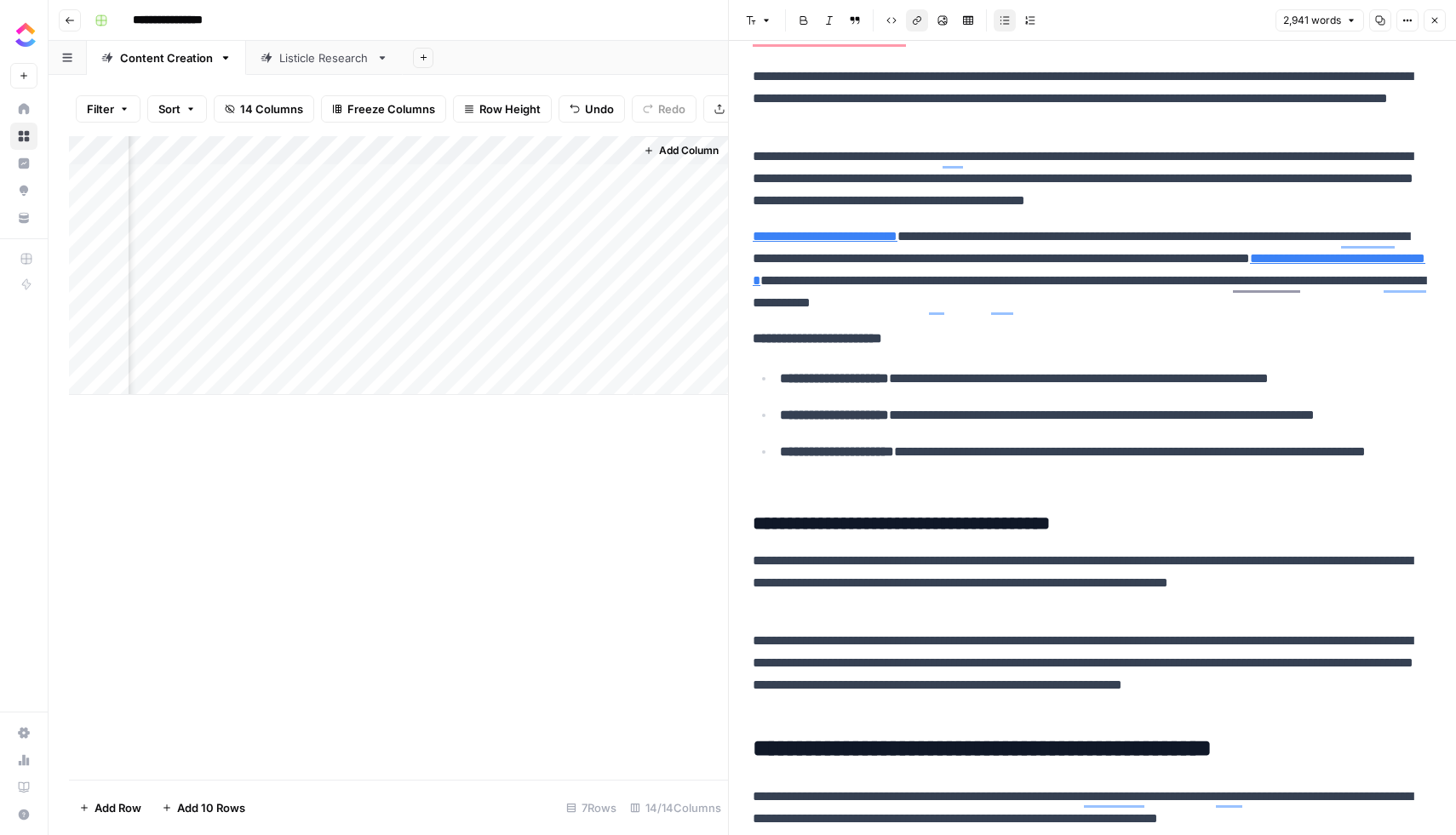
scroll to position [7421, 0]
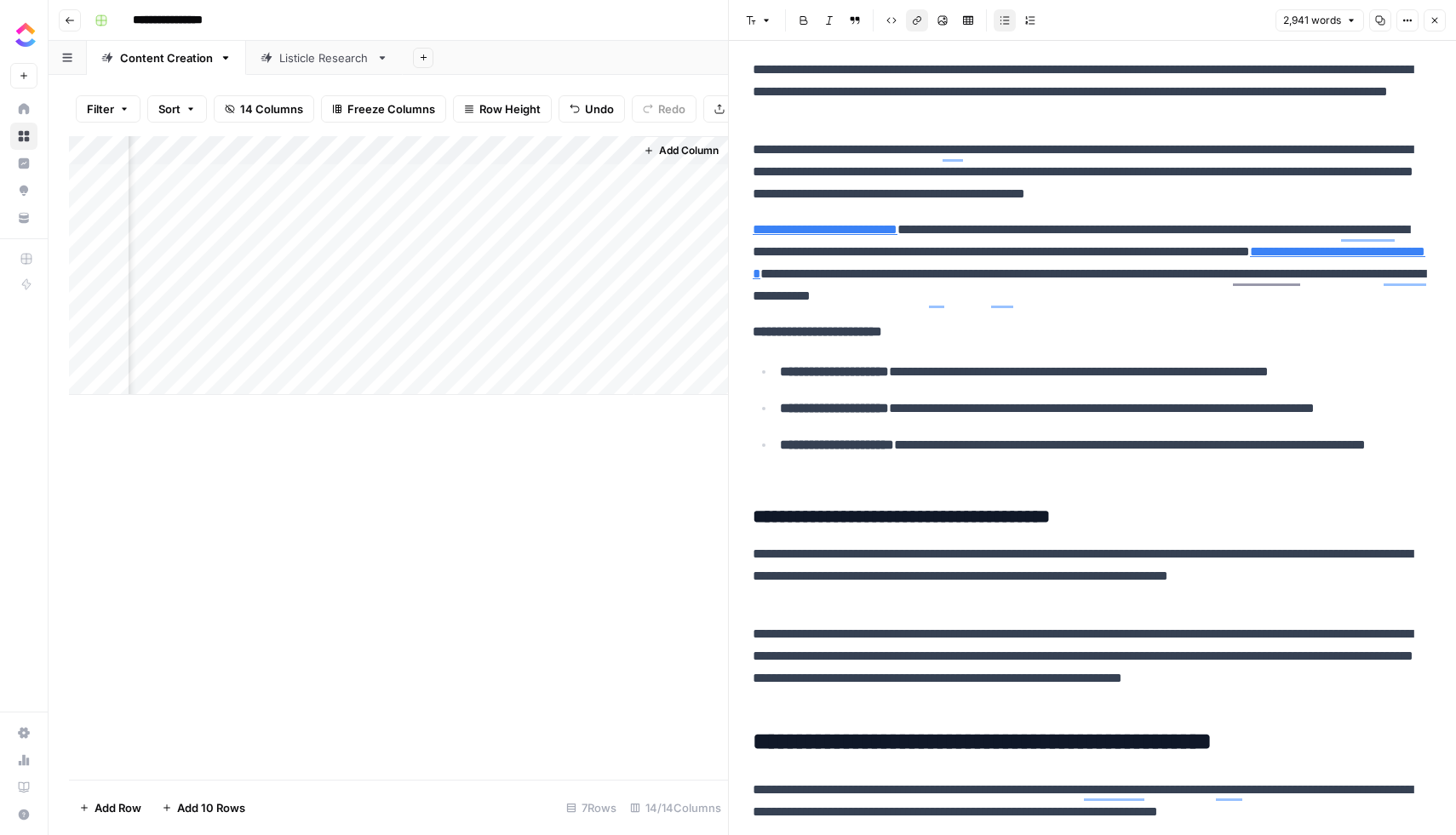
click at [842, 231] on link "**********" at bounding box center [825, 229] width 145 height 13
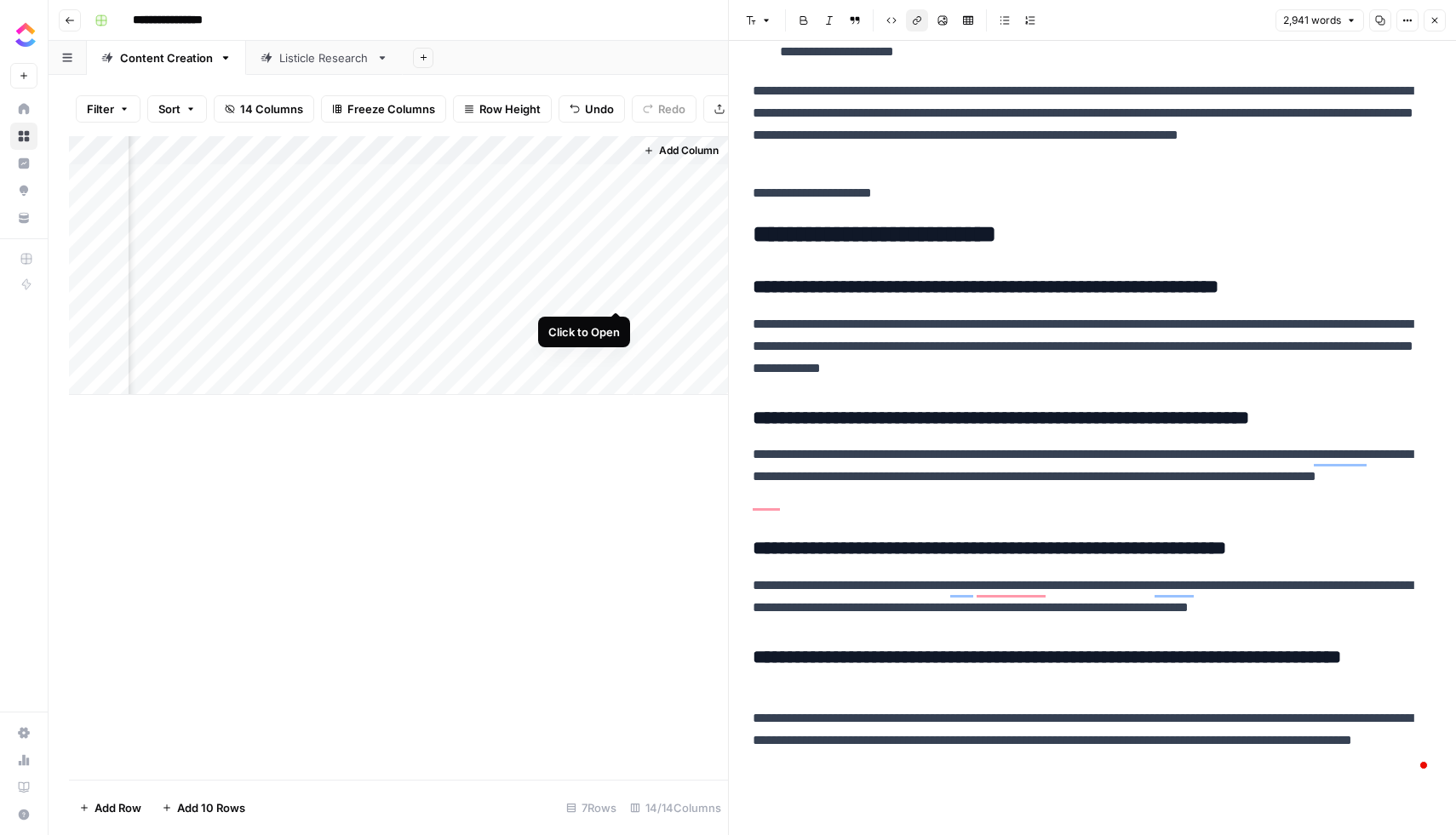
click at [615, 293] on div "Add Column" at bounding box center [398, 265] width 659 height 259
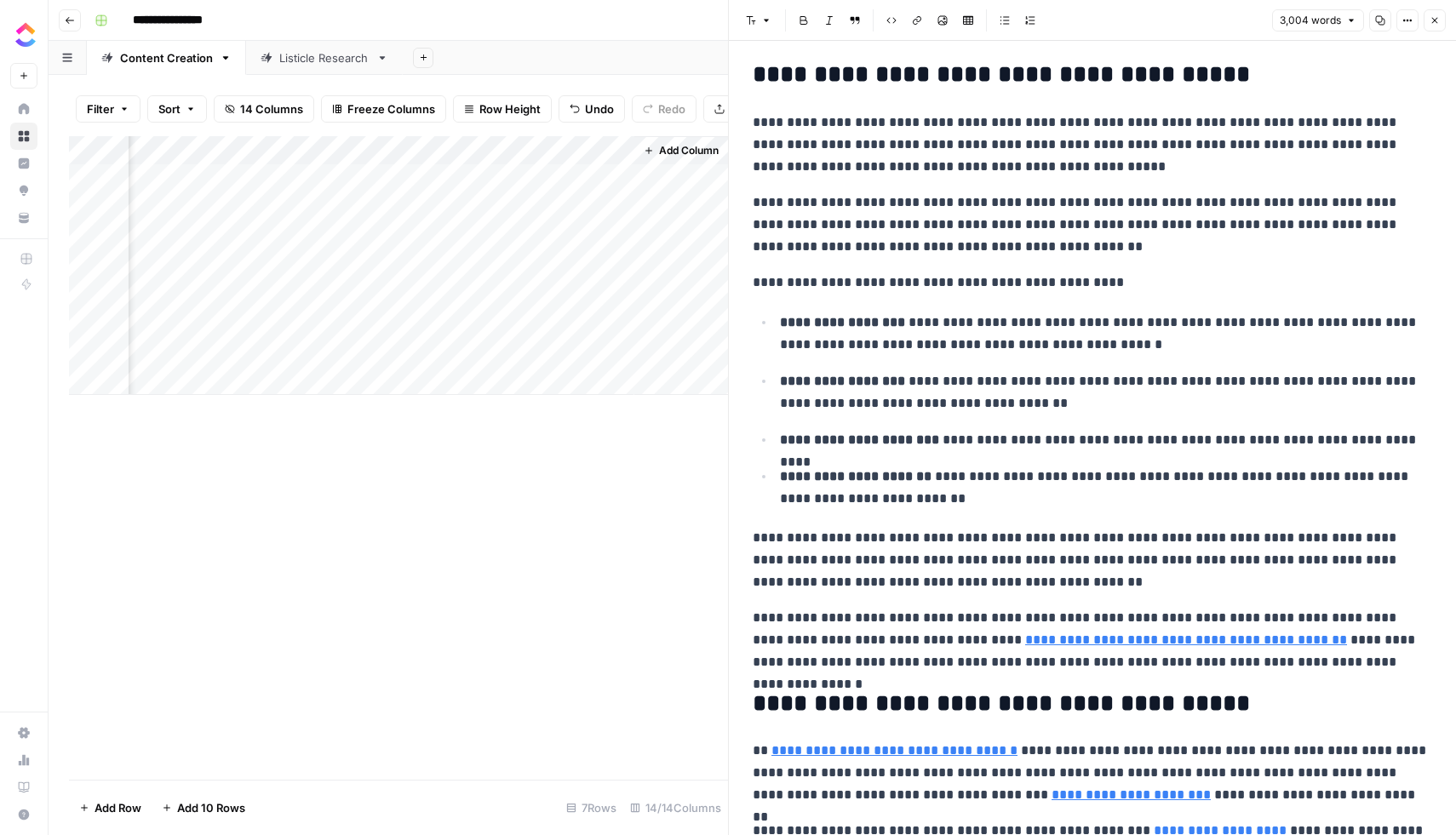
scroll to position [296, 0]
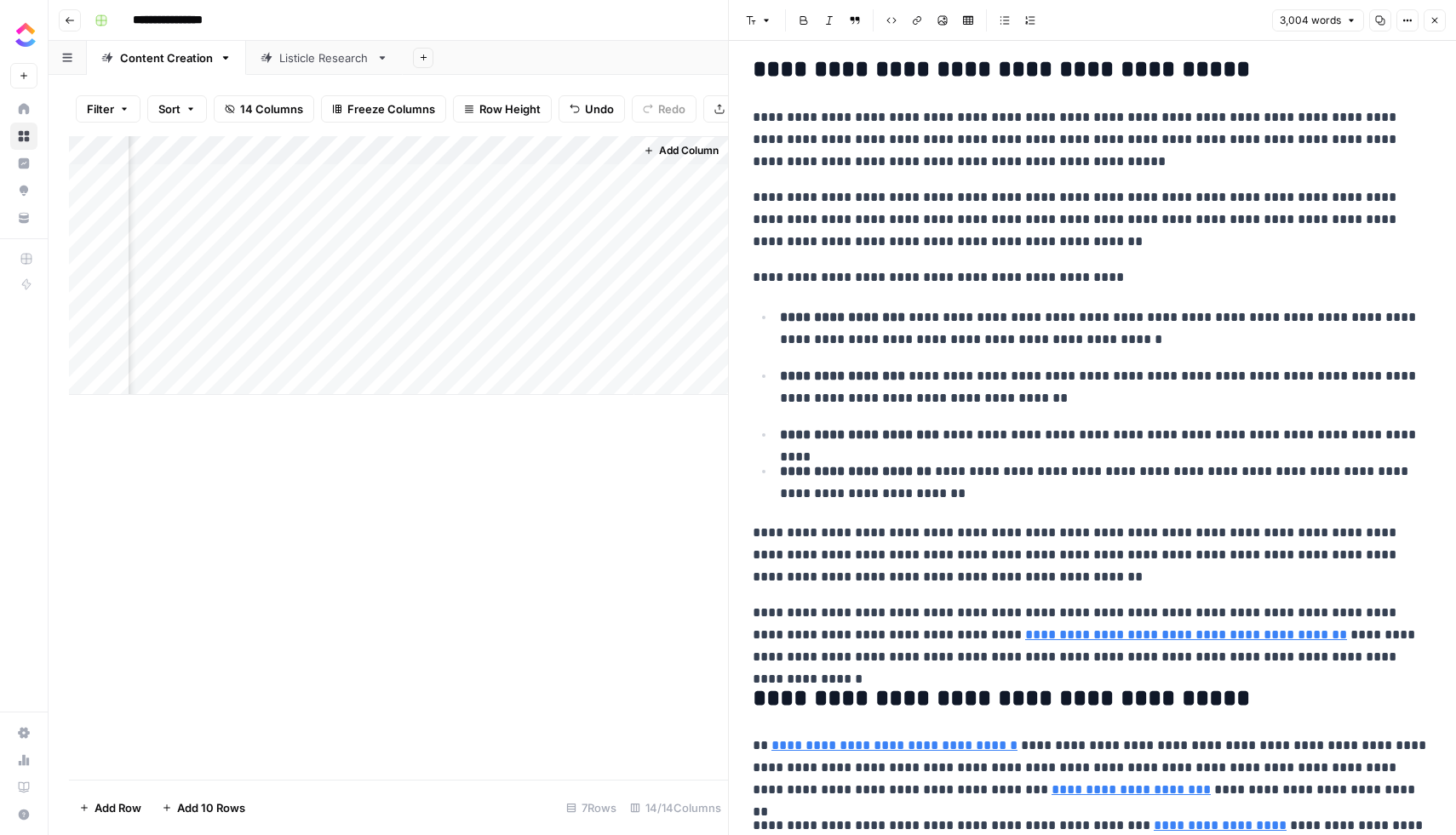
click at [933, 329] on p "**********" at bounding box center [1107, 329] width 653 height 45
copy div "**********"
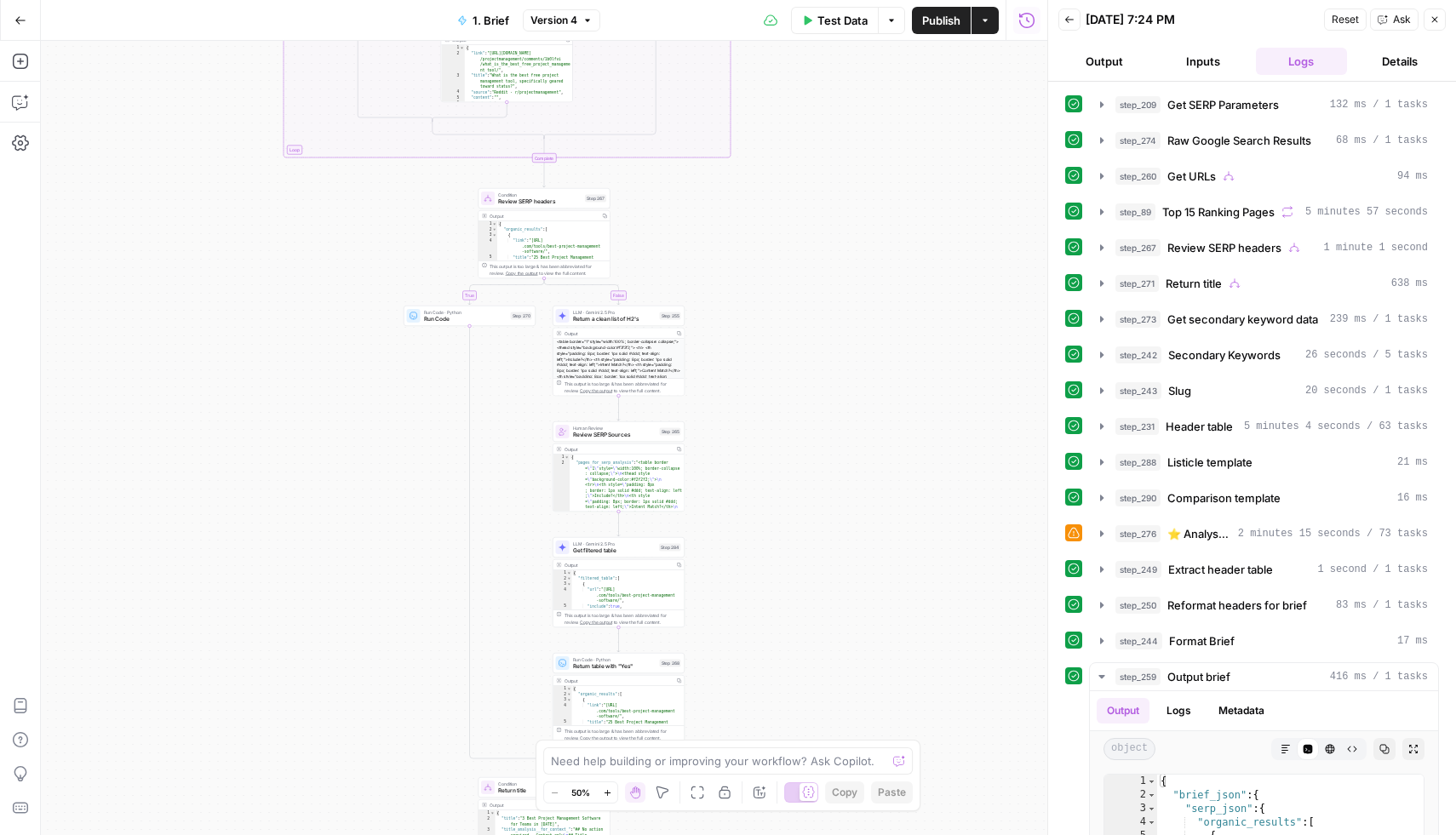
click at [559, 28] on button "Version 4" at bounding box center [561, 21] width 77 height 22
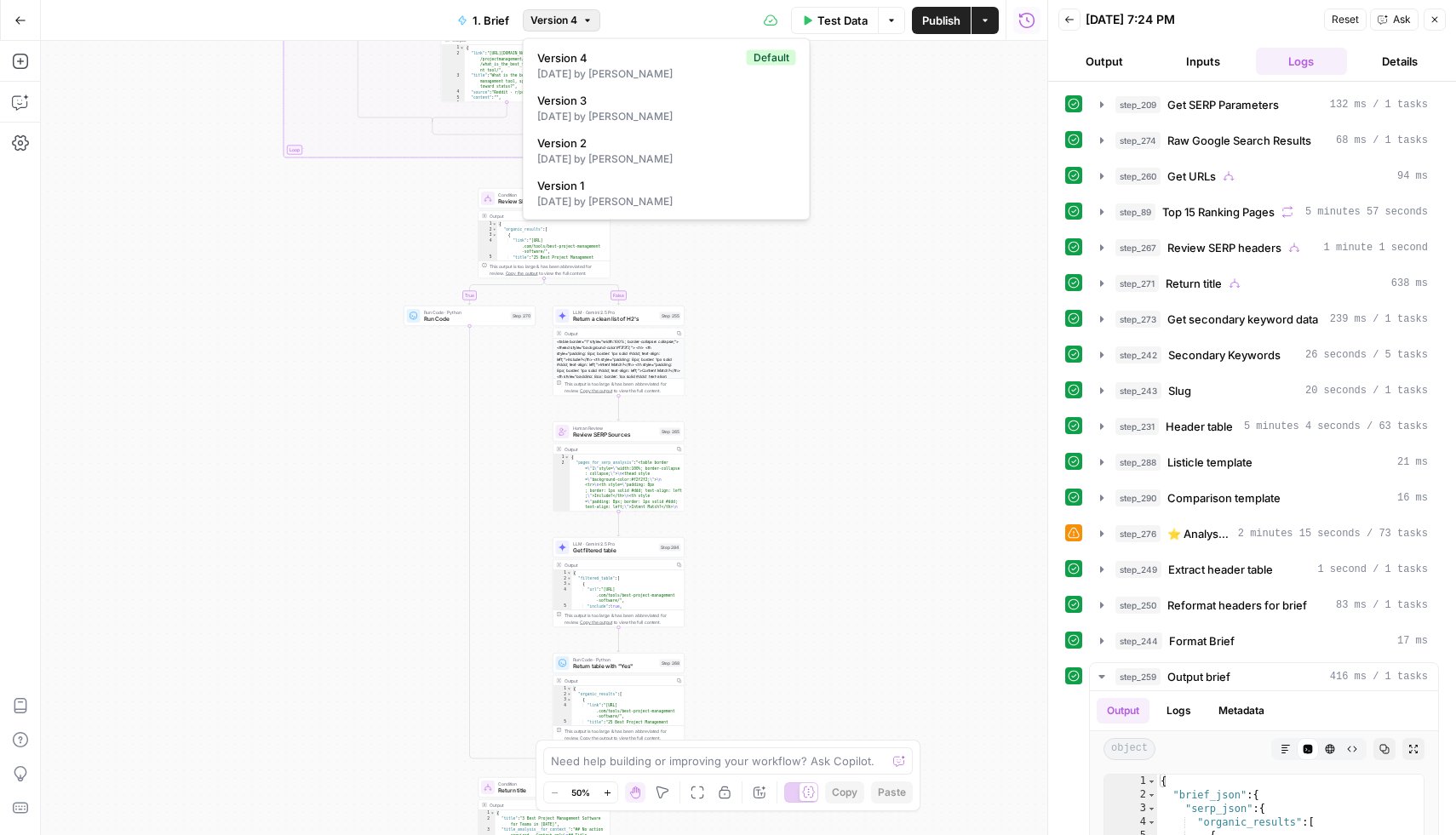
click at [434, 228] on div "true false true false true false true false true false Workflow Input Settings …" at bounding box center [544, 438] width 1006 height 795
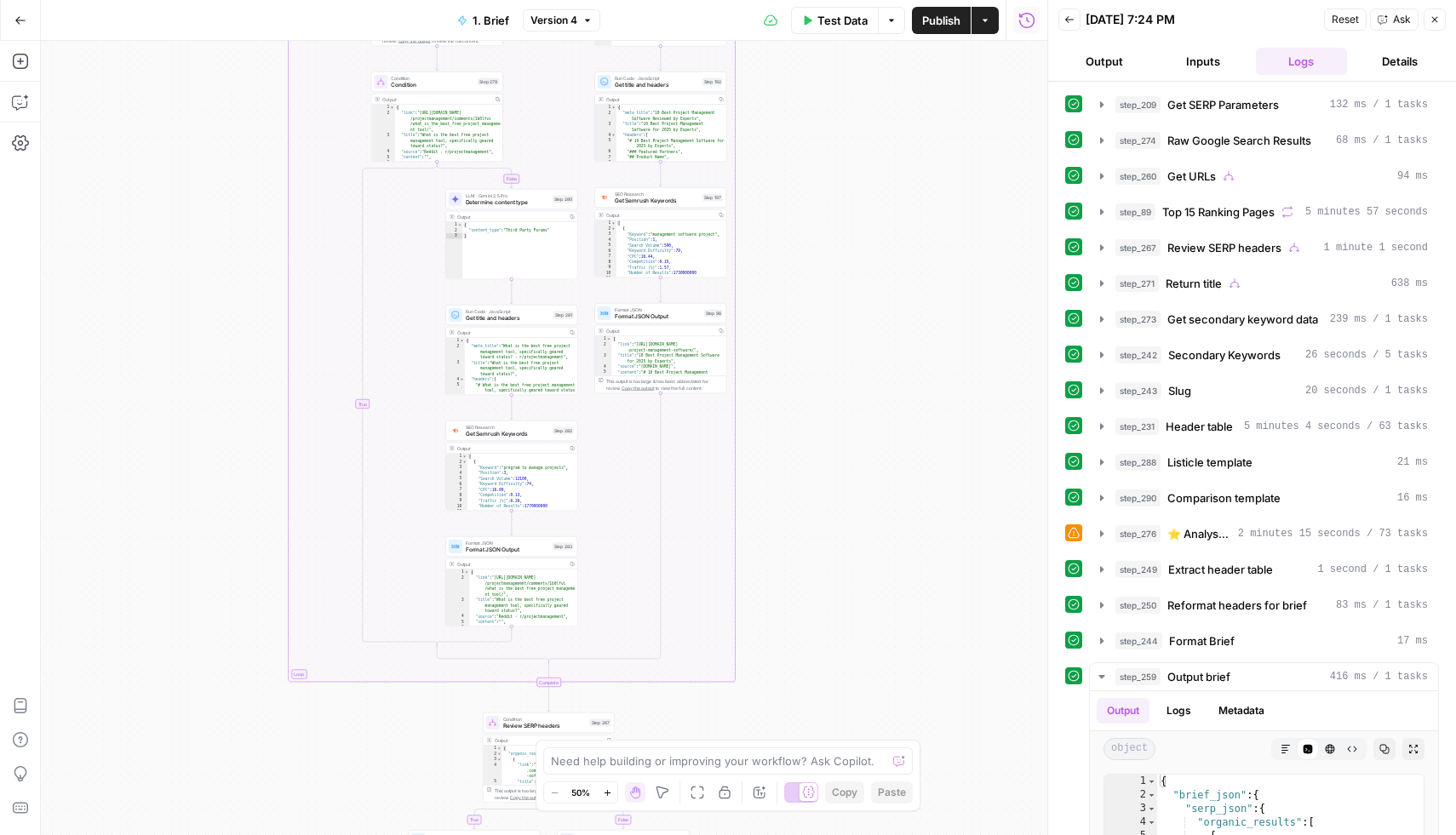
click at [1115, 59] on button "Output" at bounding box center [1104, 62] width 92 height 27
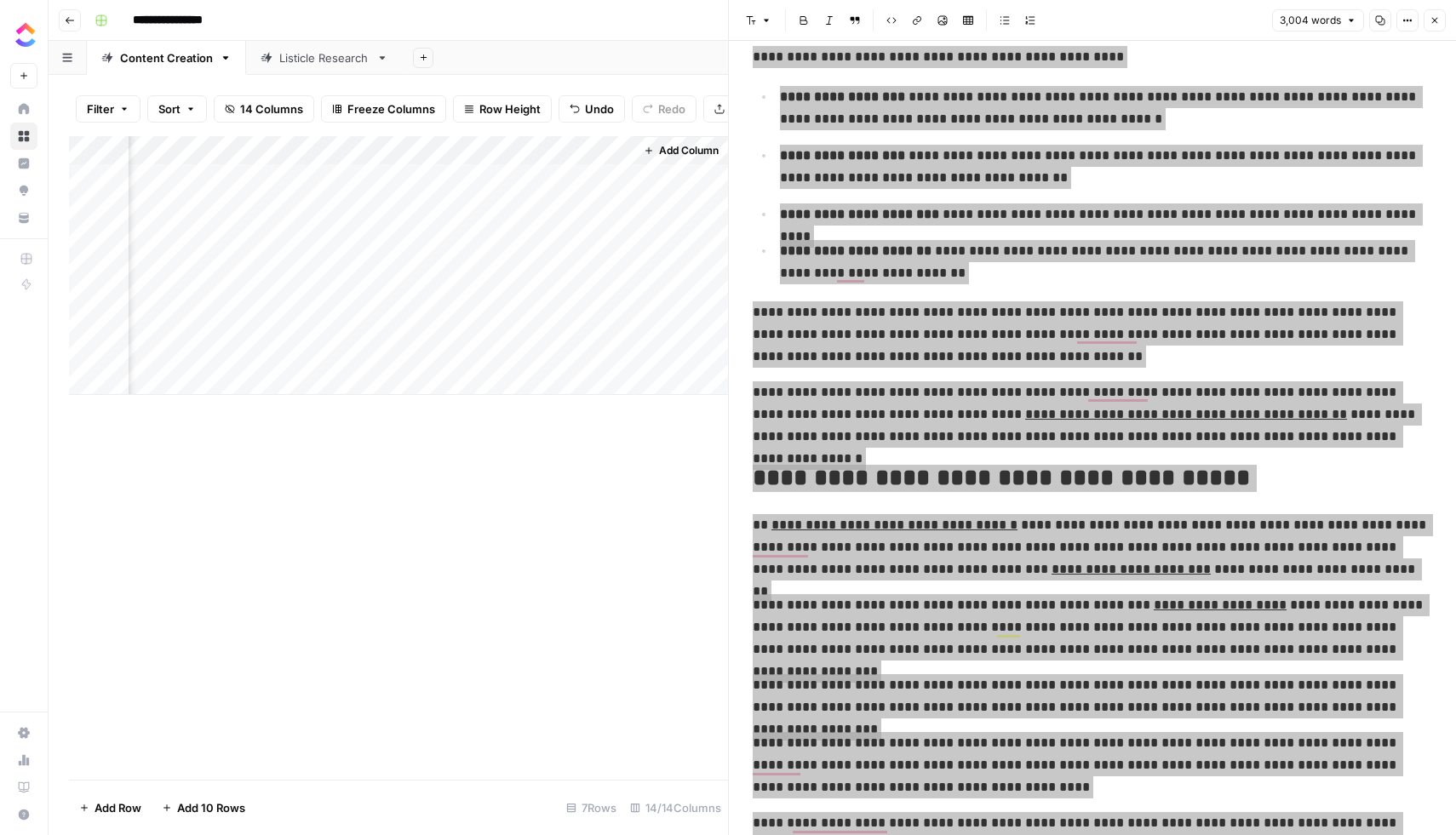
scroll to position [526, 0]
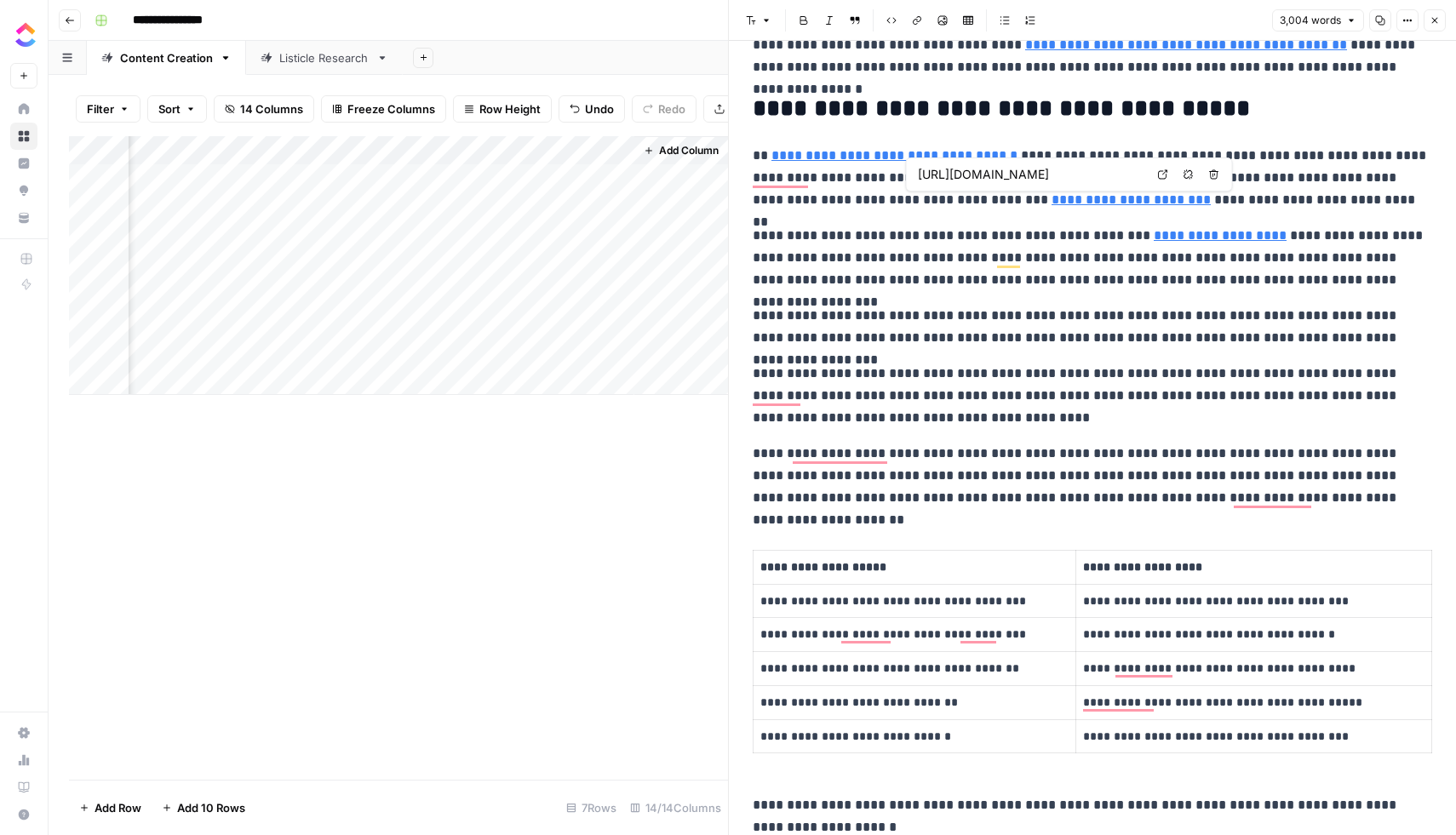
type input "https://clickup.com/ai/prompts-for-automating-repetitive-data-analysis-tasks"
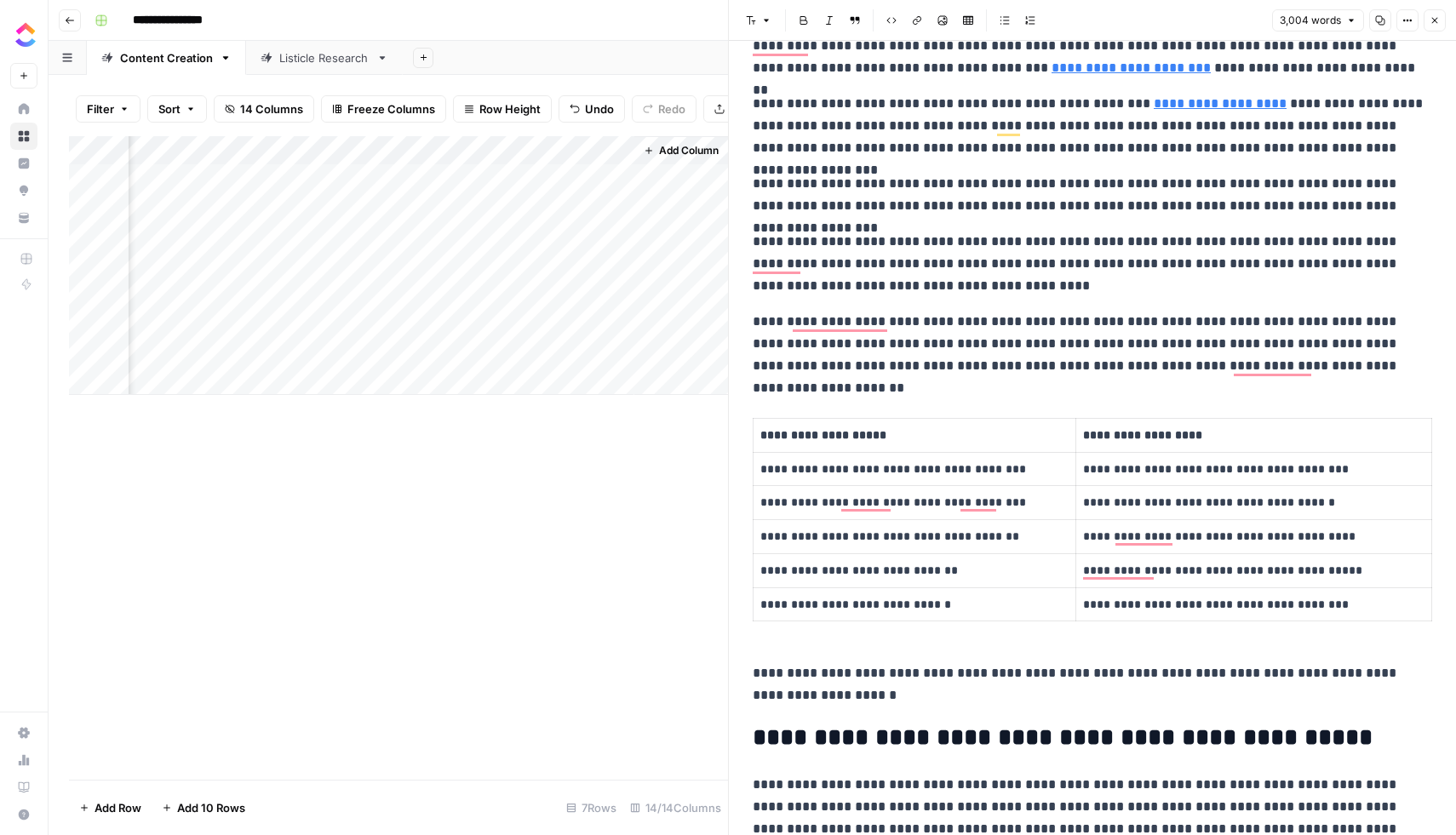
scroll to position [1208, 0]
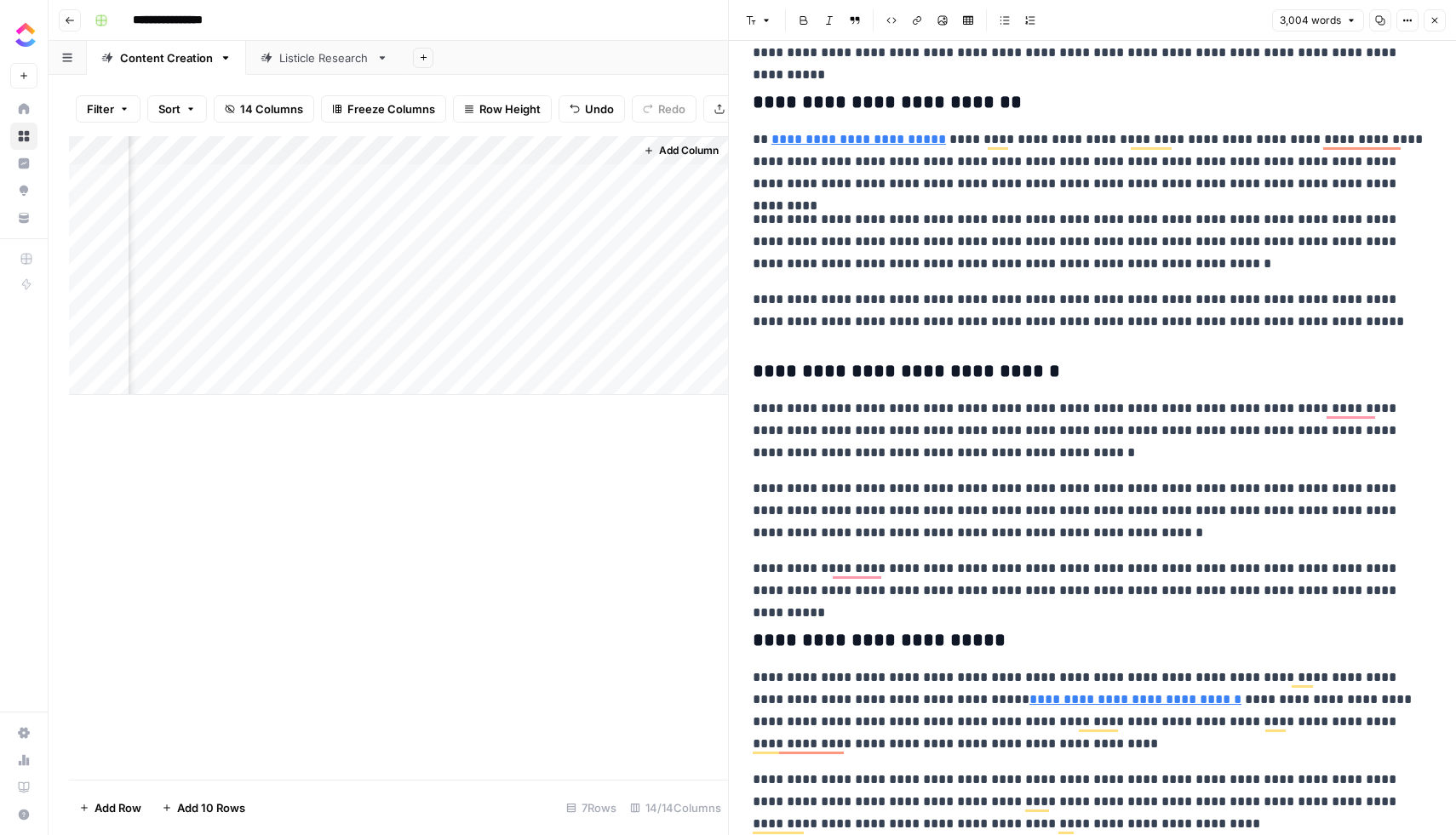
click at [807, 138] on link "**********" at bounding box center [859, 139] width 175 height 13
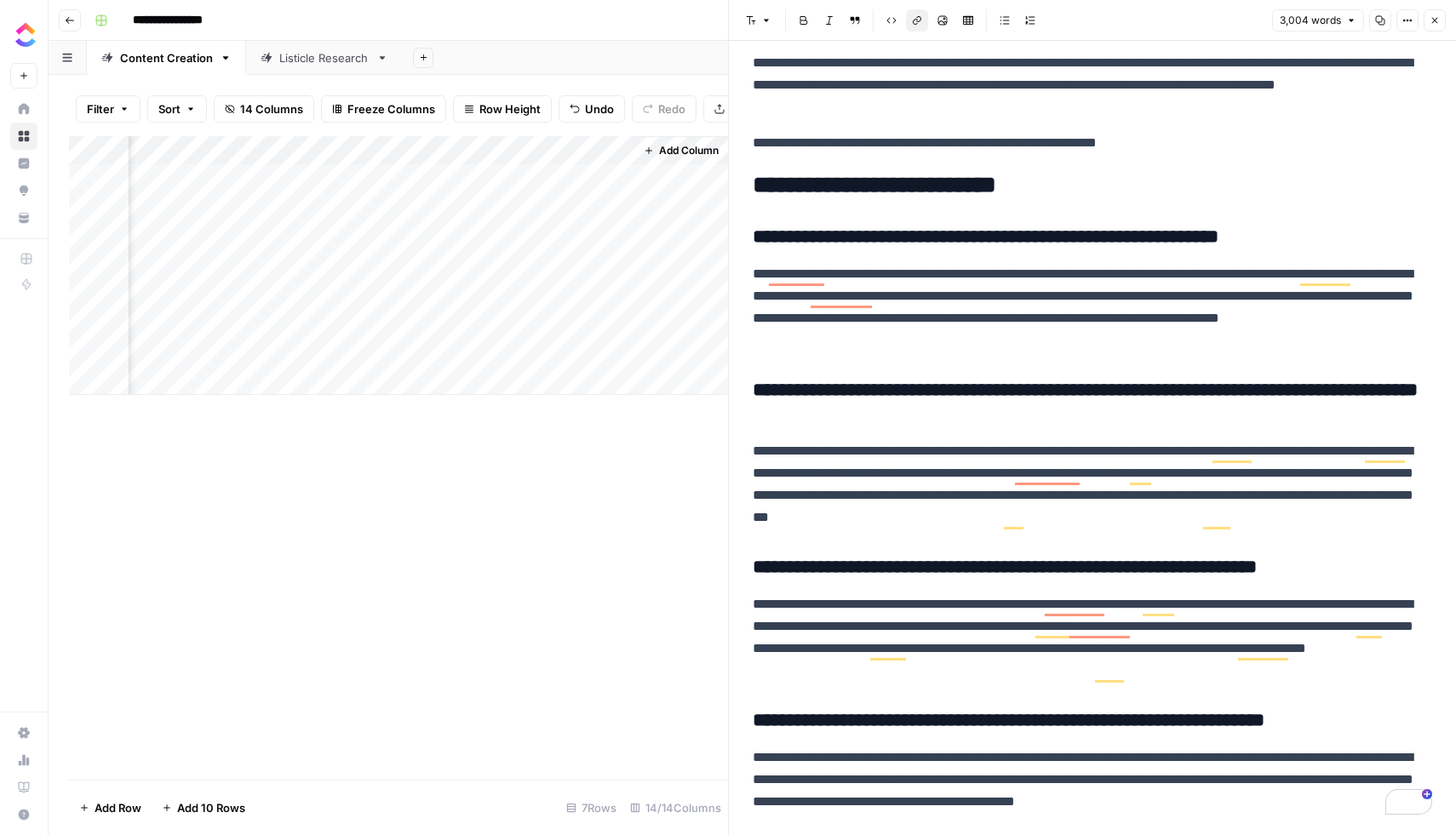
scroll to position [7322, 0]
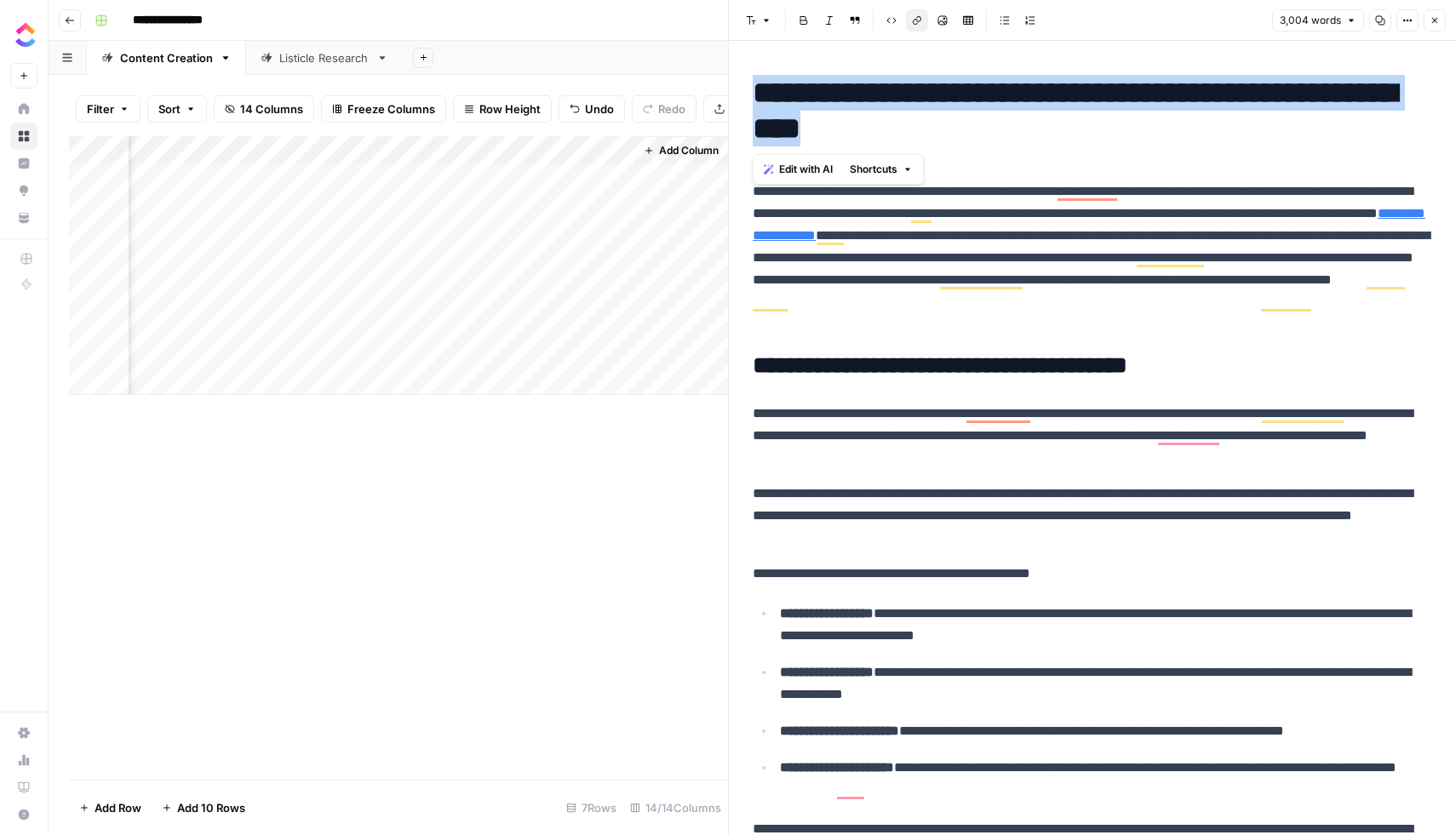
drag, startPoint x: 1026, startPoint y: 135, endPoint x: 764, endPoint y: 65, distance: 271.2
copy h1 "**********"
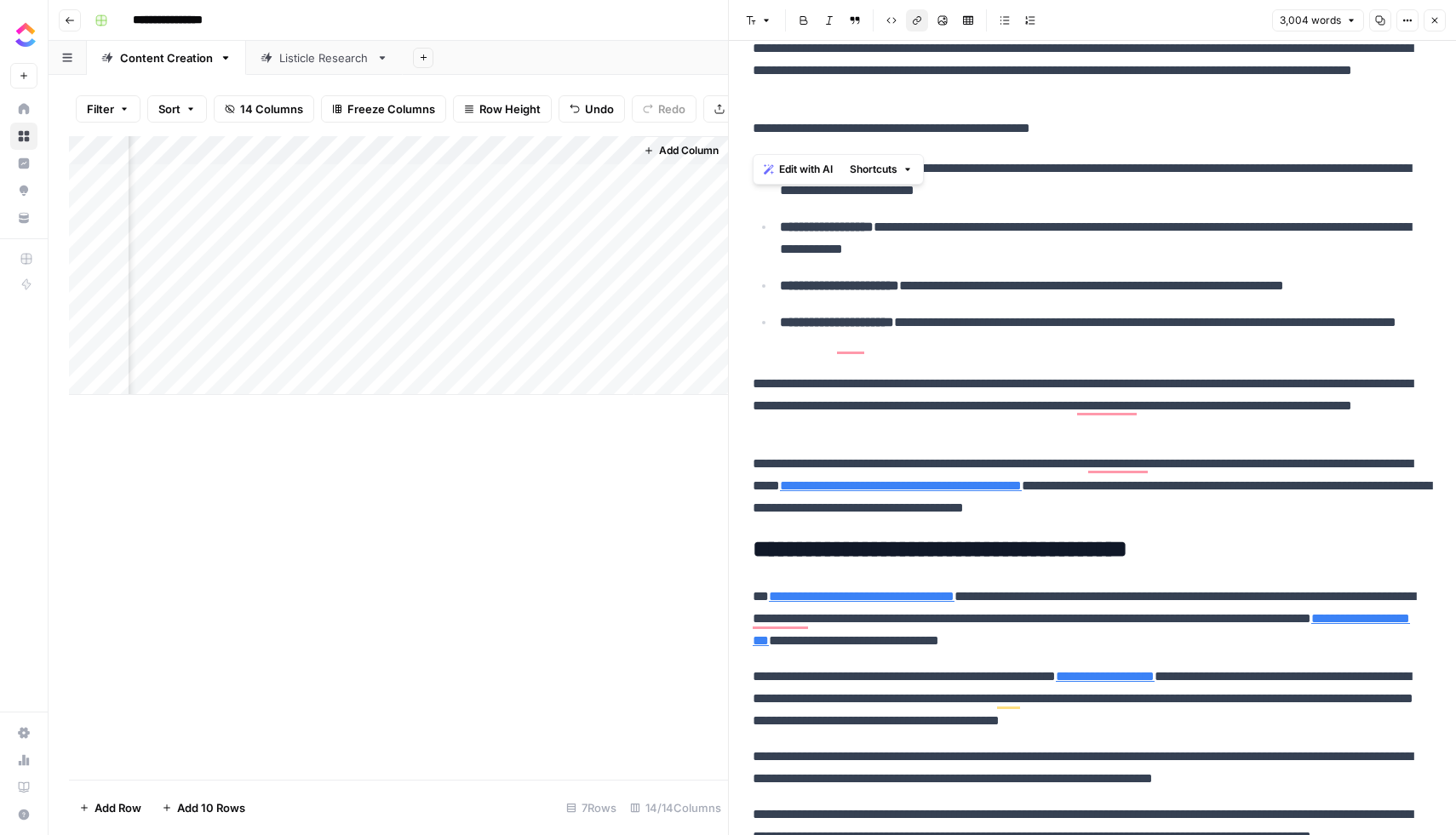
scroll to position [591, 0]
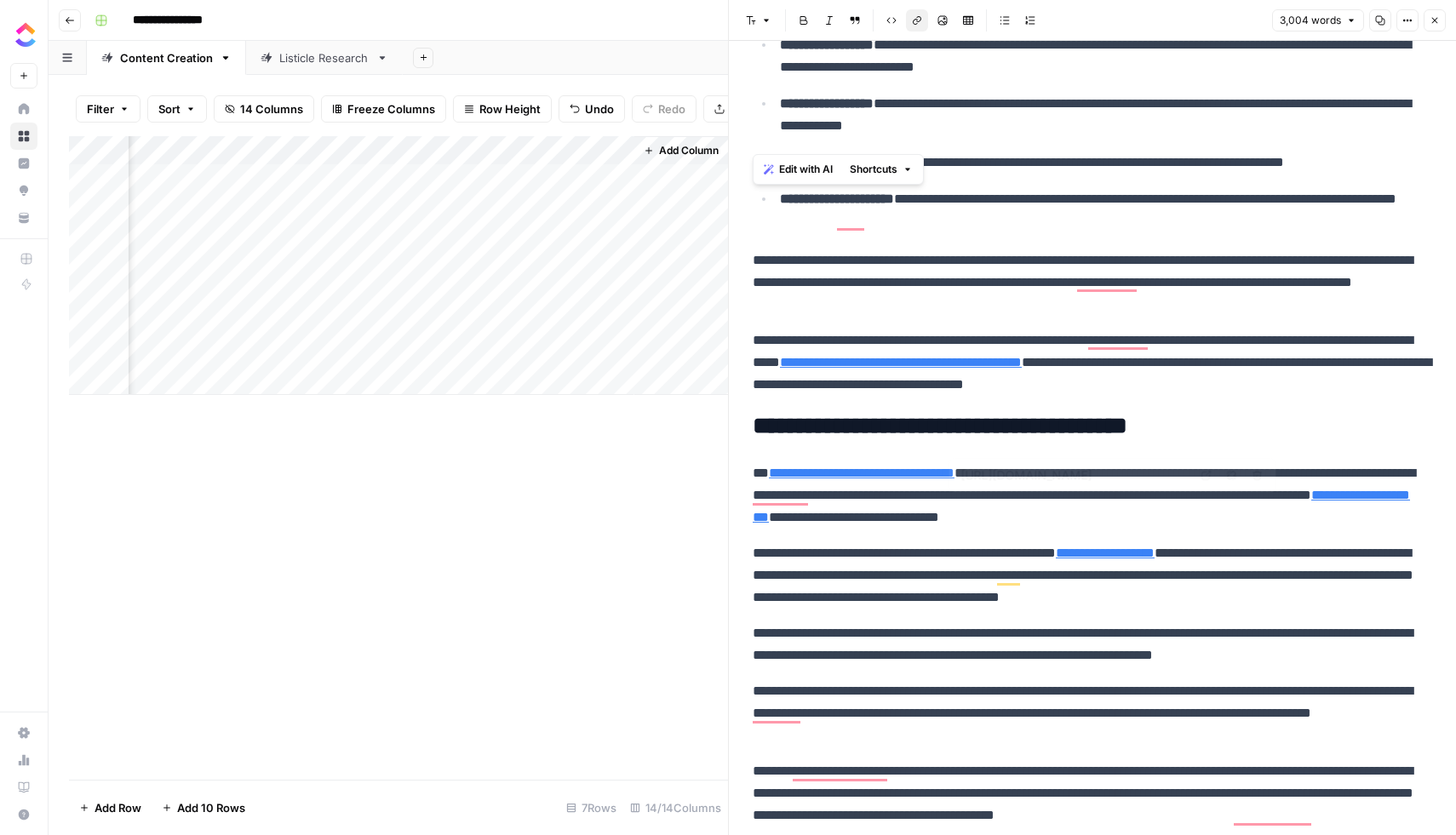
type input "https://agentiveaiq.com/blog/how-ai-transforms-sales-forecasting-accuracy?utm_s…"
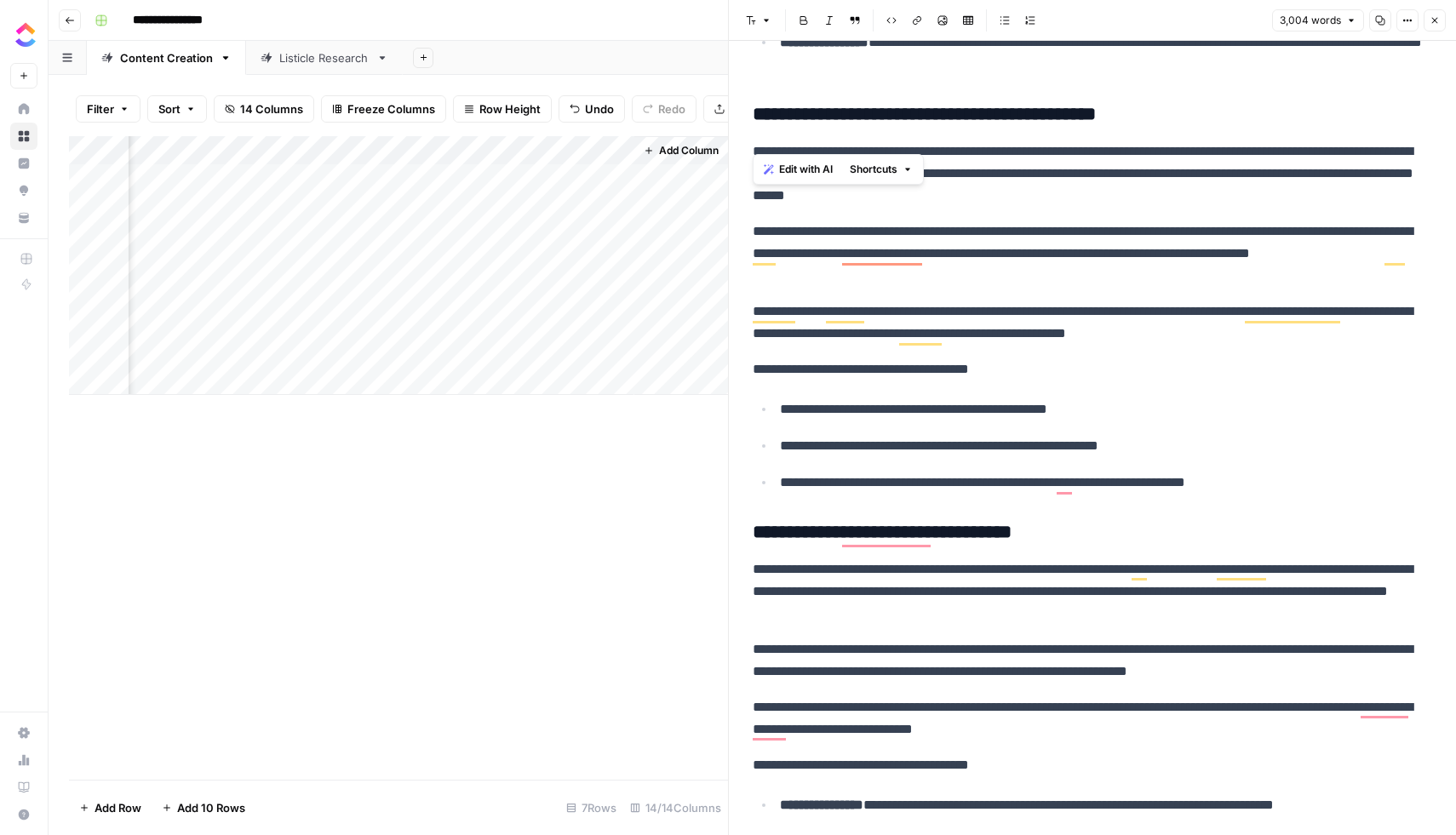
scroll to position [5598, 0]
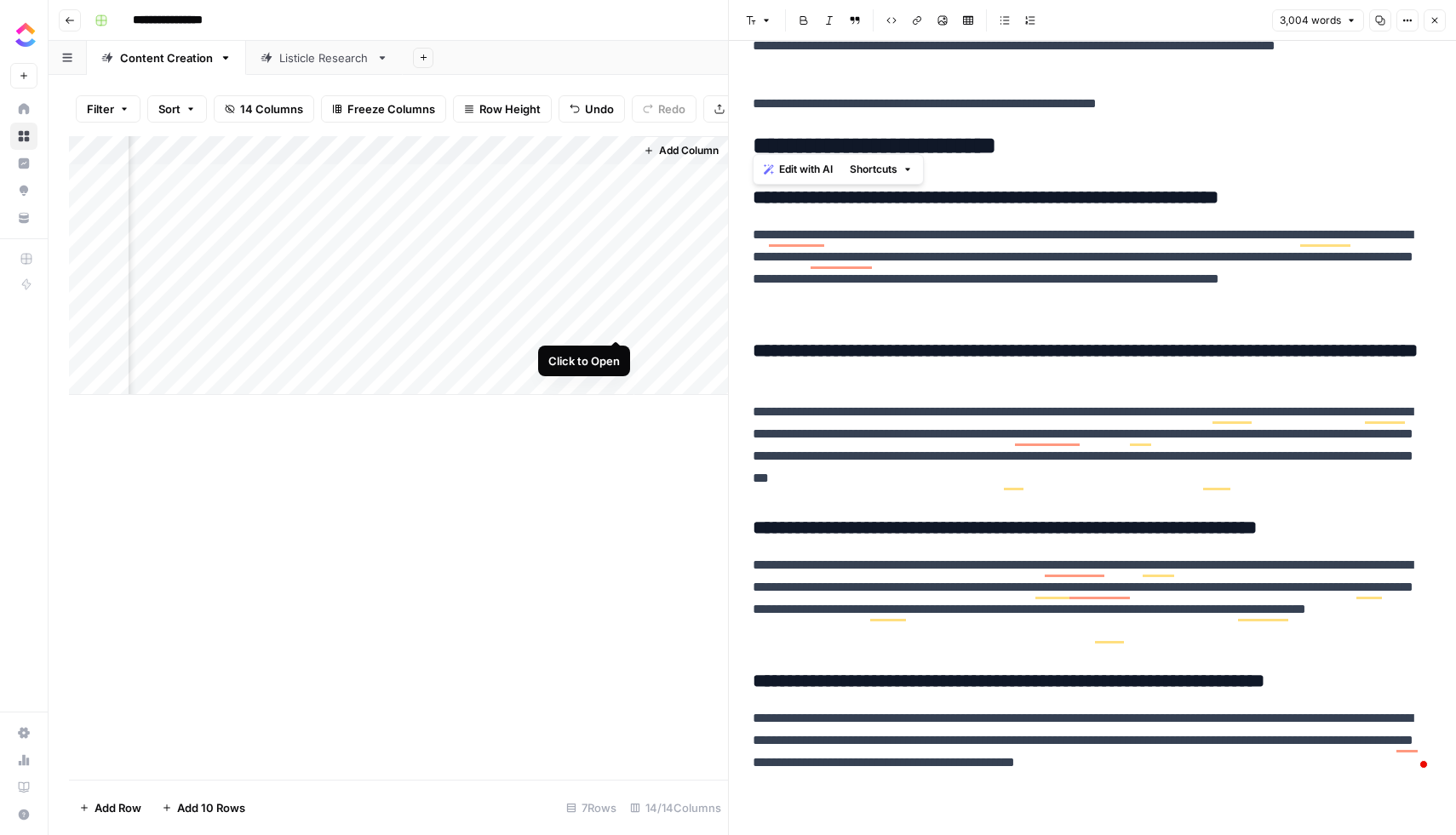
click at [613, 322] on div "Add Column" at bounding box center [398, 265] width 659 height 259
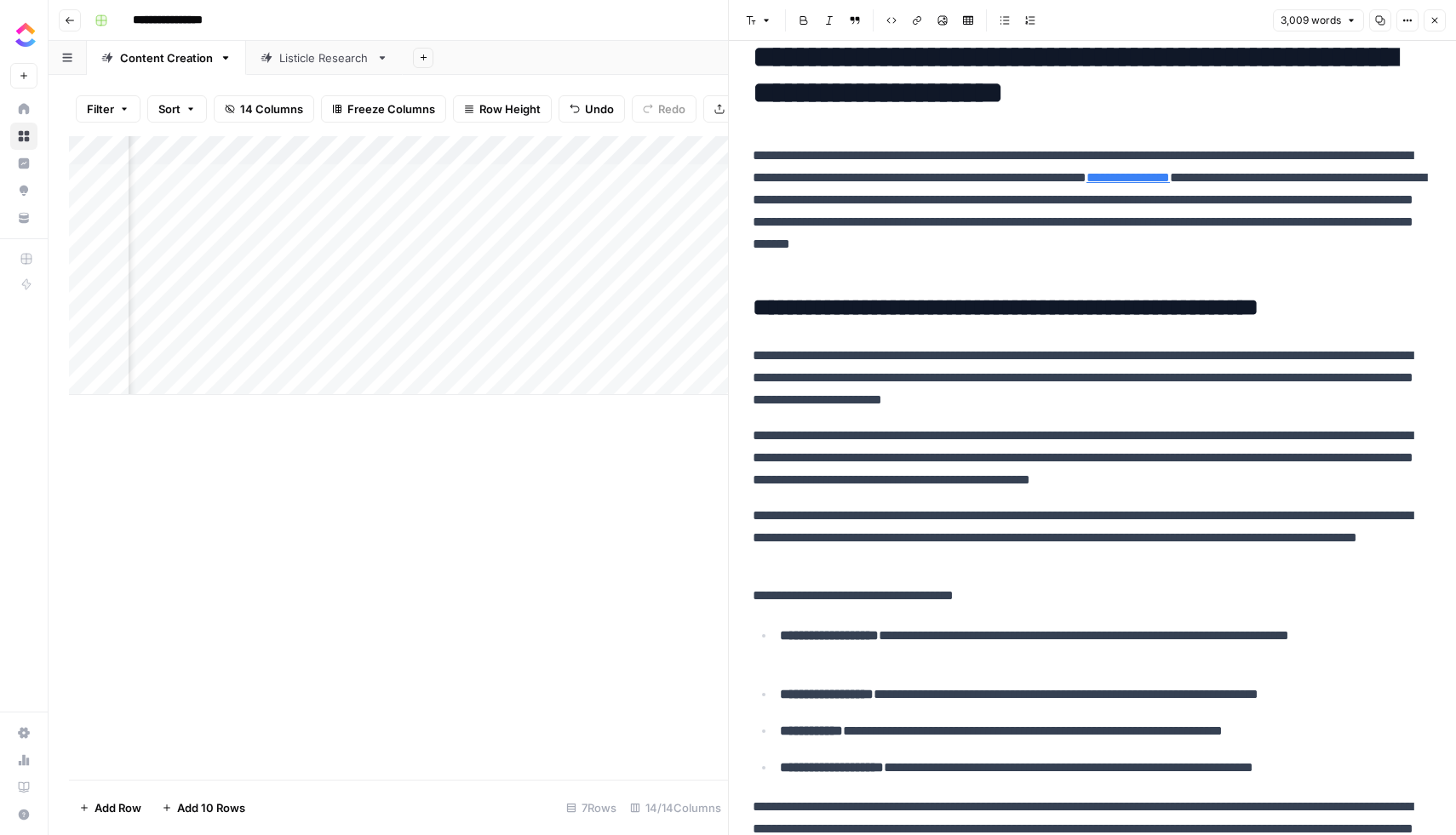
click at [367, 323] on div "Add Column" at bounding box center [398, 265] width 659 height 259
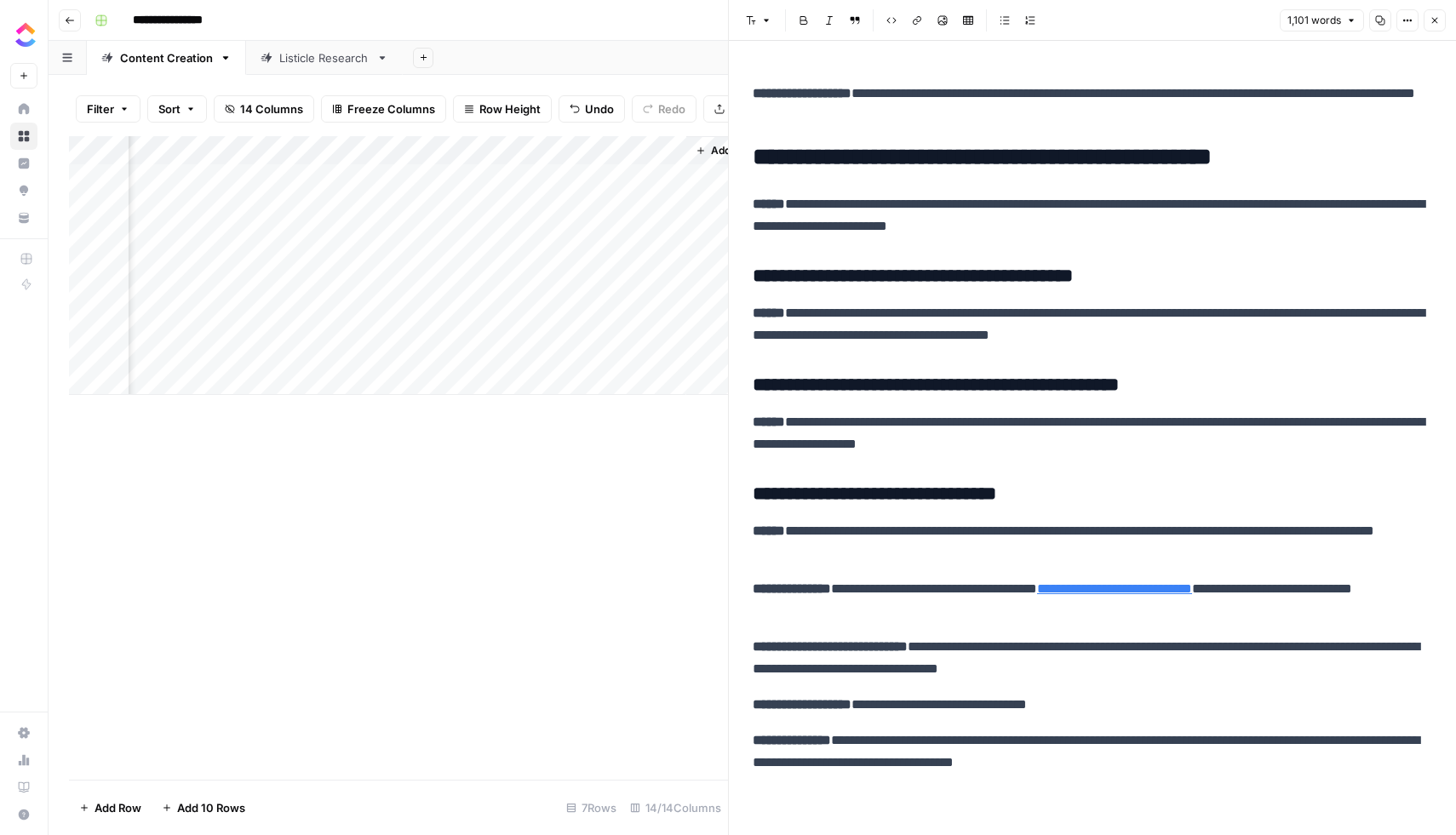
scroll to position [0, 1733]
click at [616, 323] on div "Add Column" at bounding box center [398, 265] width 659 height 259
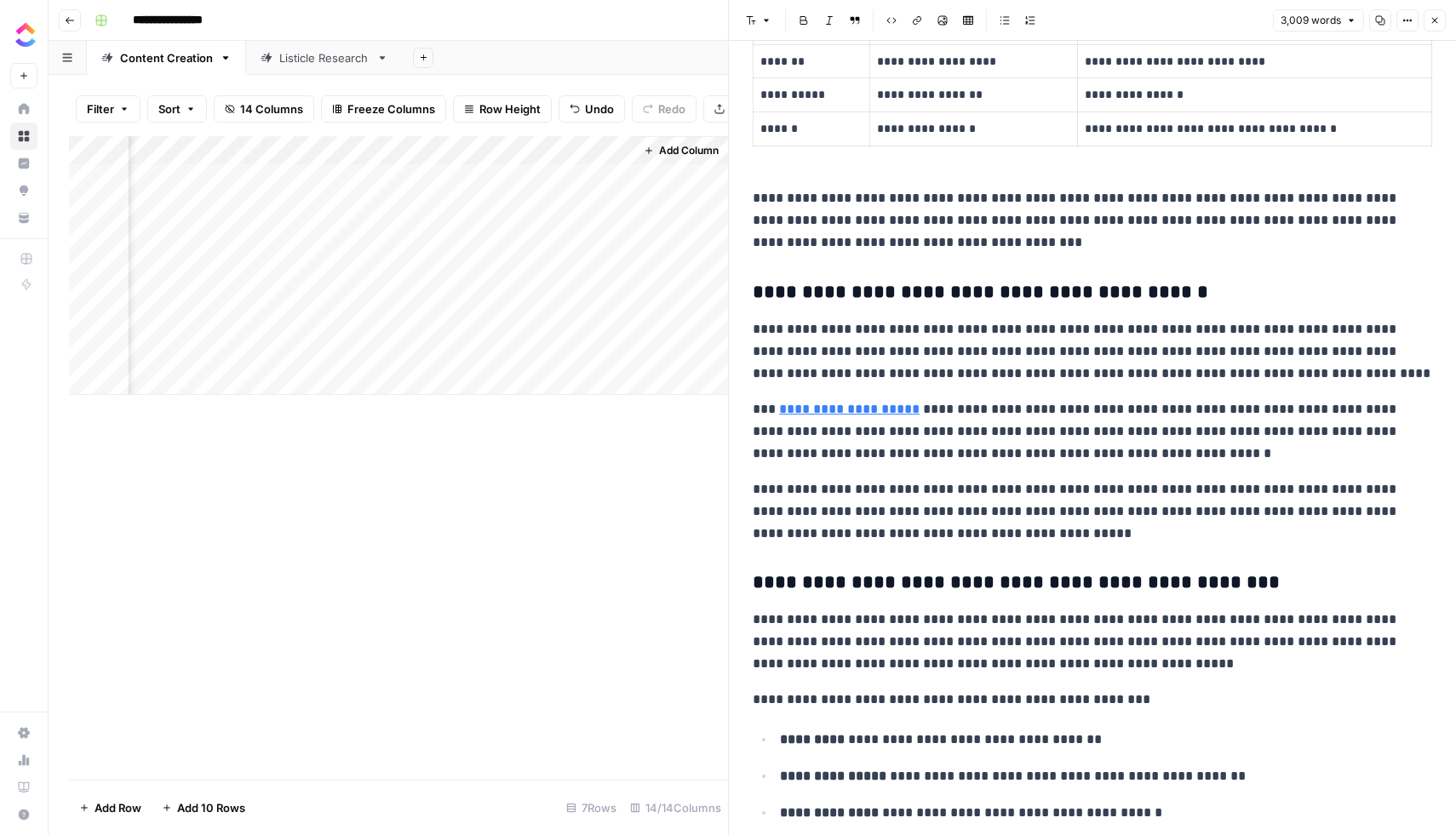
scroll to position [1901, 0]
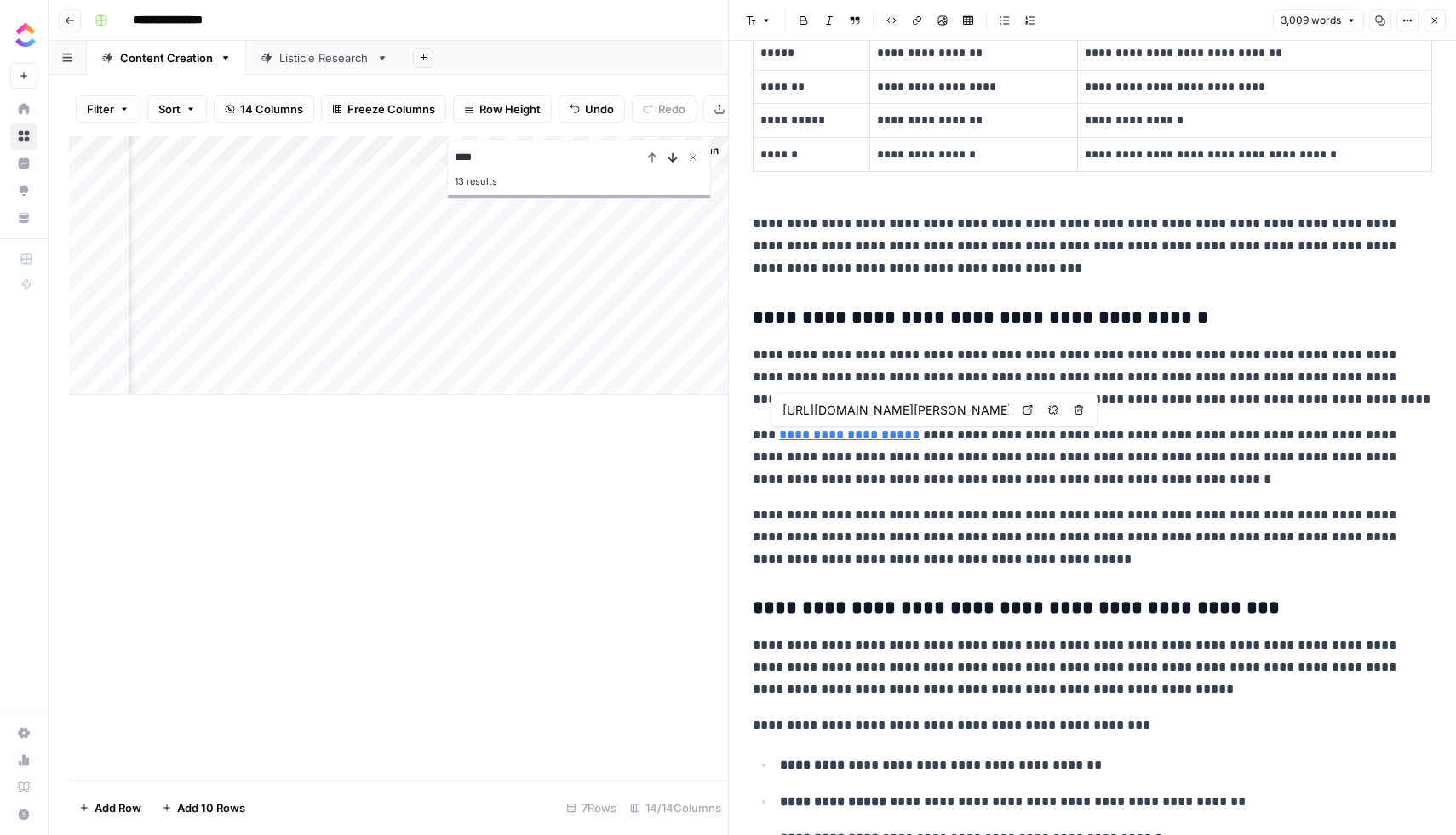
type input "****"
click at [667, 162] on icon "Next Result" at bounding box center [672, 158] width 14 height 14
click at [673, 159] on icon "Next Result" at bounding box center [672, 158] width 8 height 9
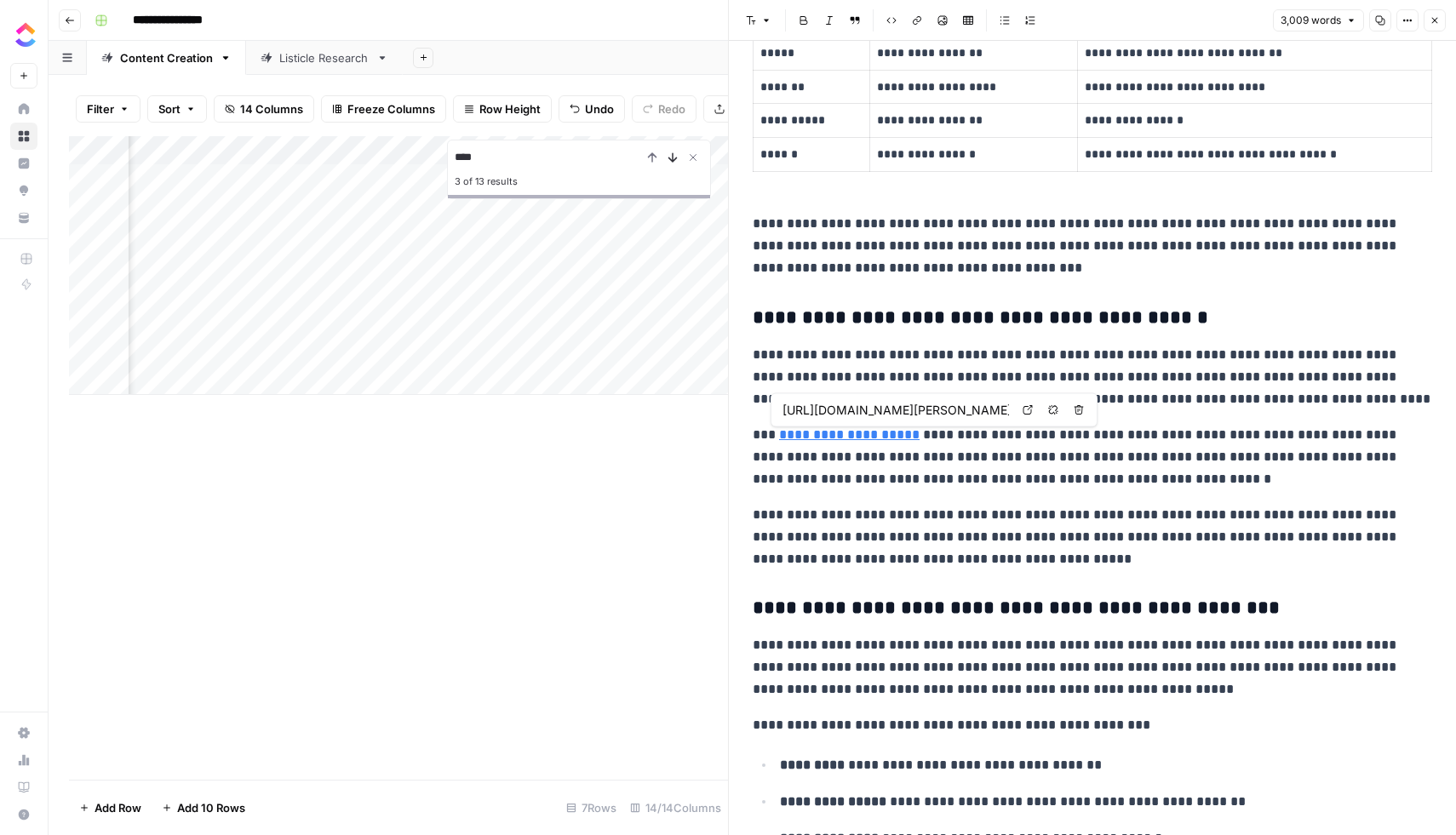
click at [673, 159] on icon "Next Result" at bounding box center [672, 158] width 8 height 9
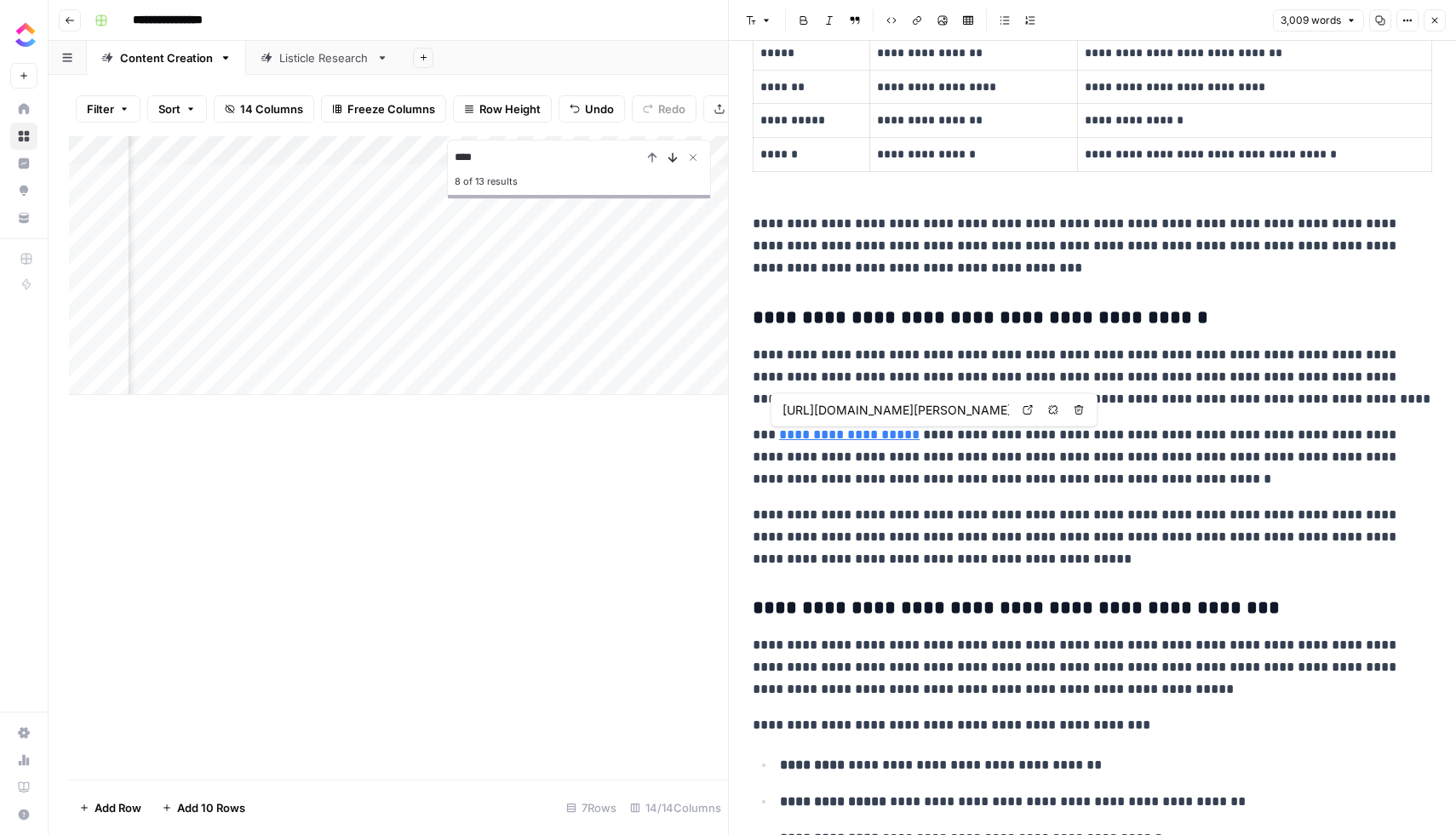
click at [673, 159] on icon "Next Result" at bounding box center [672, 158] width 8 height 9
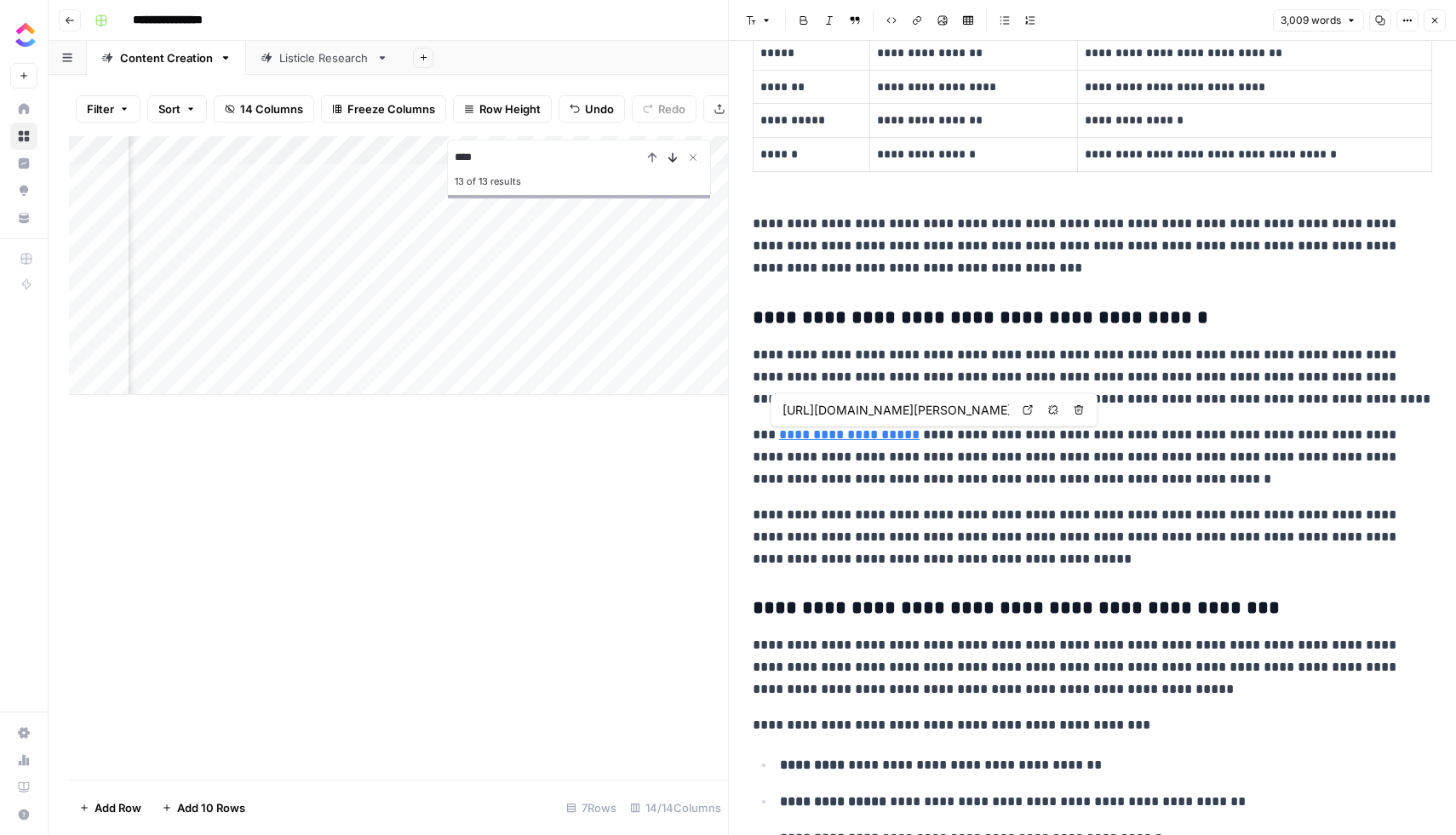
scroll to position [0, 1639]
click at [958, 357] on p "**********" at bounding box center [1092, 378] width 679 height 67
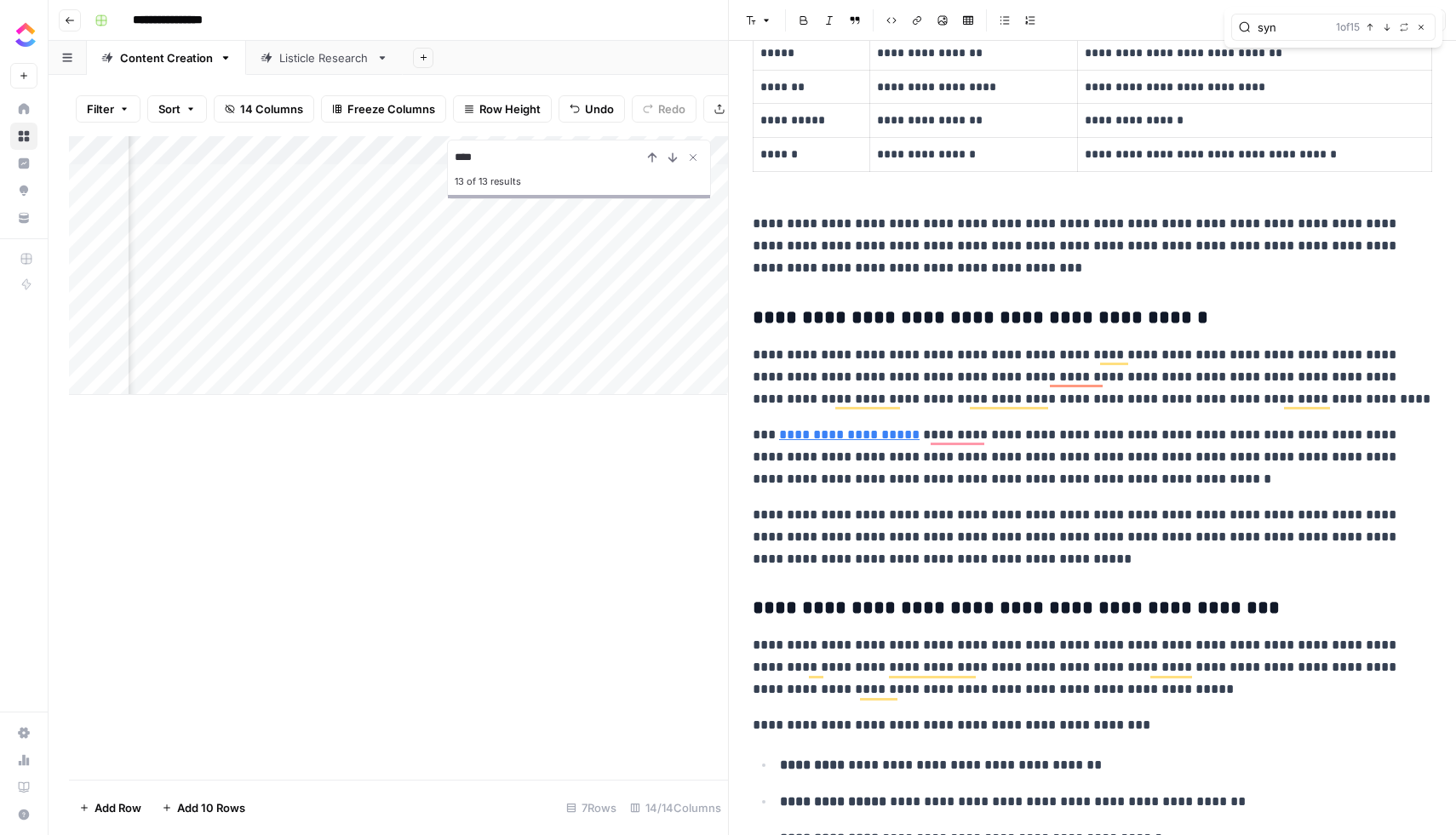
scroll to position [1901, 0]
type input "sync"
click at [1385, 25] on icon "button" at bounding box center [1387, 27] width 9 height 9
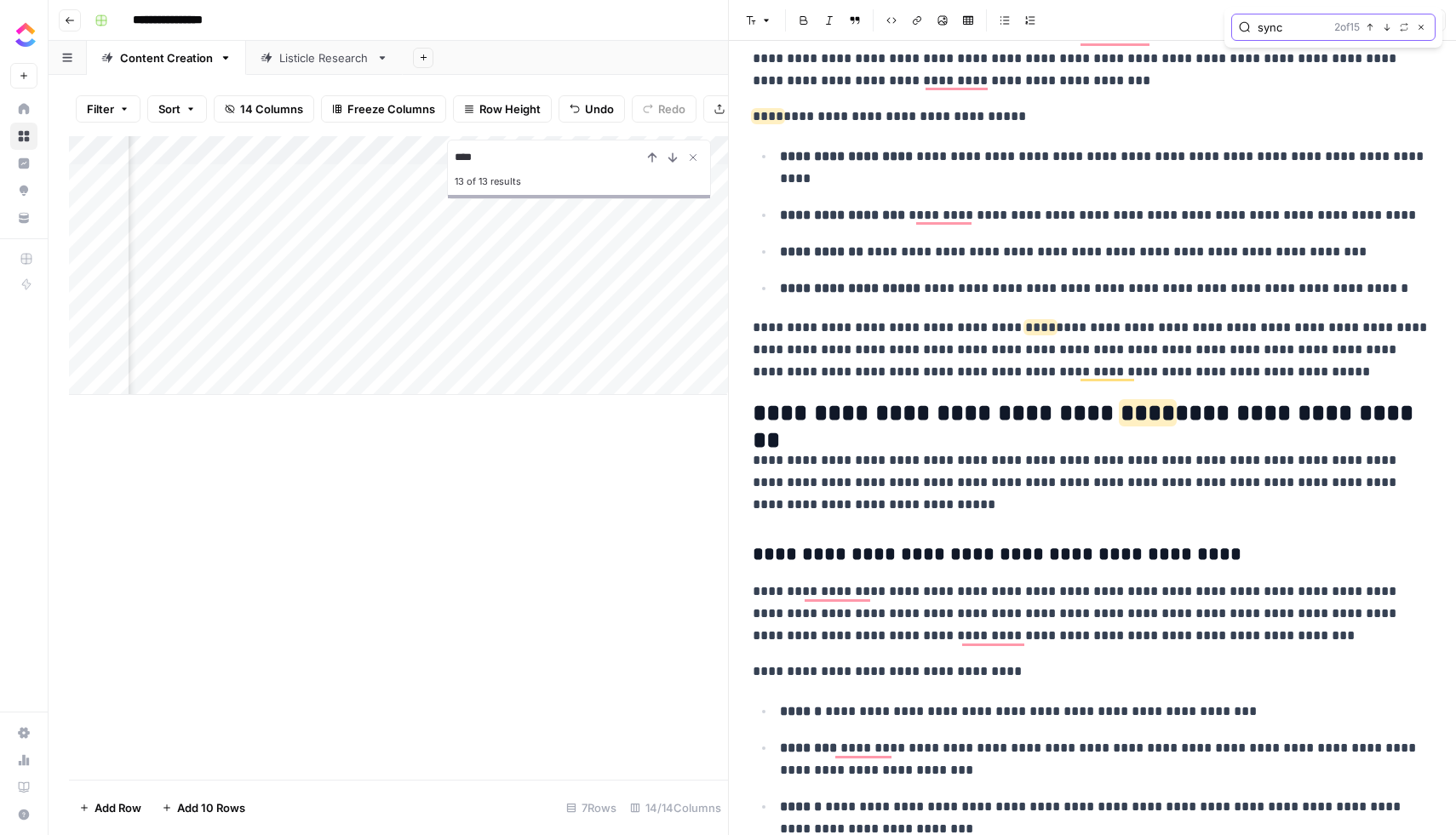
scroll to position [170, 0]
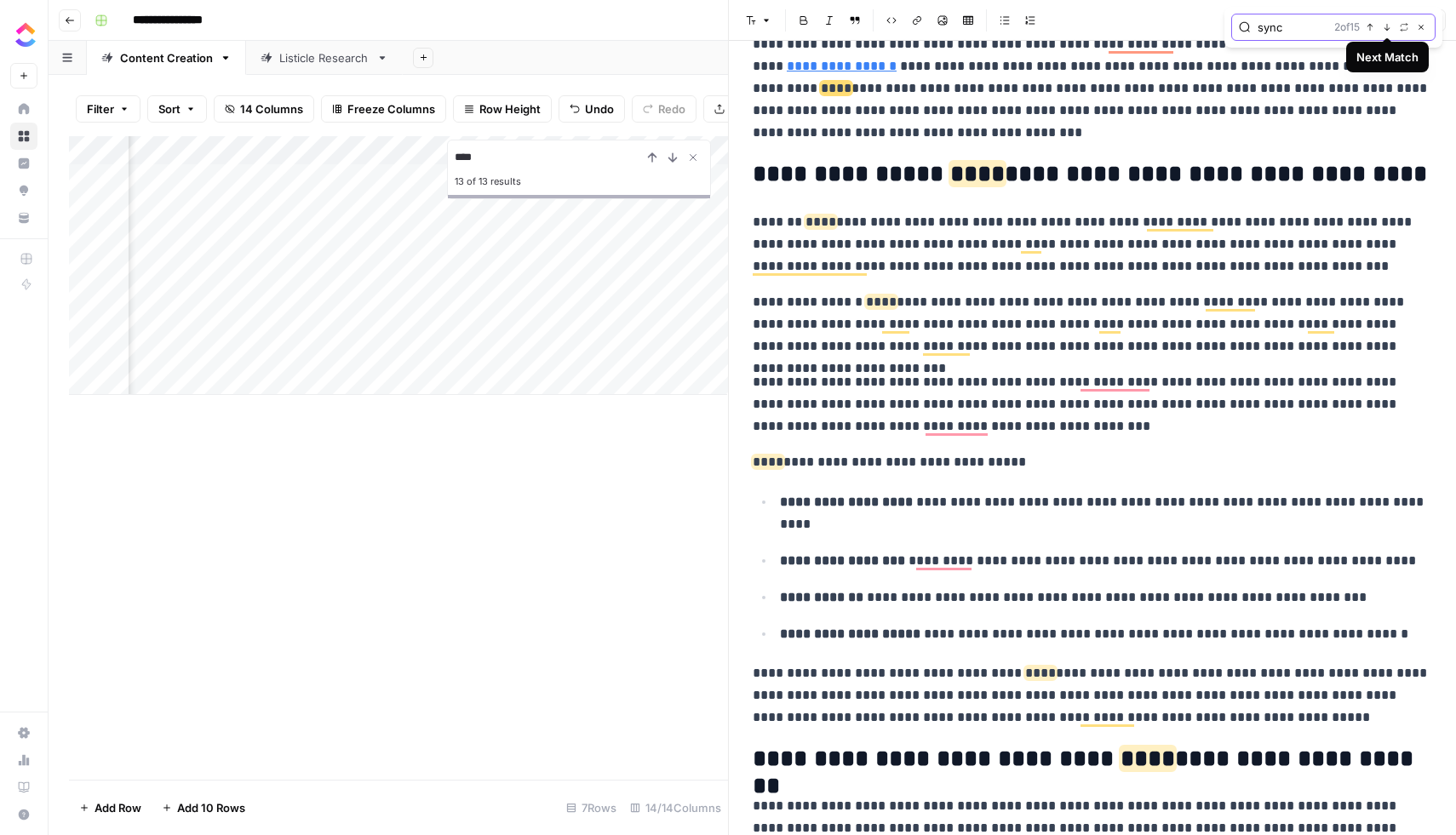
click at [1385, 25] on icon "button" at bounding box center [1387, 27] width 9 height 9
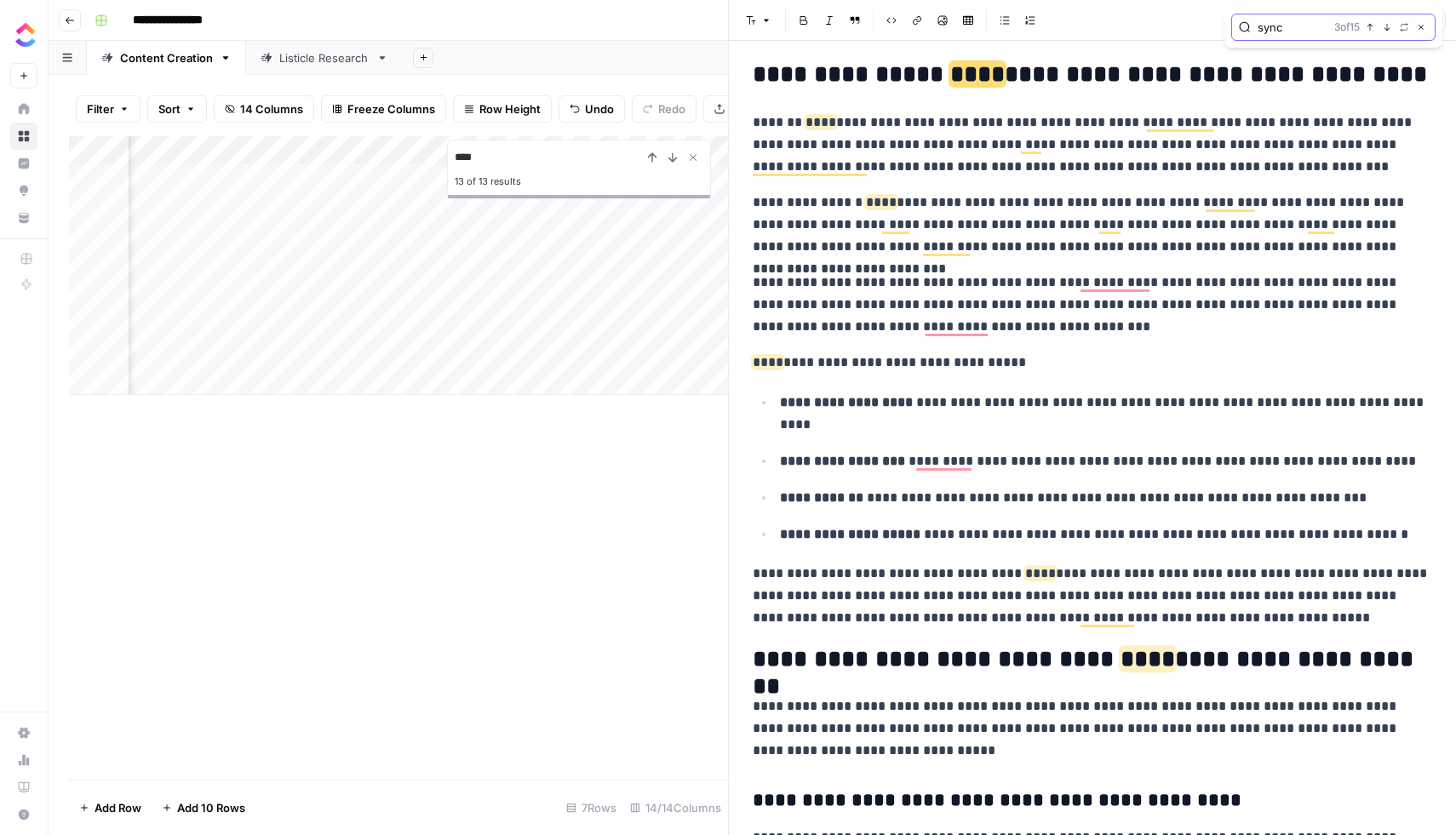
scroll to position [271, 0]
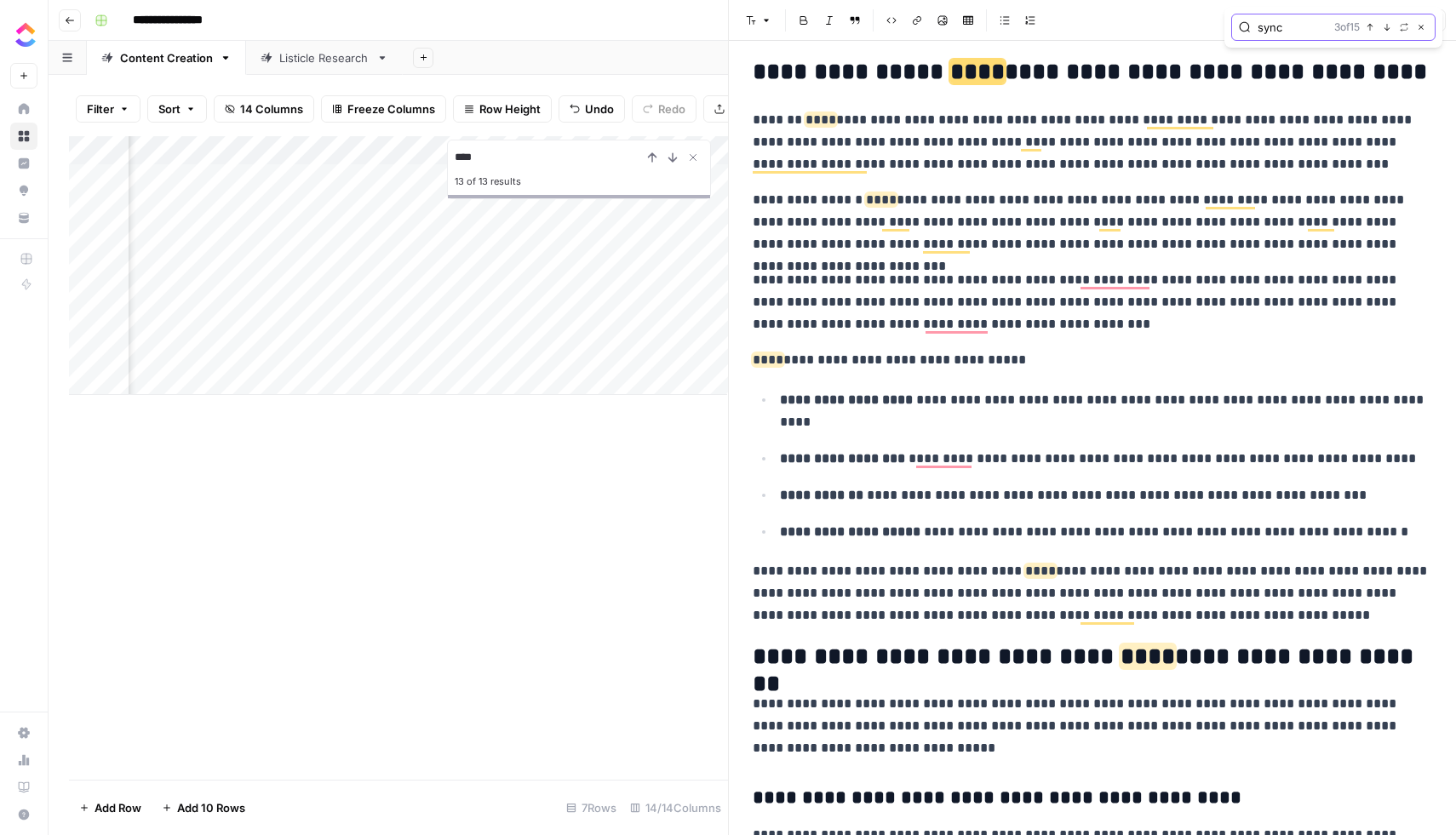
click at [1385, 25] on icon "button" at bounding box center [1387, 27] width 9 height 9
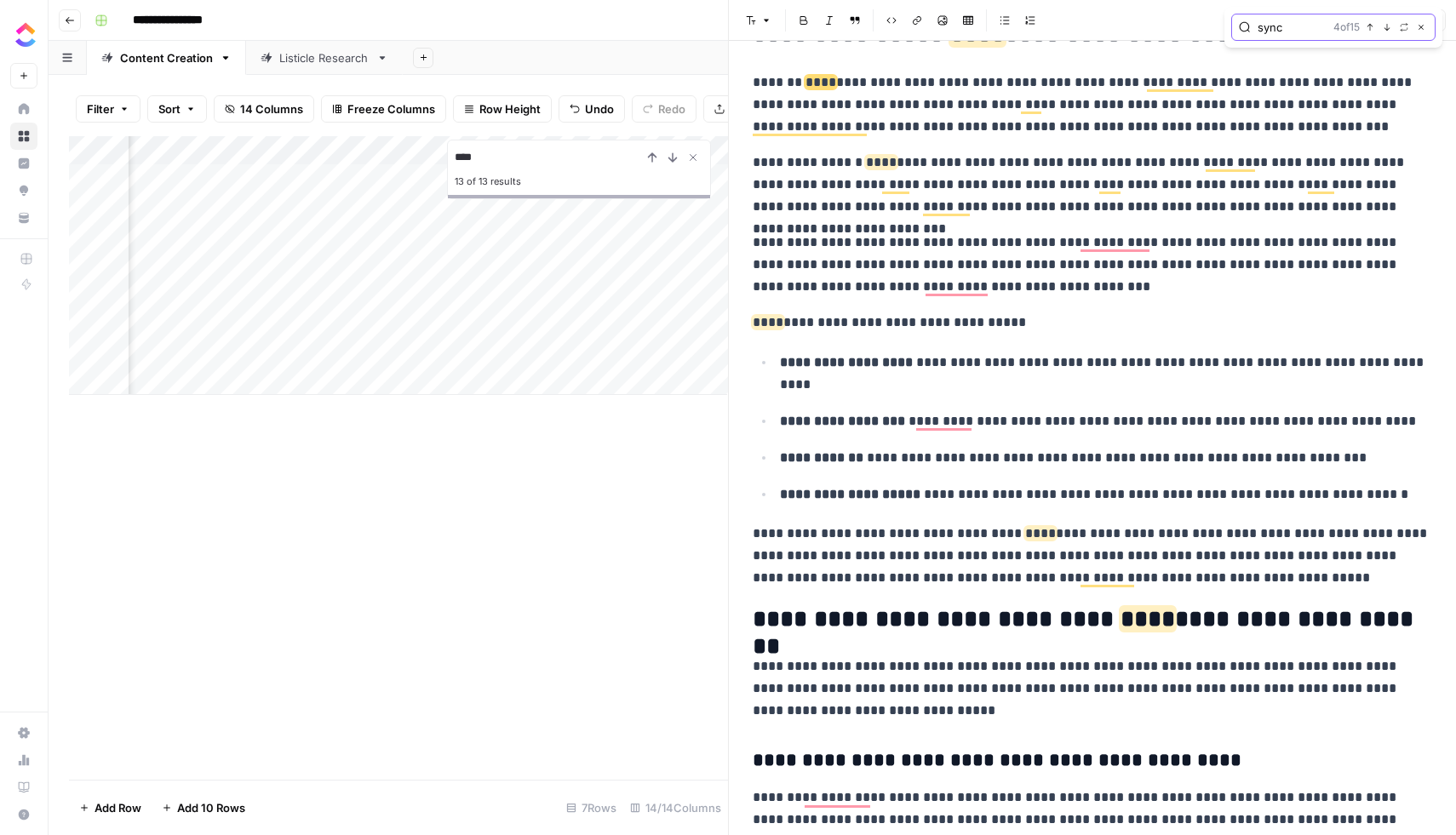
scroll to position [325, 0]
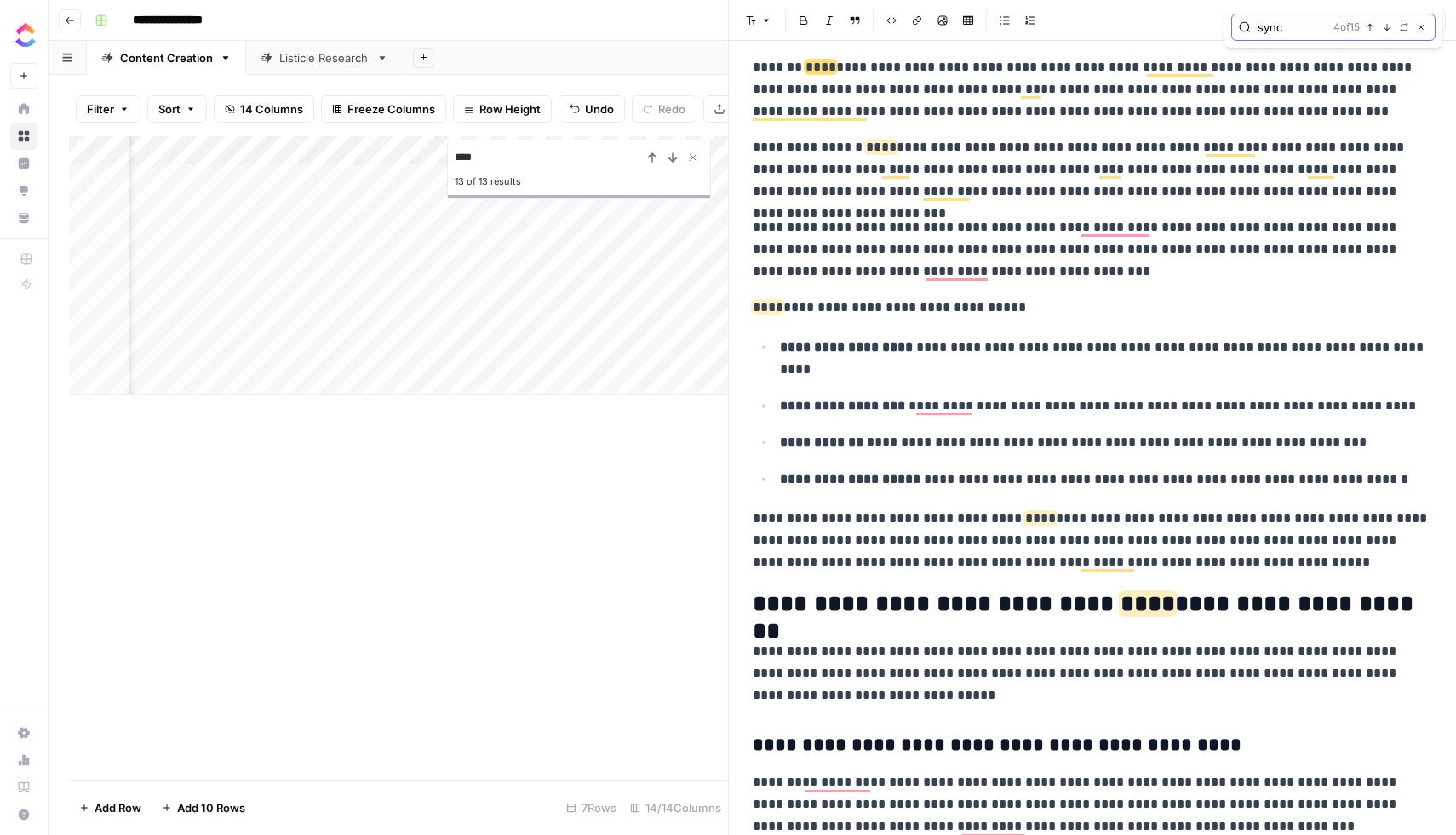
click at [1385, 25] on icon "button" at bounding box center [1387, 27] width 9 height 9
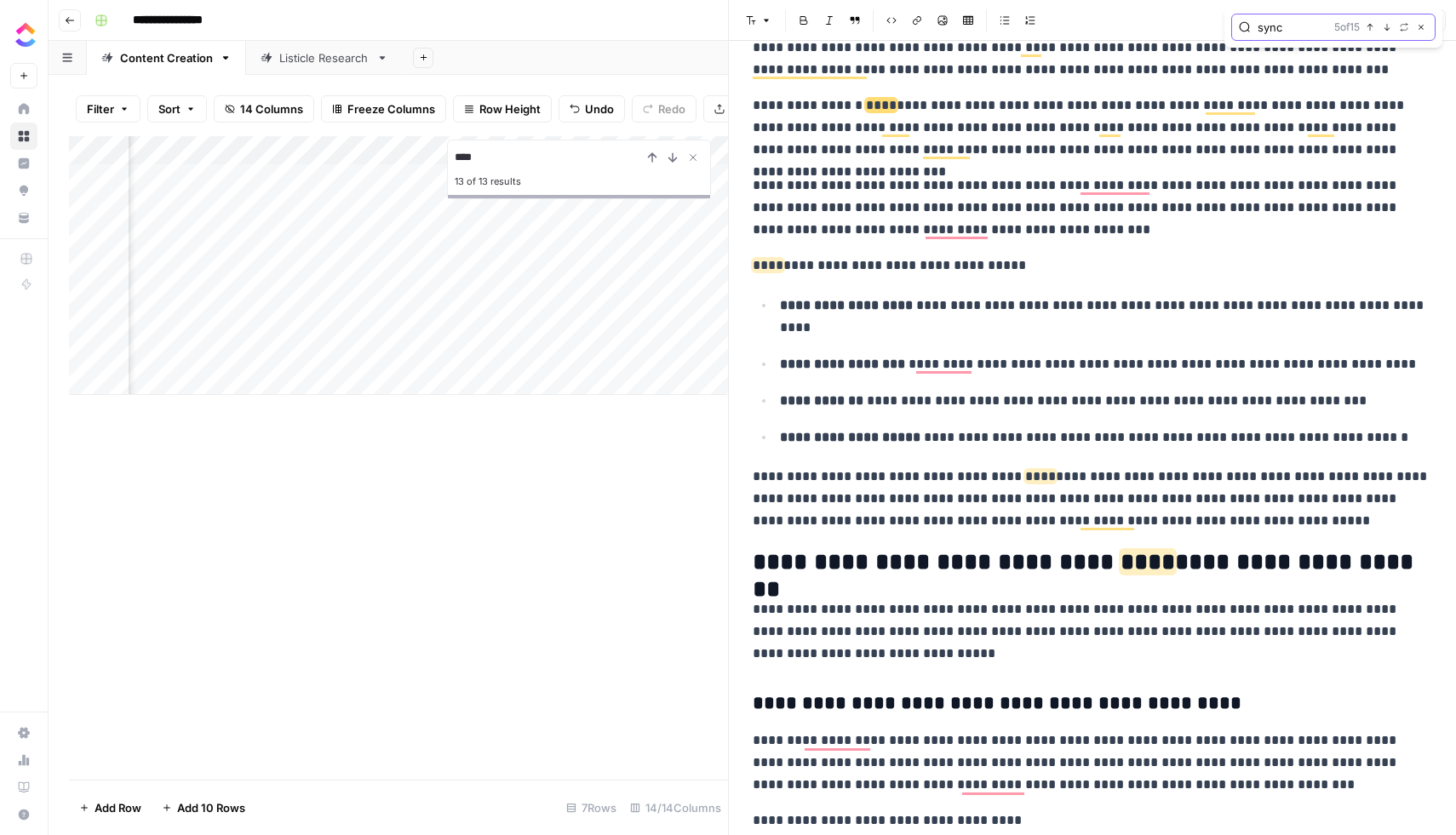
scroll to position [404, 0]
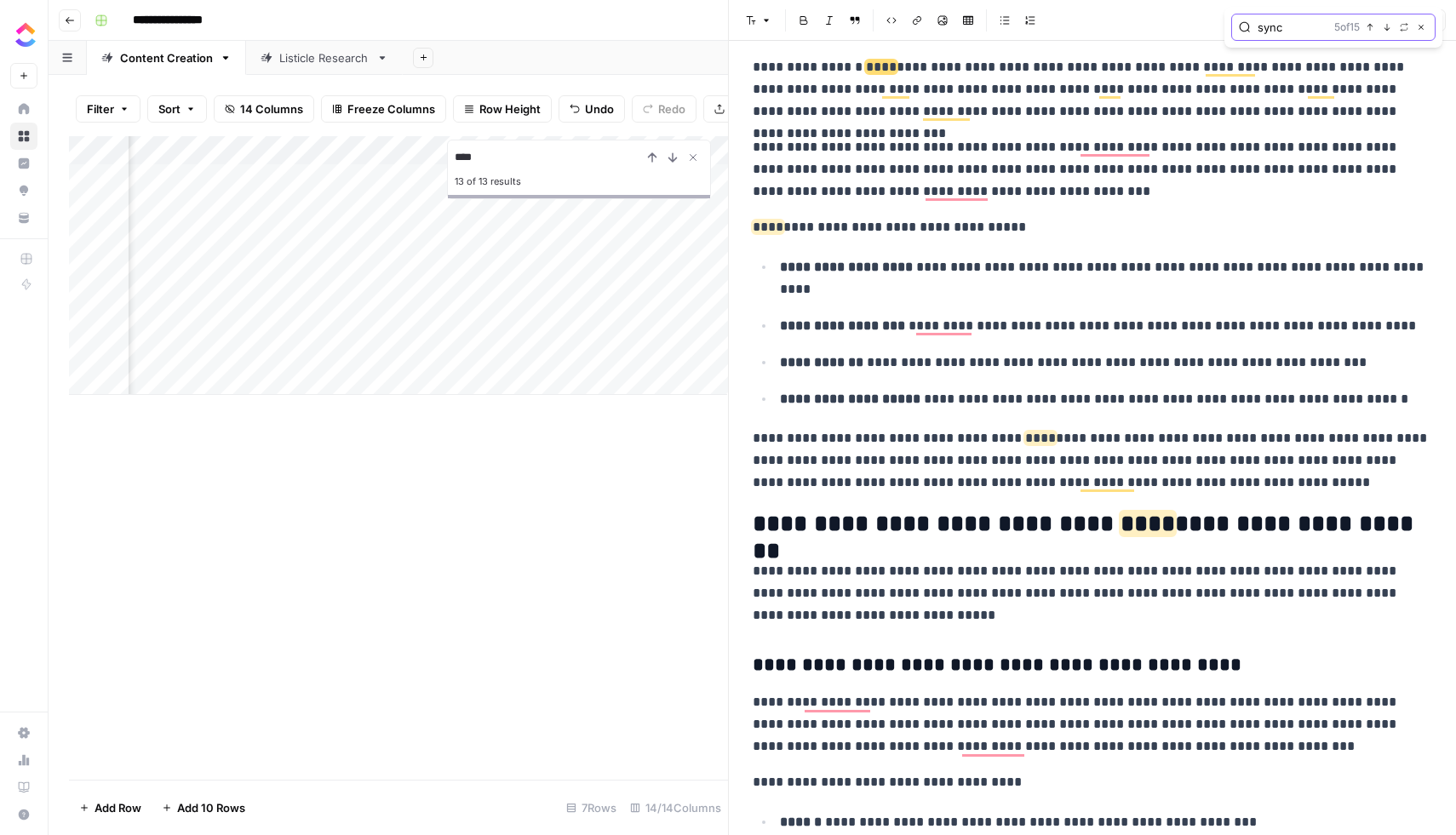
click at [1385, 25] on icon "button" at bounding box center [1387, 27] width 9 height 9
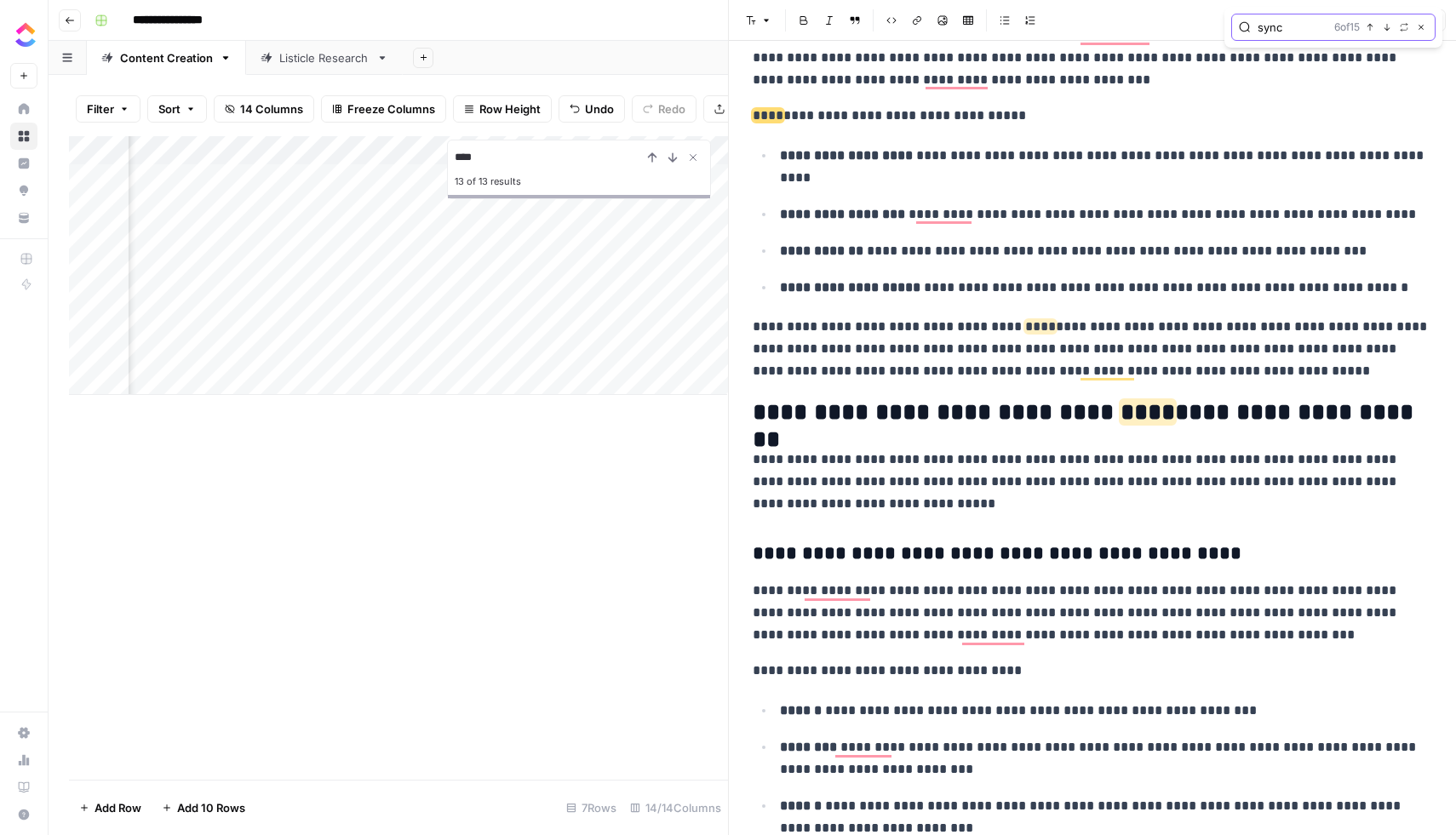
scroll to position [564, 0]
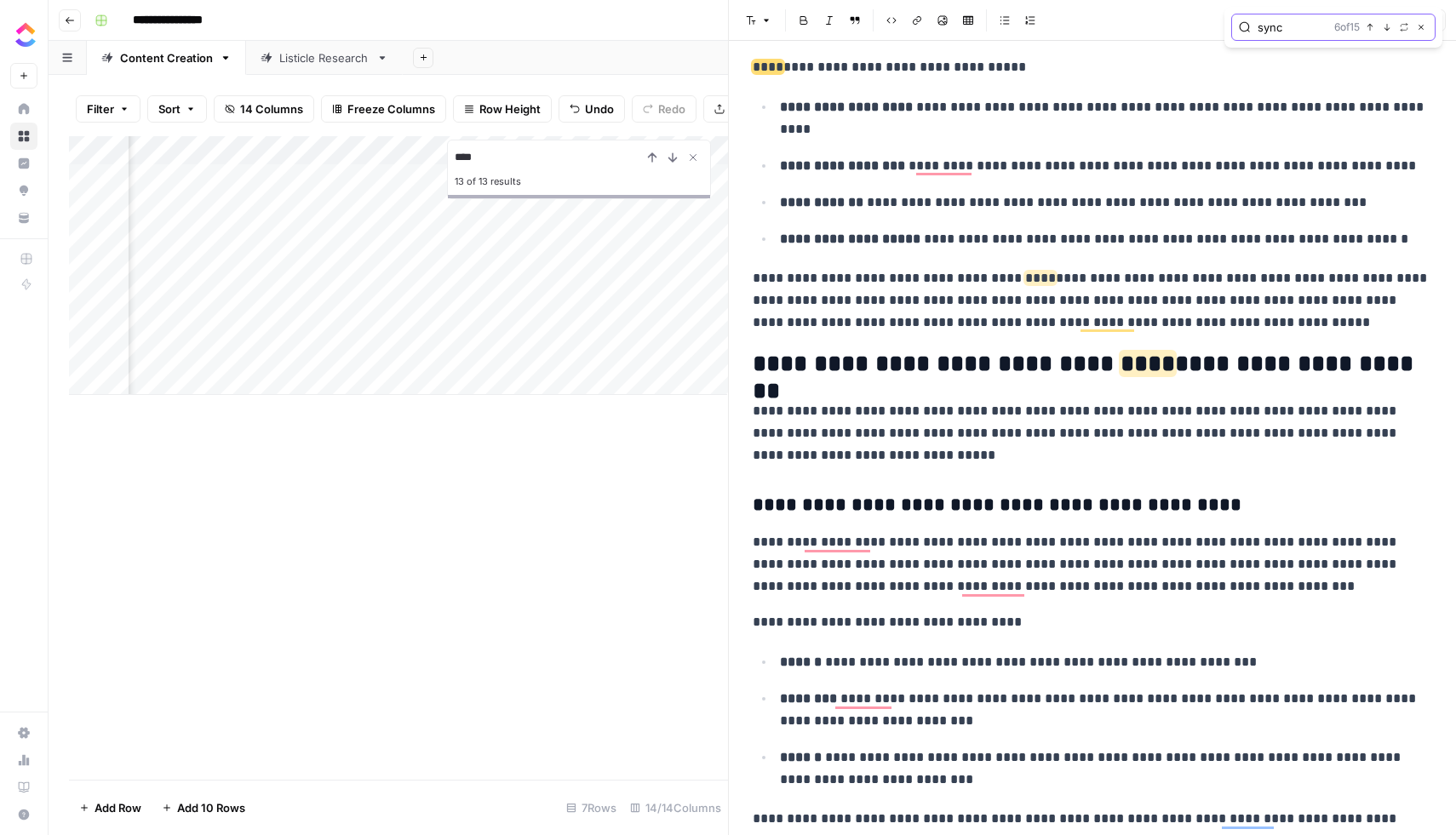
click at [1385, 25] on icon "button" at bounding box center [1387, 27] width 9 height 9
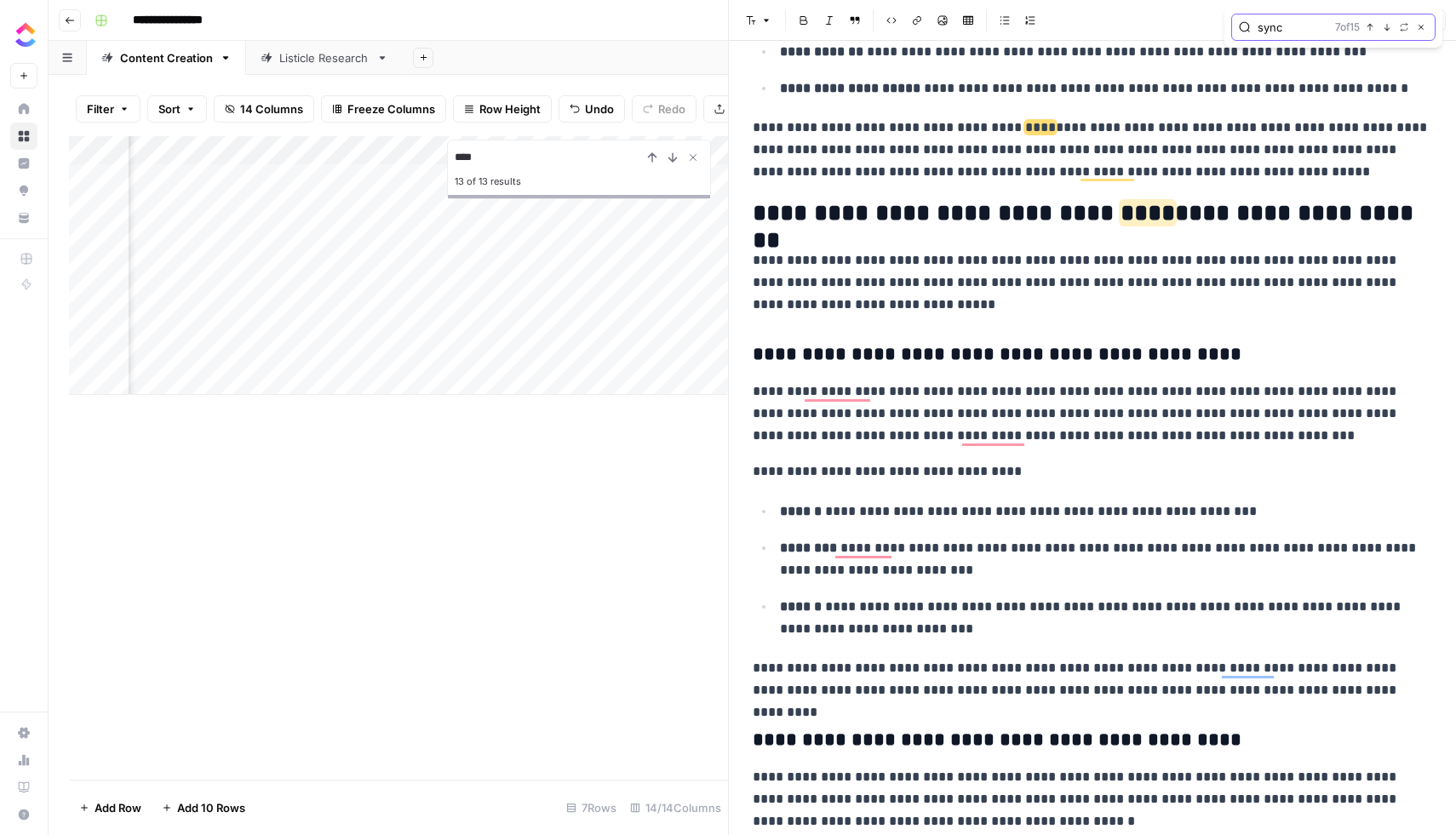
scroll to position [776, 0]
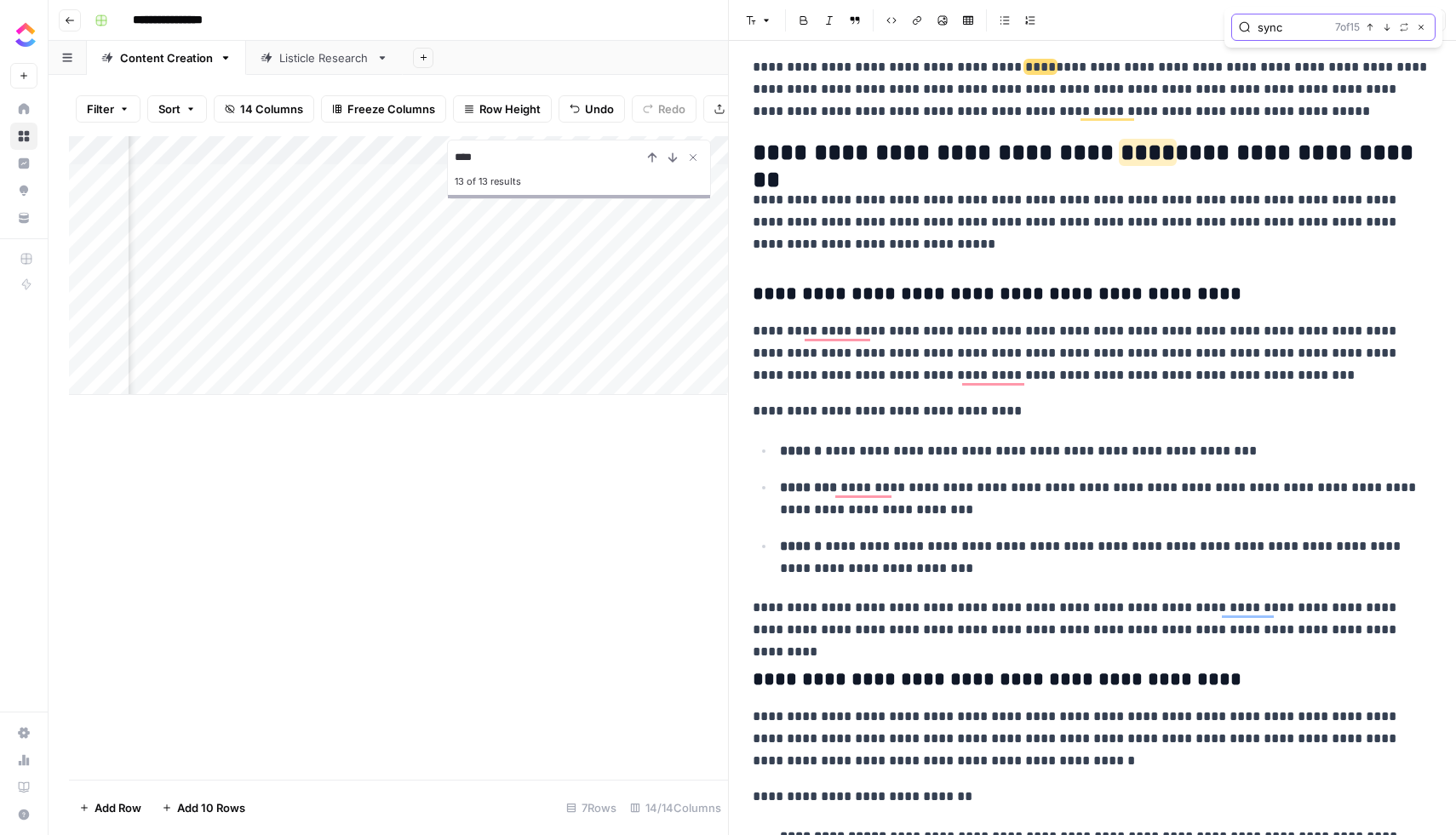
click at [1385, 25] on icon "button" at bounding box center [1387, 27] width 9 height 9
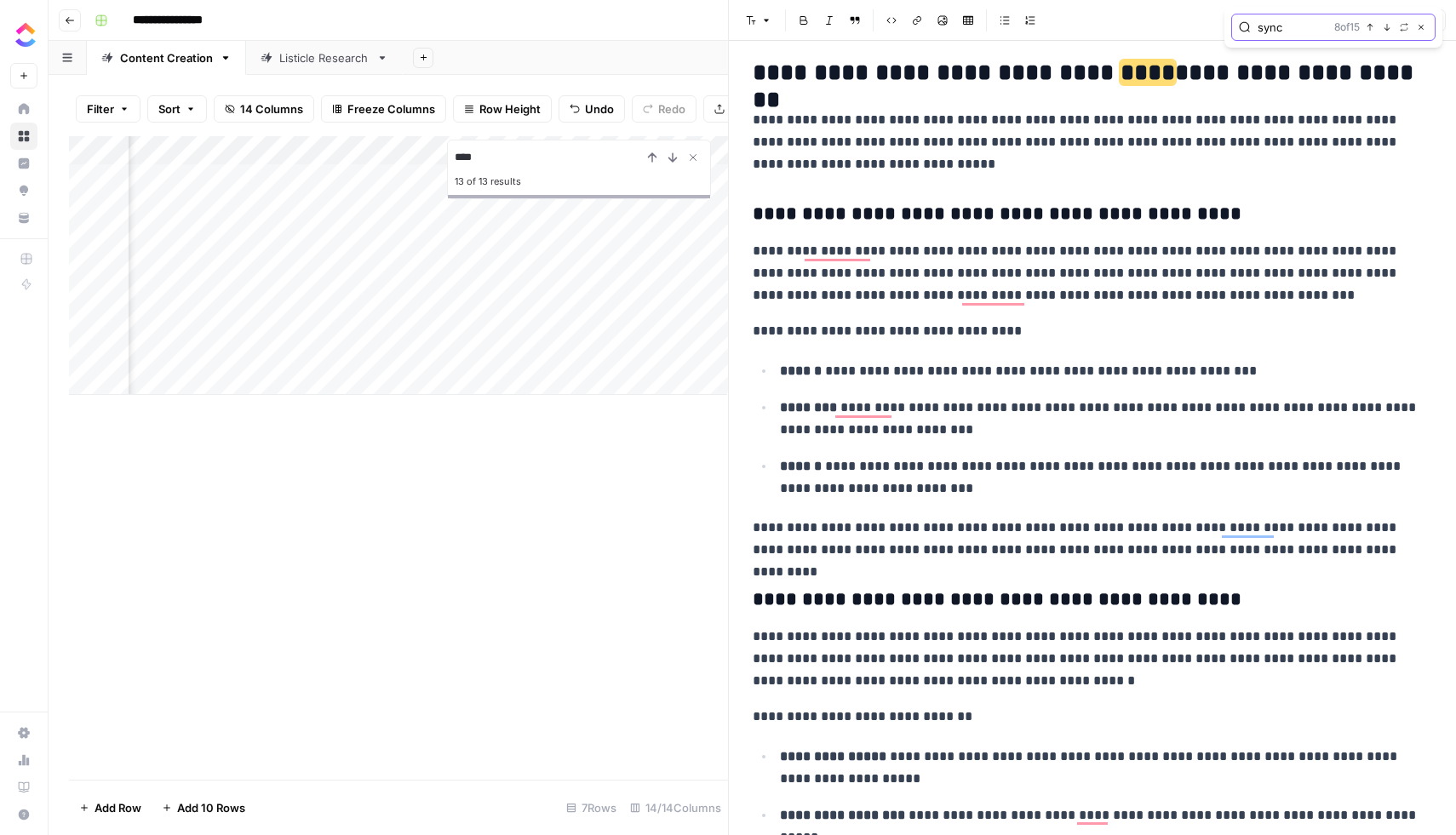
click at [1385, 25] on icon "button" at bounding box center [1387, 27] width 9 height 9
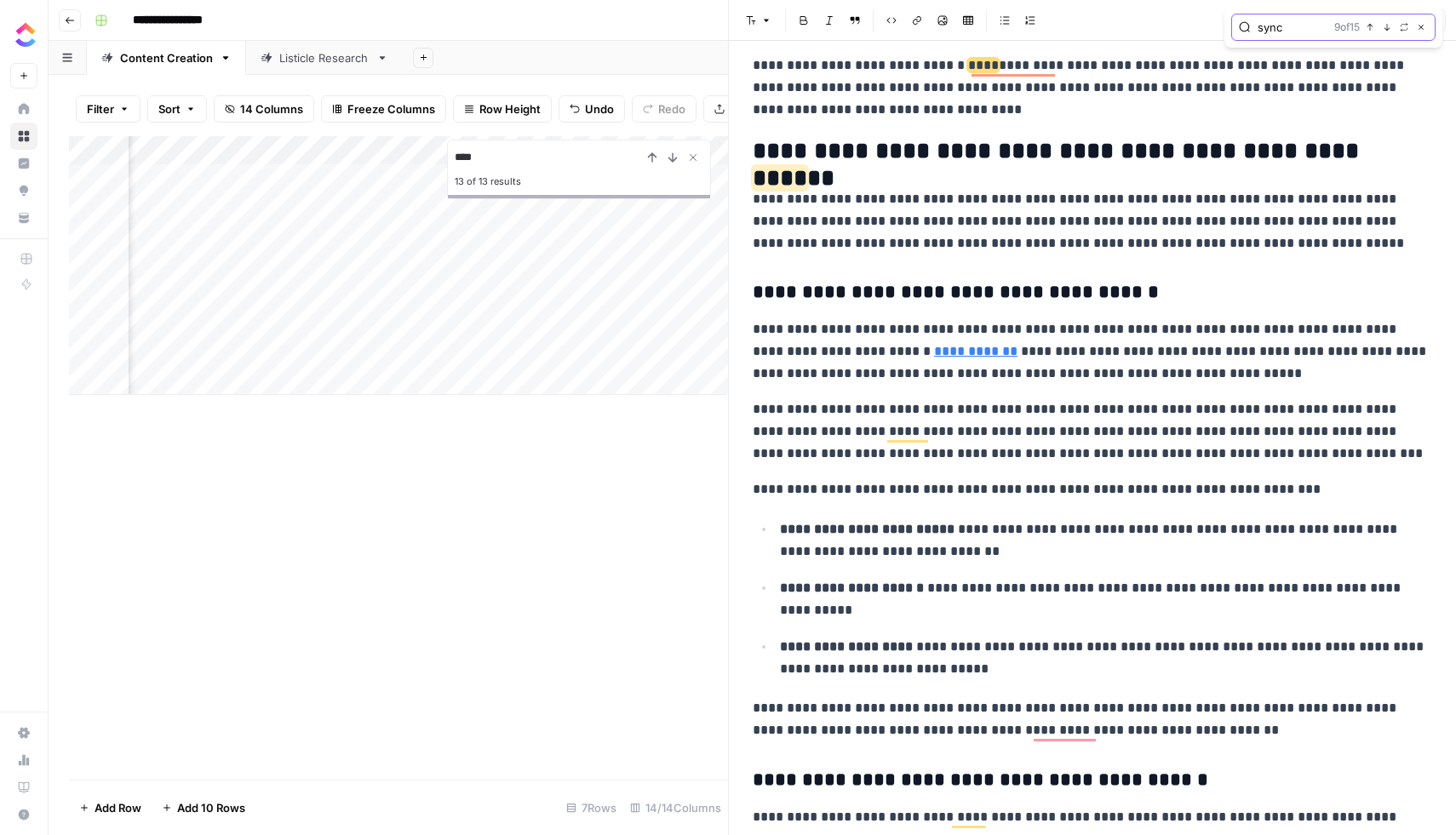
click at [1385, 25] on icon "button" at bounding box center [1387, 27] width 9 height 9
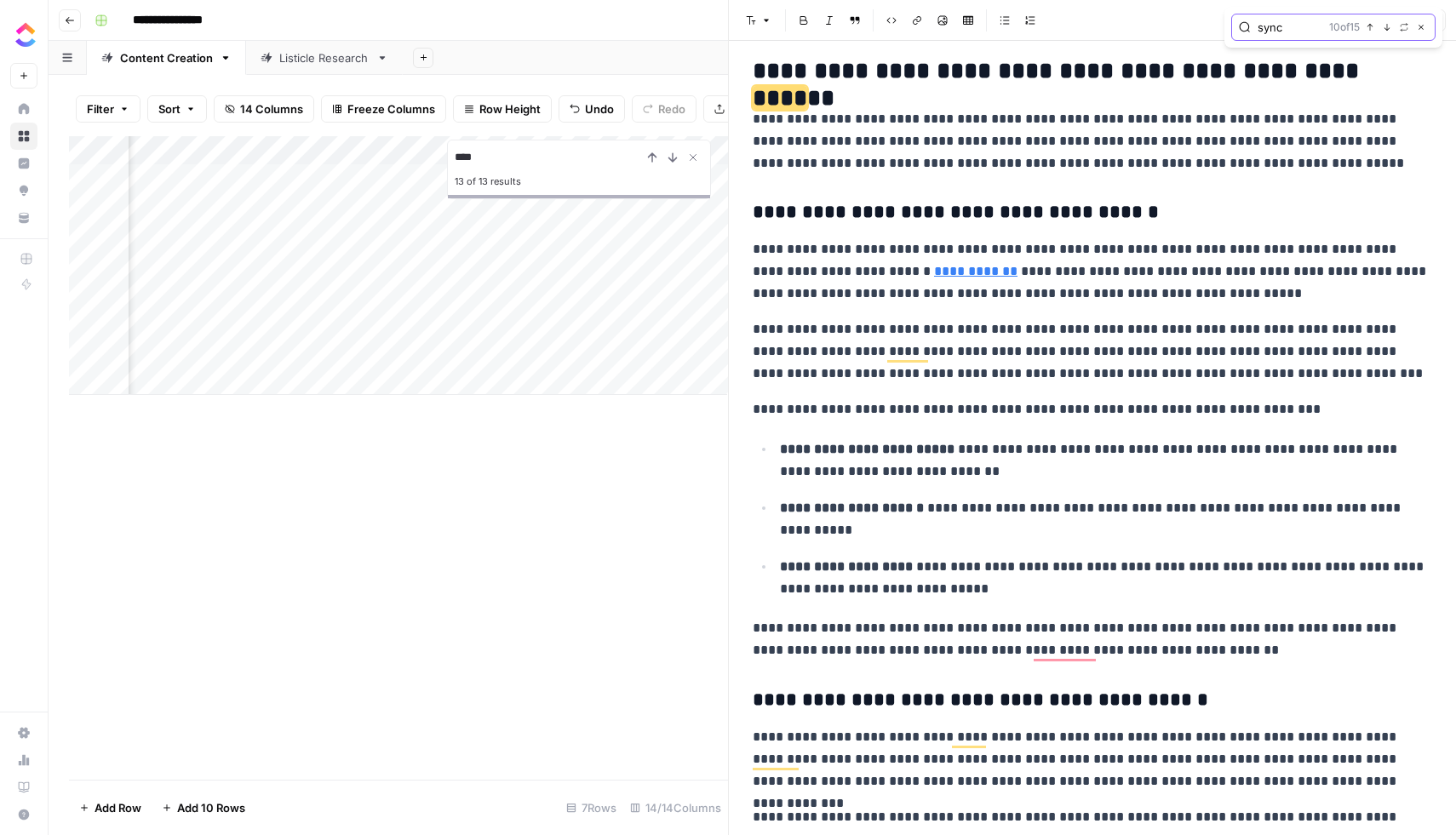
click at [1385, 25] on icon "button" at bounding box center [1387, 27] width 9 height 9
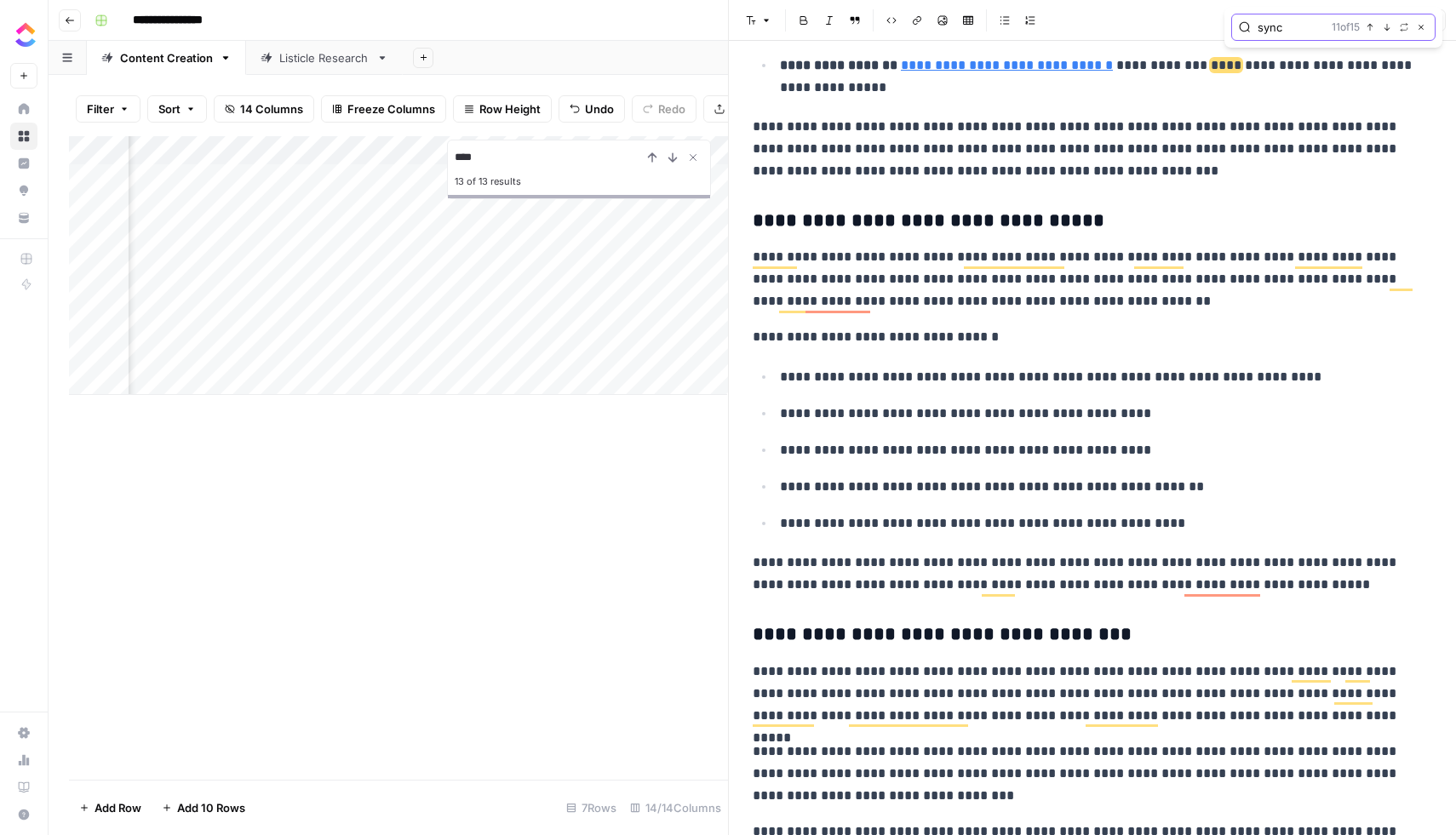
click at [1385, 25] on icon "button" at bounding box center [1387, 27] width 9 height 9
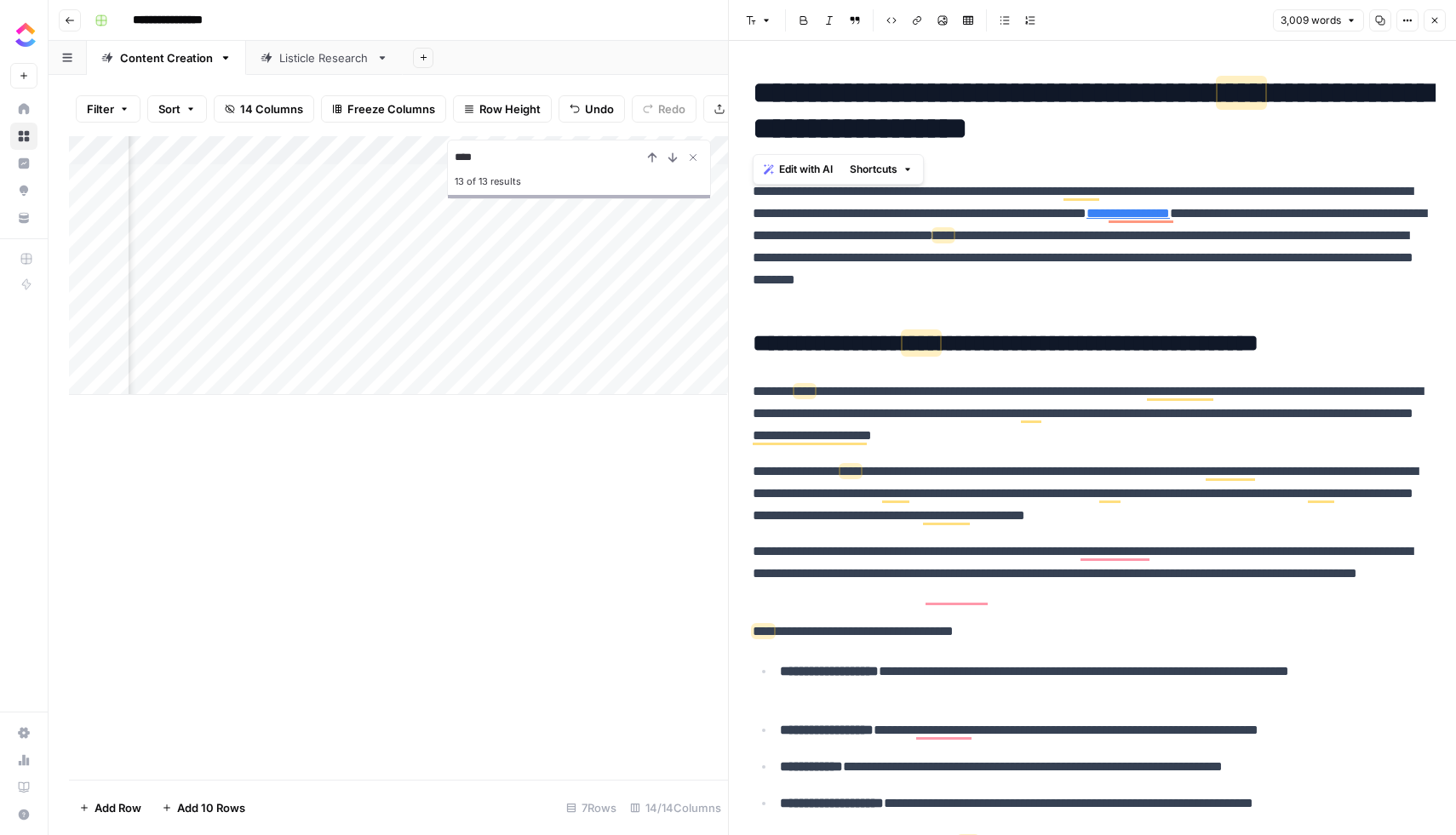
drag, startPoint x: 1334, startPoint y: 134, endPoint x: 771, endPoint y: 47, distance: 569.7
copy h1 "**********"
